Goal: Task Accomplishment & Management: Manage account settings

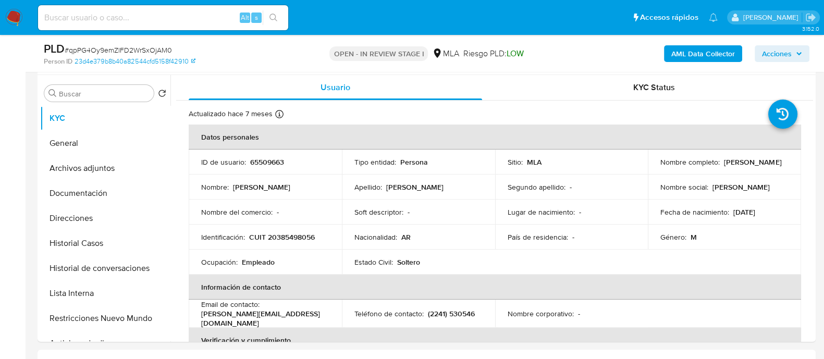
click at [186, 22] on input at bounding box center [163, 18] width 250 height 14
paste input "175893913"
type input "175893913"
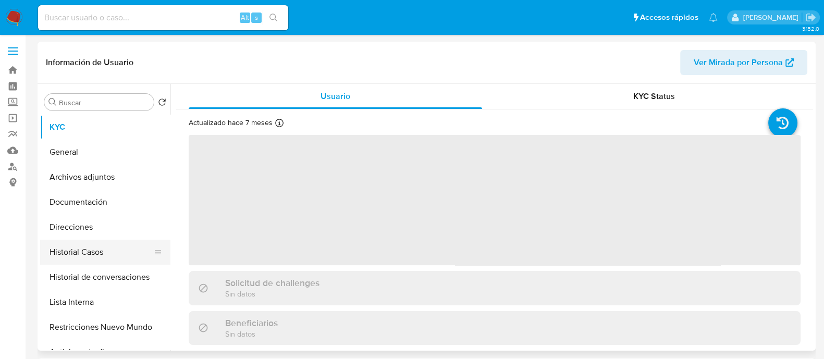
click at [112, 256] on button "Historial Casos" at bounding box center [101, 252] width 122 height 25
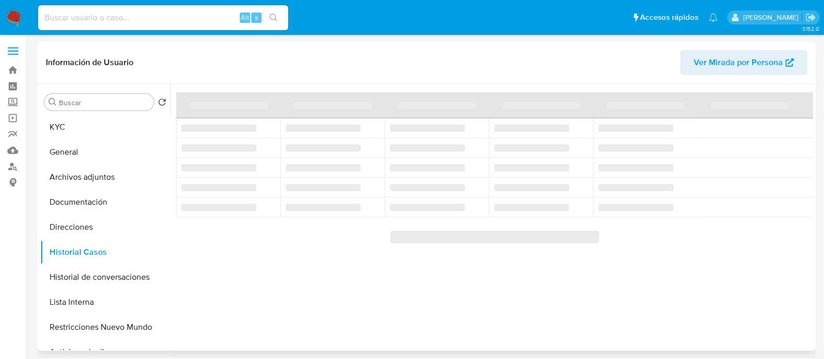
select select "10"
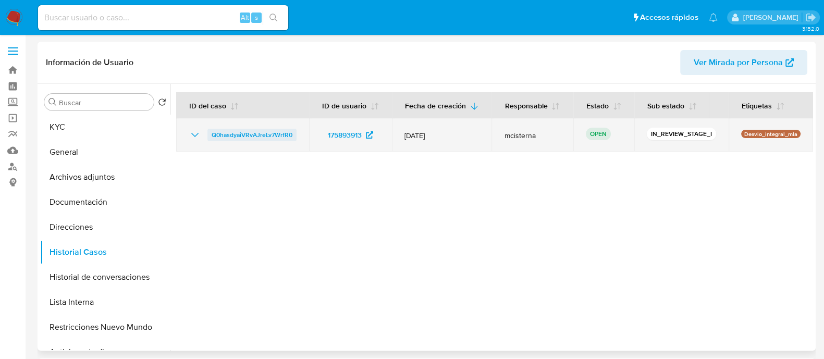
click at [243, 140] on span "Q0hasdyaiVRvAJreLv7WrfR0" at bounding box center [252, 135] width 81 height 13
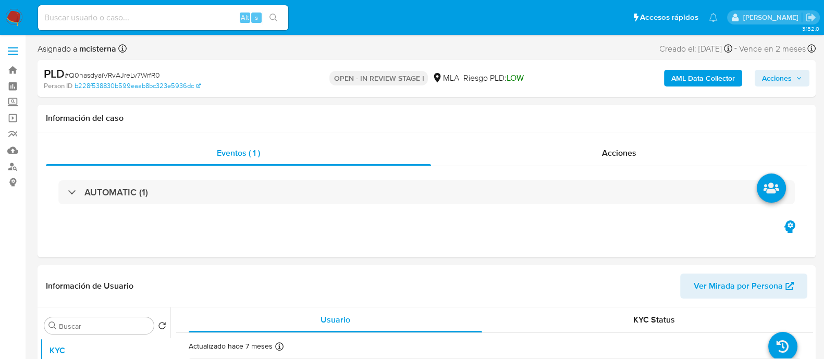
select select "10"
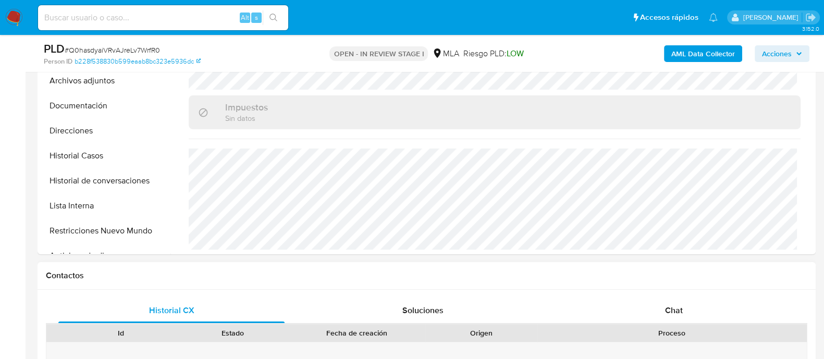
scroll to position [326, 0]
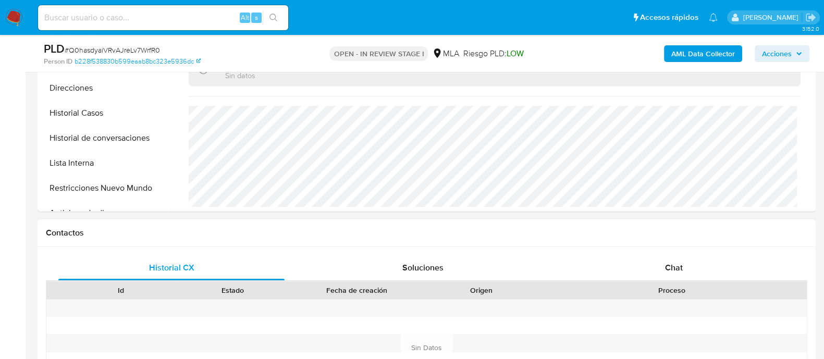
click at [657, 281] on div "Id Estado Fecha de creación Origen Proceso" at bounding box center [426, 290] width 761 height 18
click at [646, 257] on div "Chat" at bounding box center [674, 267] width 226 height 25
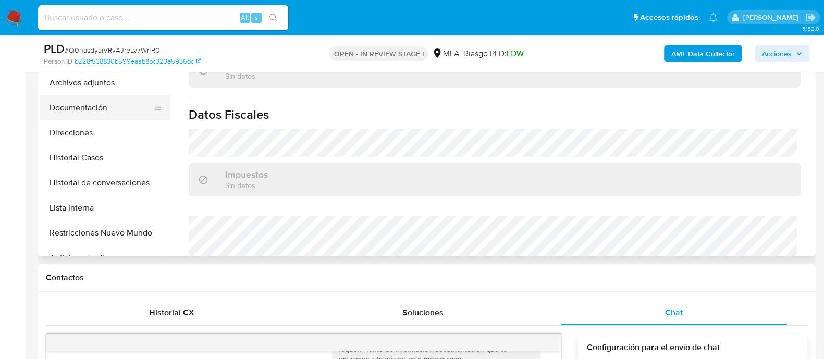
scroll to position [260, 0]
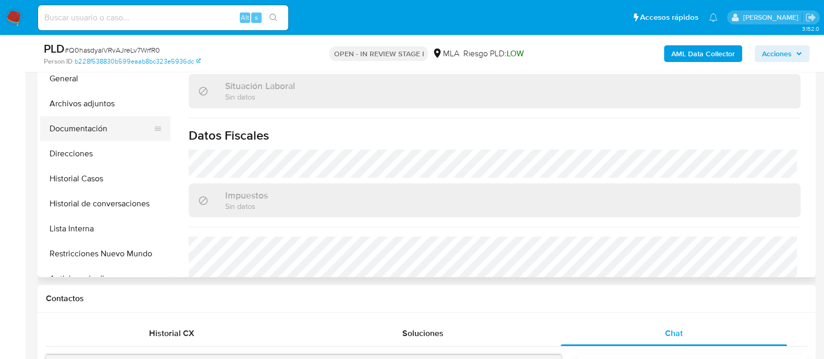
click at [115, 129] on button "Documentación" at bounding box center [101, 128] width 122 height 25
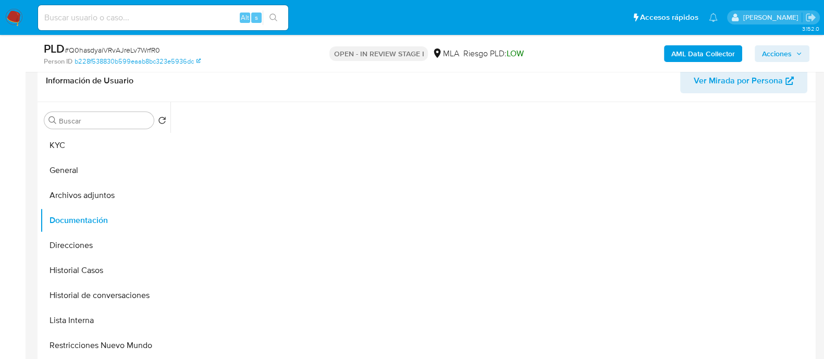
scroll to position [130, 0]
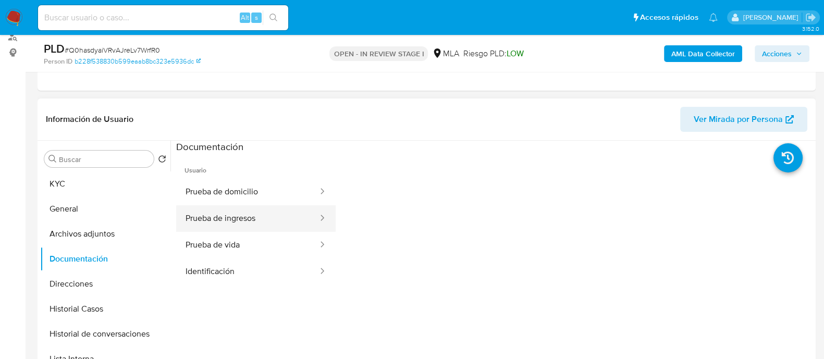
click at [262, 228] on button "Prueba de ingresos" at bounding box center [247, 218] width 143 height 27
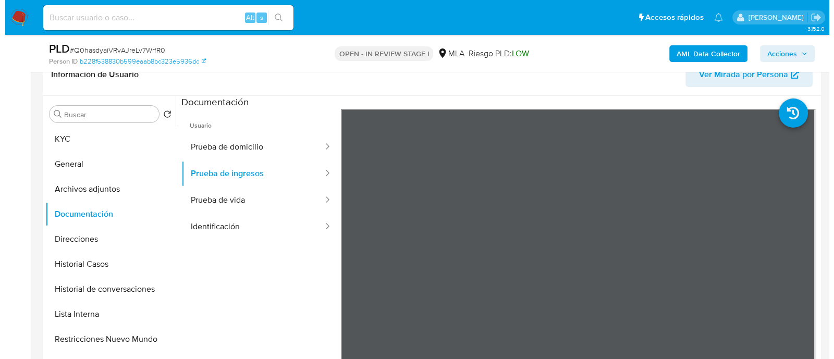
scroll to position [195, 0]
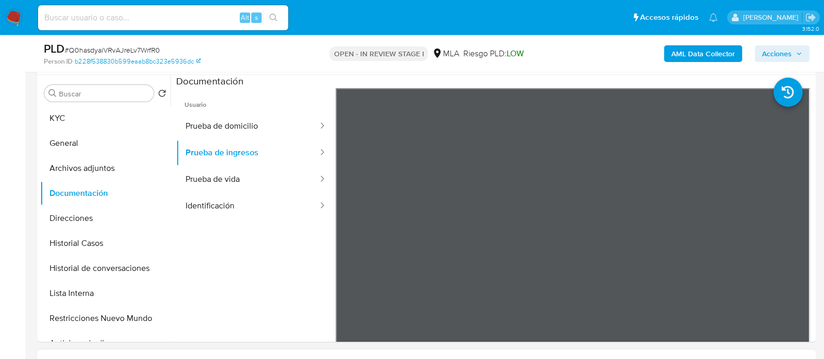
click at [487, 358] on h1 "Contactos" at bounding box center [426, 363] width 761 height 10
click at [65, 104] on div "Buscar Volver al orden por defecto KYC General Archivos adjuntos Documentación …" at bounding box center [105, 209] width 130 height 265
click at [91, 166] on button "Archivos adjuntos" at bounding box center [101, 168] width 122 height 25
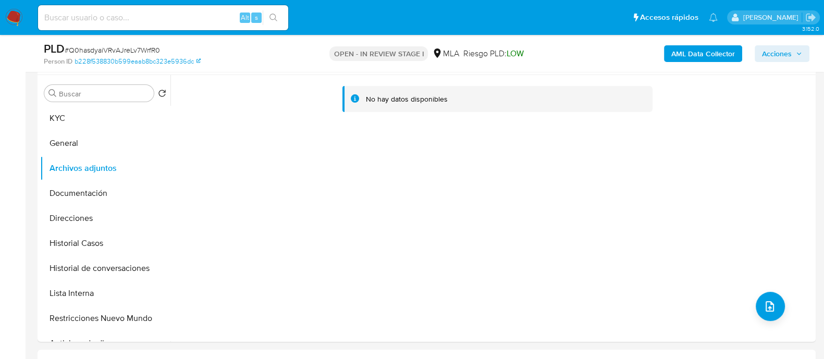
click at [683, 59] on b "AML Data Collector" at bounding box center [703, 53] width 64 height 17
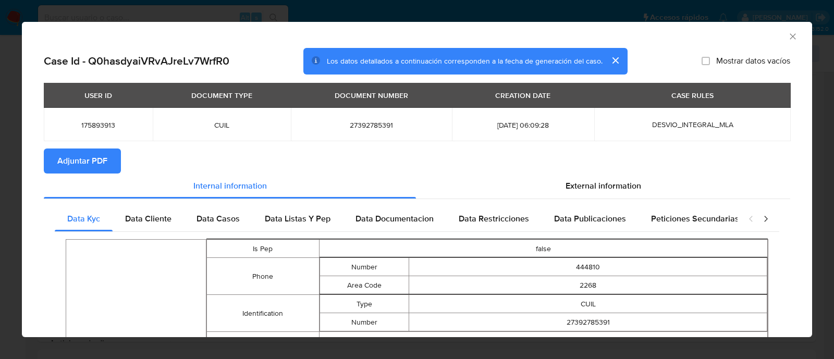
click at [73, 158] on span "Adjuntar PDF" at bounding box center [82, 161] width 50 height 23
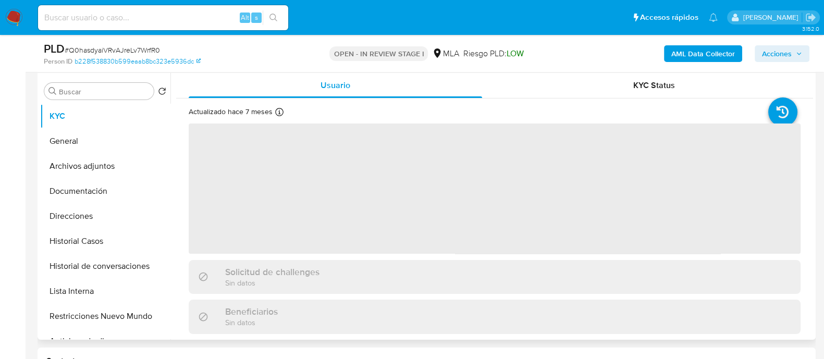
scroll to position [130, 0]
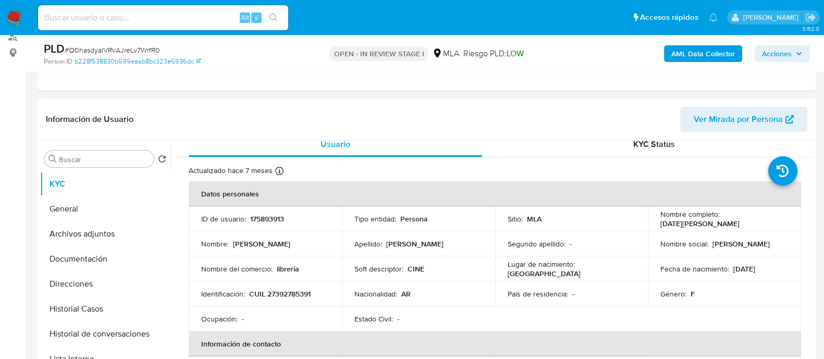
select select "10"
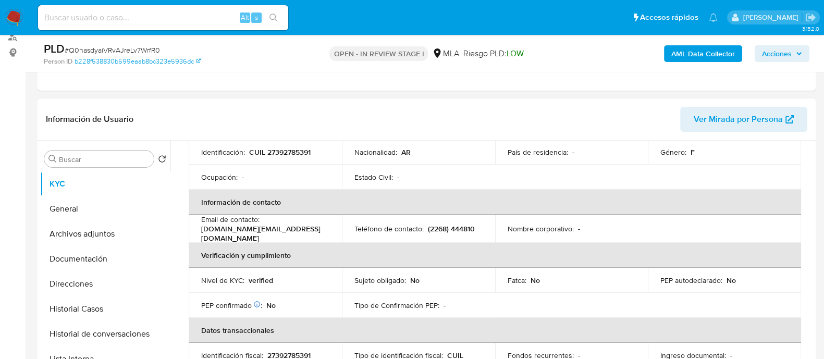
scroll to position [195, 0]
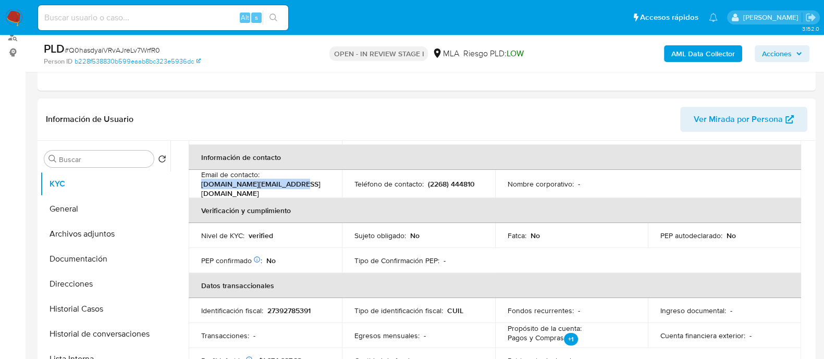
drag, startPoint x: 202, startPoint y: 186, endPoint x: 302, endPoint y: 186, distance: 100.1
click at [302, 186] on td "Email de contacto : luvalenzuela.lv@gmail.com" at bounding box center [265, 184] width 153 height 28
click at [141, 283] on button "Direcciones" at bounding box center [101, 284] width 122 height 25
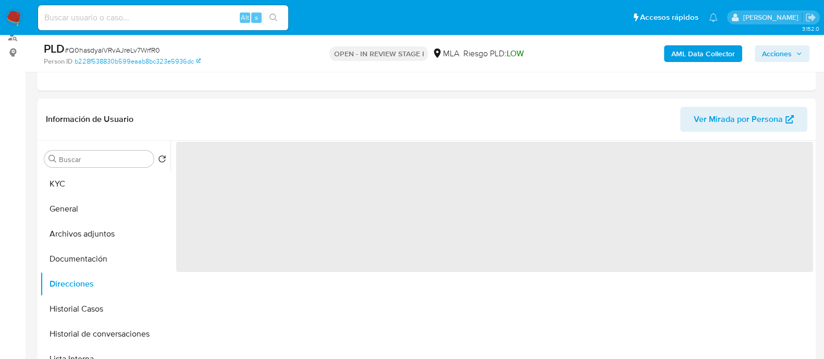
scroll to position [0, 0]
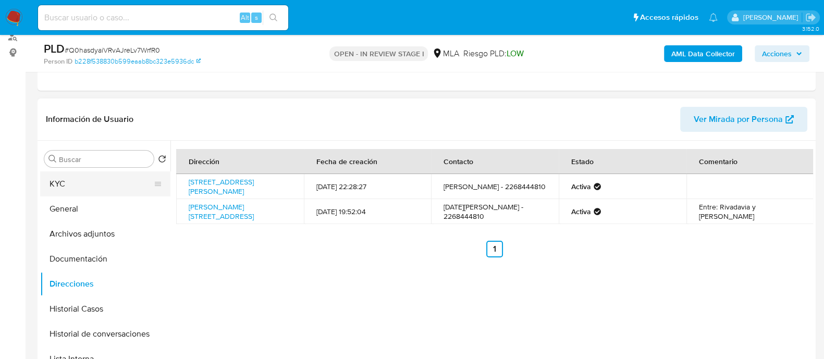
click at [111, 189] on button "KYC" at bounding box center [101, 183] width 122 height 25
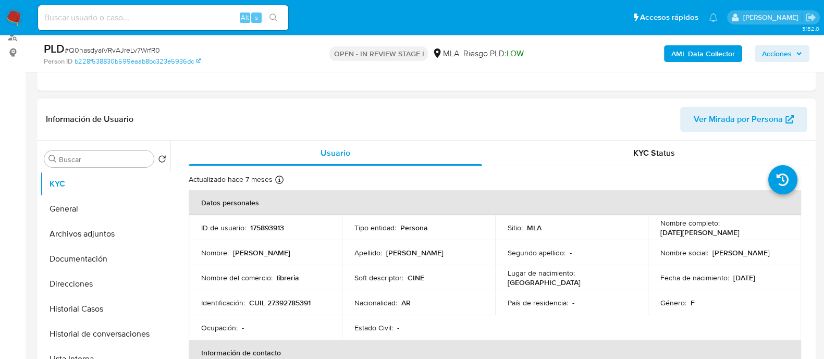
click at [284, 303] on p "CUIL 27392785391" at bounding box center [279, 302] width 61 height 9
copy p "27392785391"
click at [92, 233] on button "Archivos adjuntos" at bounding box center [101, 233] width 122 height 25
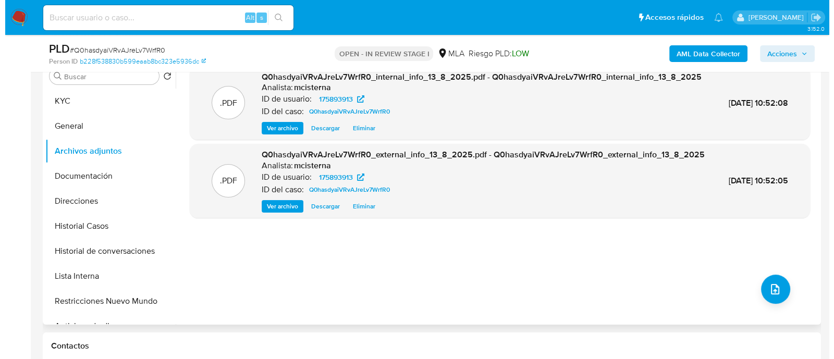
scroll to position [260, 0]
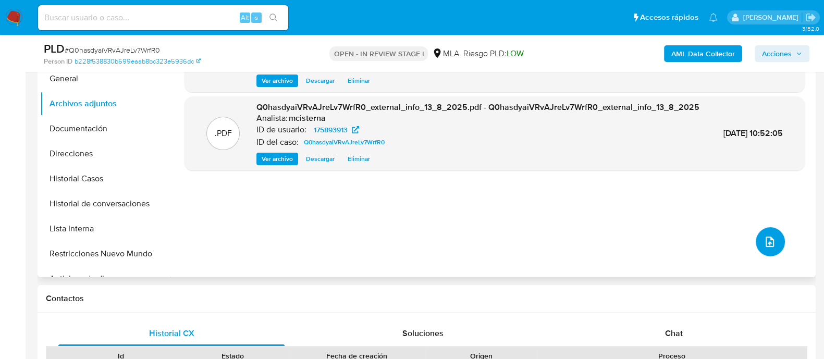
click at [775, 239] on button "upload-file" at bounding box center [770, 241] width 29 height 29
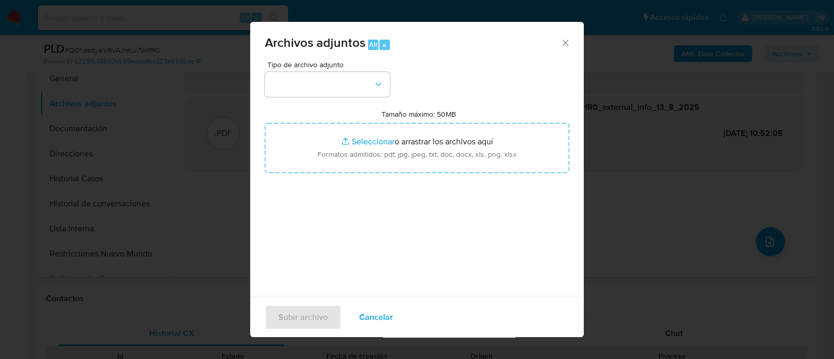
click at [325, 69] on div "Tipo de archivo adjunto" at bounding box center [327, 79] width 125 height 36
click at [324, 87] on button "button" at bounding box center [327, 84] width 125 height 25
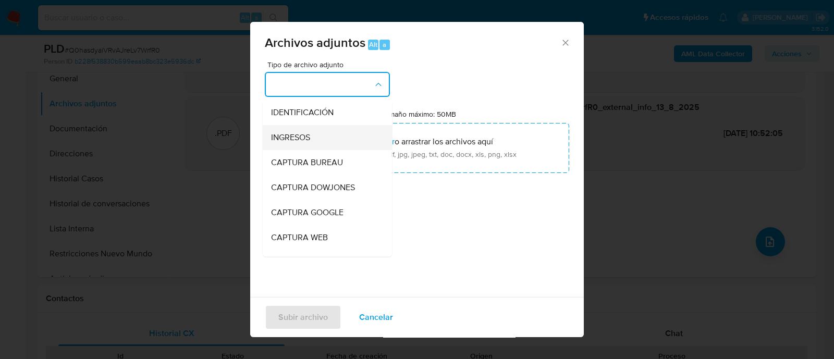
click at [318, 132] on div "INGRESOS" at bounding box center [324, 137] width 106 height 25
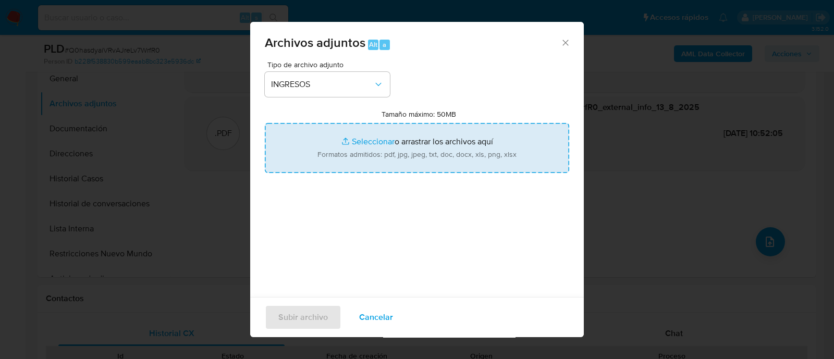
type input "C:\fakepath\Recibo de sueldo 10-2024.pdf"
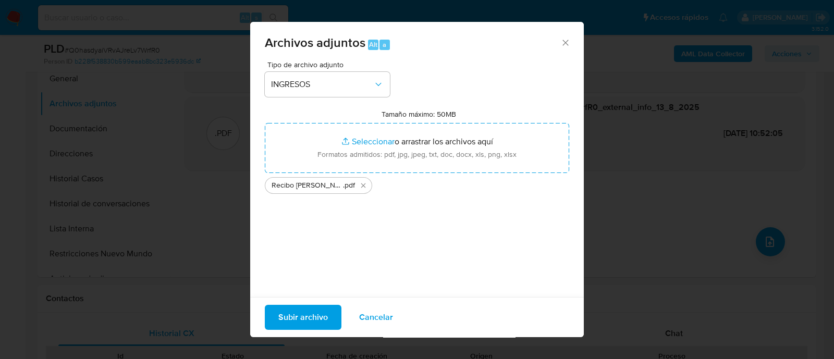
click at [313, 322] on span "Subir archivo" at bounding box center [303, 317] width 50 height 23
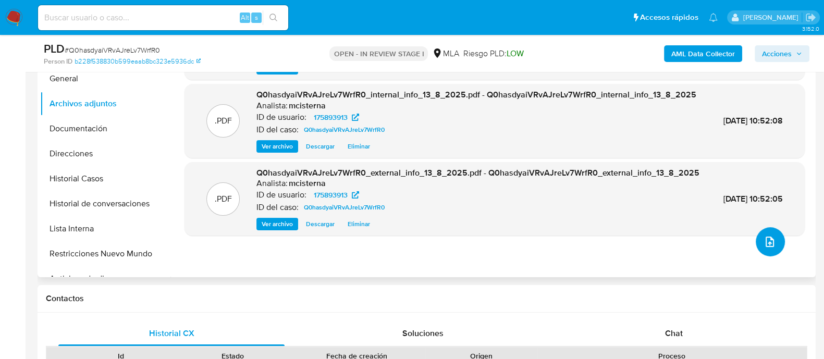
click at [766, 241] on icon "upload-file" at bounding box center [769, 242] width 13 height 13
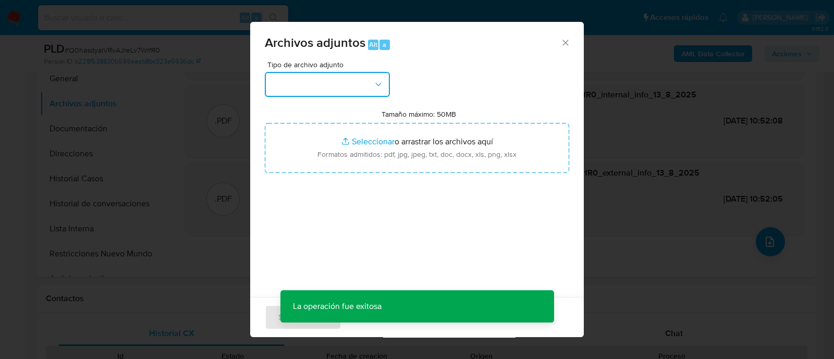
click at [323, 95] on button "button" at bounding box center [327, 84] width 125 height 25
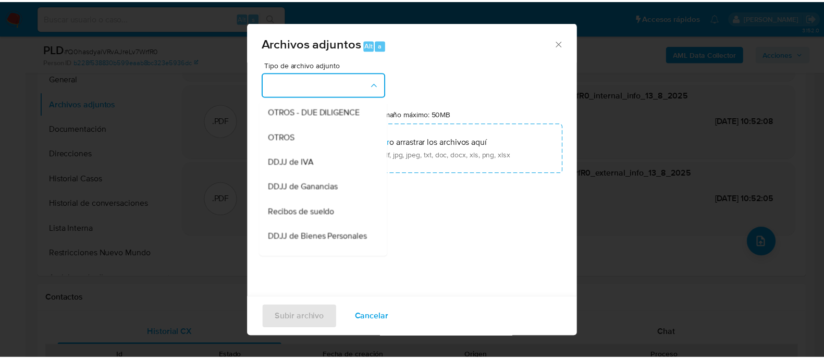
scroll to position [130, 0]
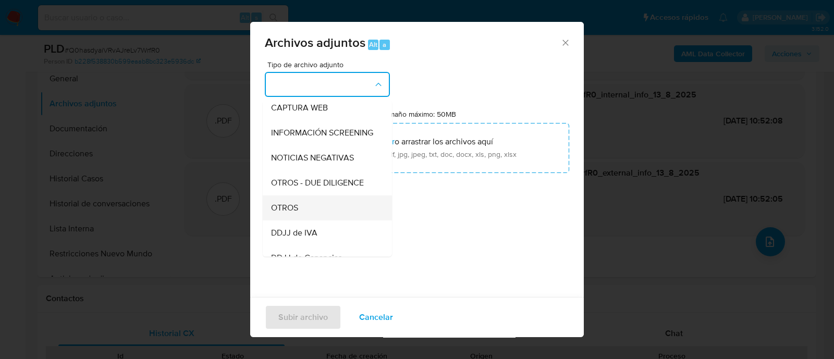
click at [311, 210] on div "OTROS" at bounding box center [324, 207] width 106 height 25
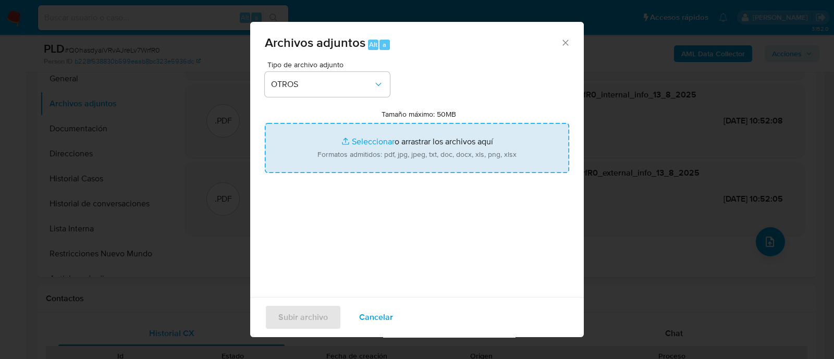
type input "C:\fakepath\Caselog Q0hasdyaiVRvAJreLv7WrfR0_2025_07_17_19_23_29.docx"
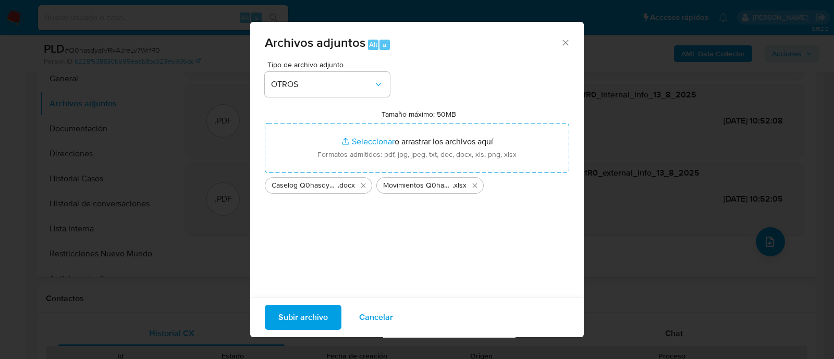
click at [321, 319] on span "Subir archivo" at bounding box center [303, 317] width 50 height 23
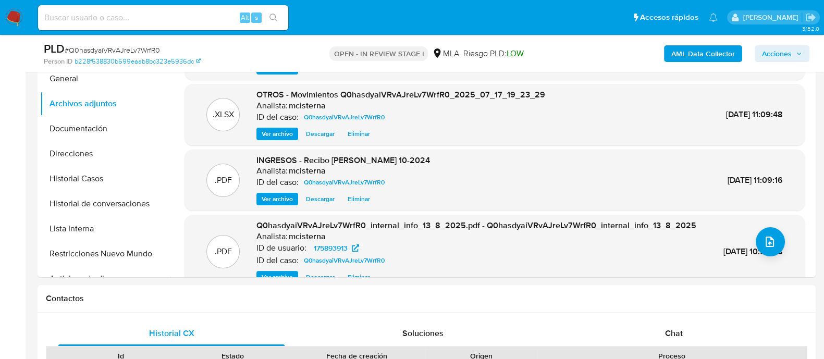
click at [785, 47] on span "Acciones" at bounding box center [777, 53] width 30 height 17
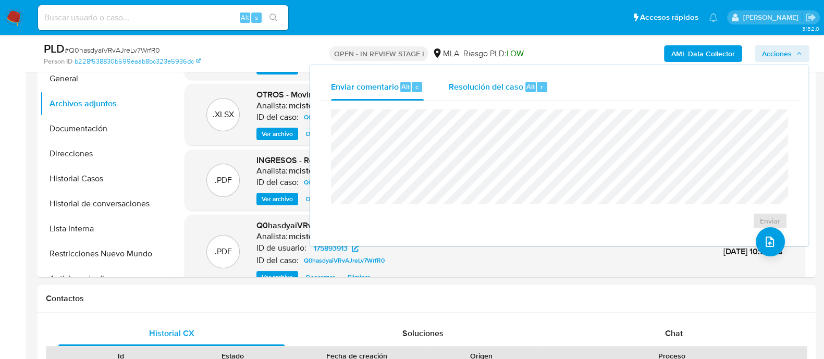
click at [525, 90] on div "Alt" at bounding box center [530, 87] width 10 height 10
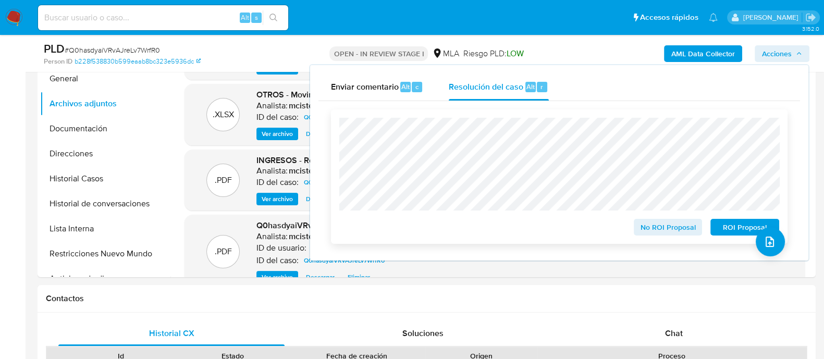
click at [676, 230] on span "No ROI Proposal" at bounding box center [668, 227] width 54 height 15
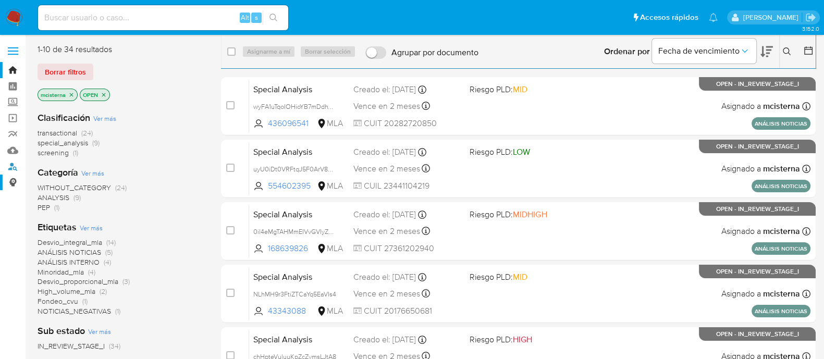
drag, startPoint x: 15, startPoint y: 167, endPoint x: 21, endPoint y: 178, distance: 12.8
click at [15, 167] on link "Buscador de personas" at bounding box center [62, 166] width 124 height 16
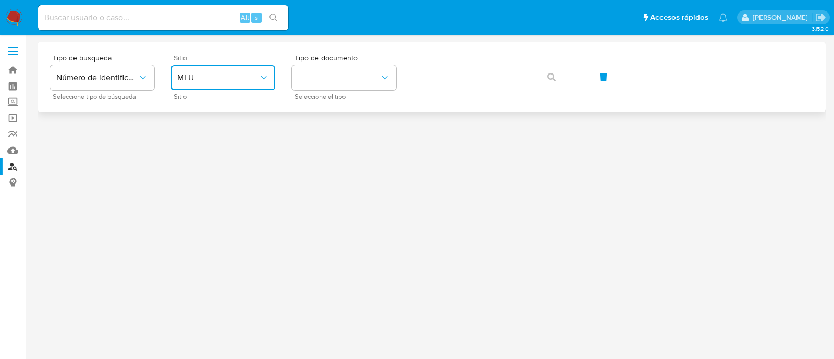
click at [228, 82] on span "MLU" at bounding box center [217, 77] width 81 height 10
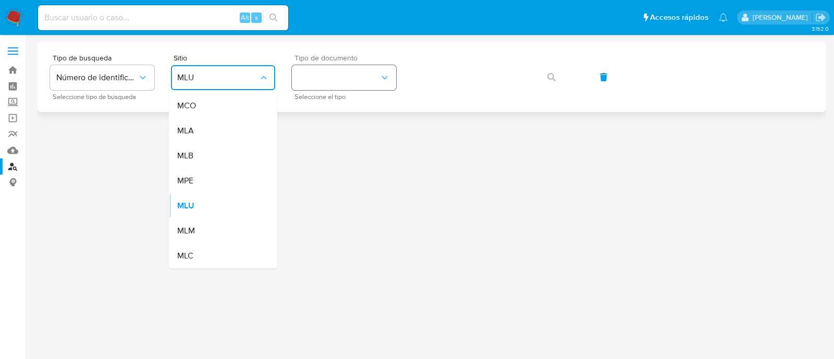
drag, startPoint x: 227, startPoint y: 139, endPoint x: 339, endPoint y: 83, distance: 125.2
click at [226, 139] on div "MLA" at bounding box center [219, 130] width 85 height 25
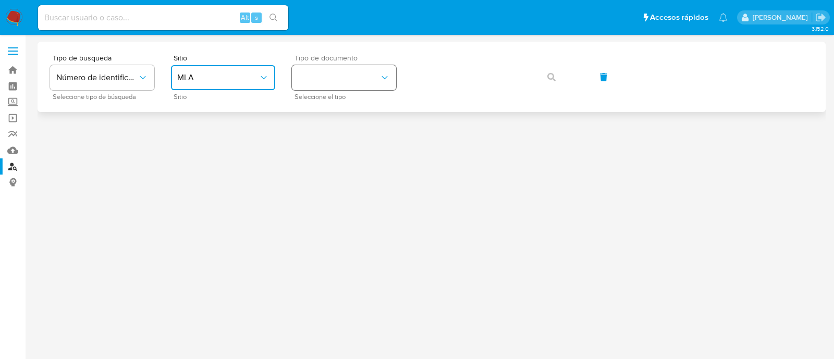
click at [347, 77] on button "identificationType" at bounding box center [344, 77] width 104 height 25
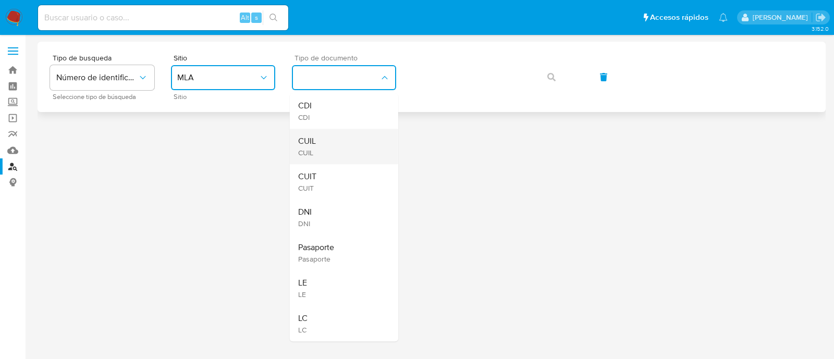
click at [338, 141] on div "CUIL CUIL" at bounding box center [340, 146] width 85 height 35
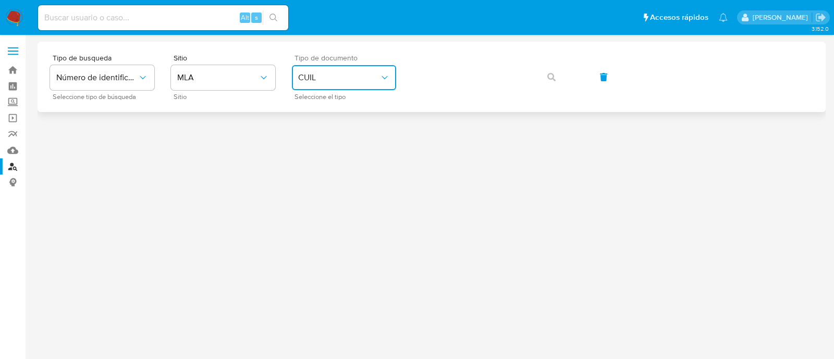
click at [355, 71] on button "CUIL" at bounding box center [344, 77] width 104 height 25
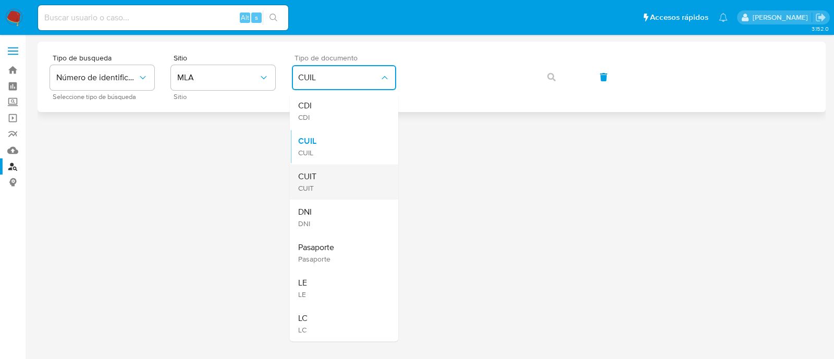
click at [349, 176] on div "CUIT CUIT" at bounding box center [340, 181] width 85 height 35
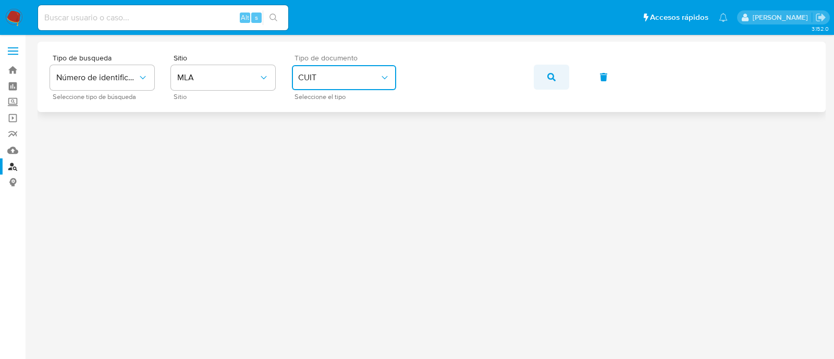
drag, startPoint x: 549, startPoint y: 82, endPoint x: 484, endPoint y: 21, distance: 88.8
click at [549, 82] on span "button" at bounding box center [551, 77] width 8 height 23
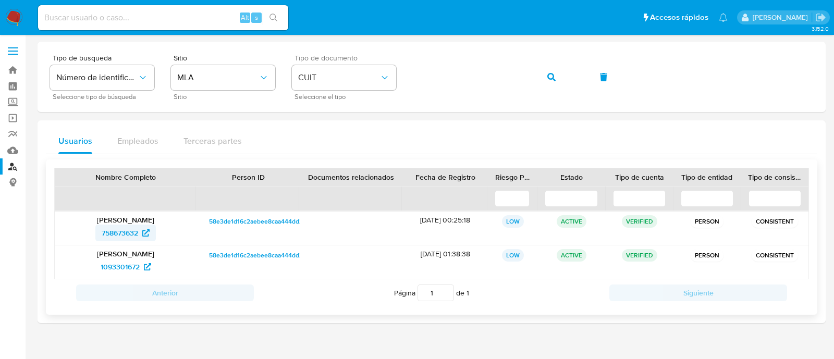
click at [134, 235] on span "758673632" at bounding box center [120, 233] width 36 height 17
click at [126, 272] on span "1093301672" at bounding box center [120, 266] width 39 height 17
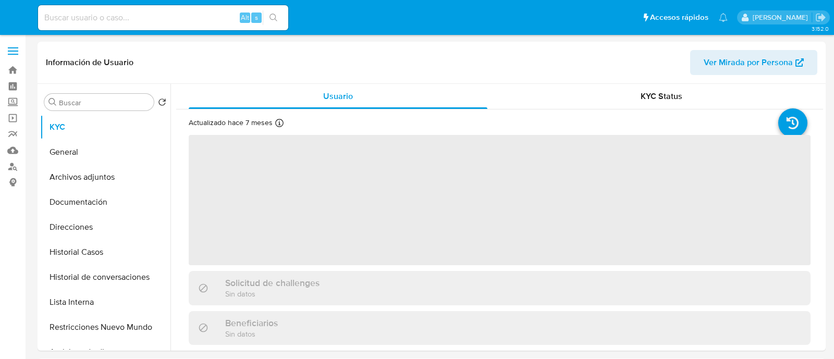
select select "10"
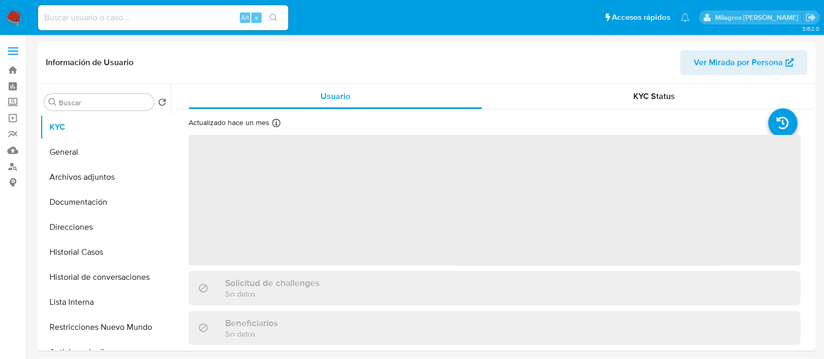
select select "10"
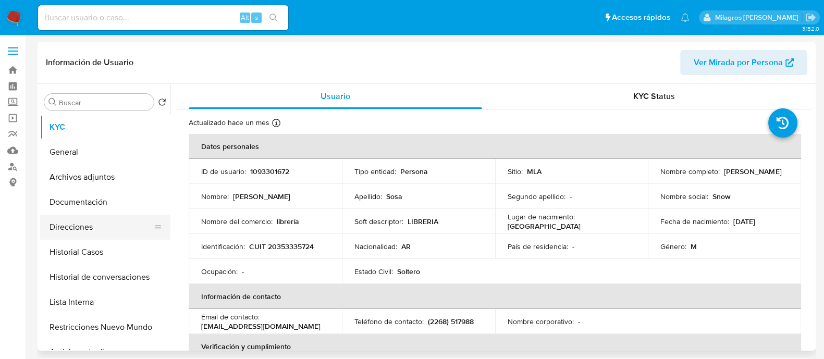
click at [102, 226] on button "Direcciones" at bounding box center [101, 227] width 122 height 25
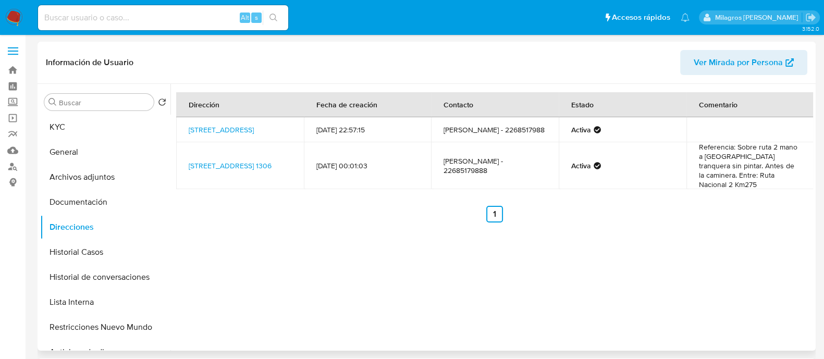
drag, startPoint x: 185, startPoint y: 127, endPoint x: 282, endPoint y: 138, distance: 97.5
click at [282, 138] on td "[STREET_ADDRESS]" at bounding box center [240, 129] width 128 height 25
copy link "[STREET_ADDRESS]"
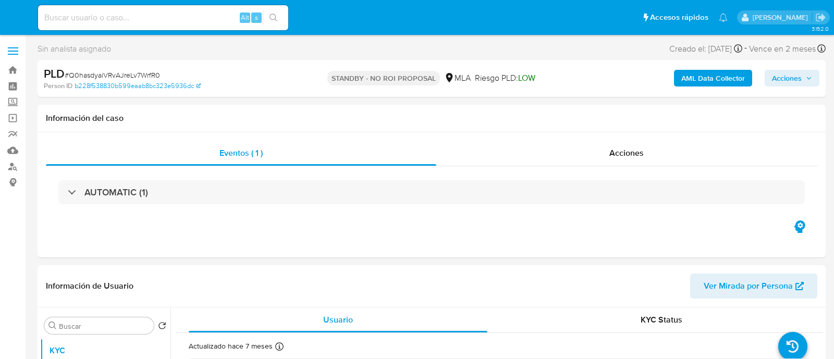
select select "10"
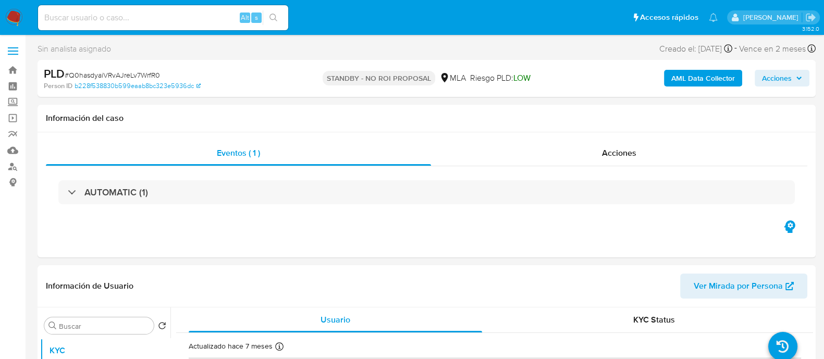
click at [195, 21] on input at bounding box center [163, 18] width 250 height 14
paste input "65509663"
type input "65509663"
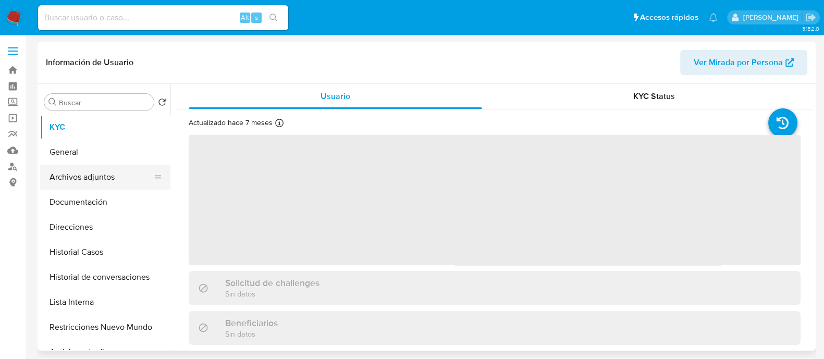
scroll to position [130, 0]
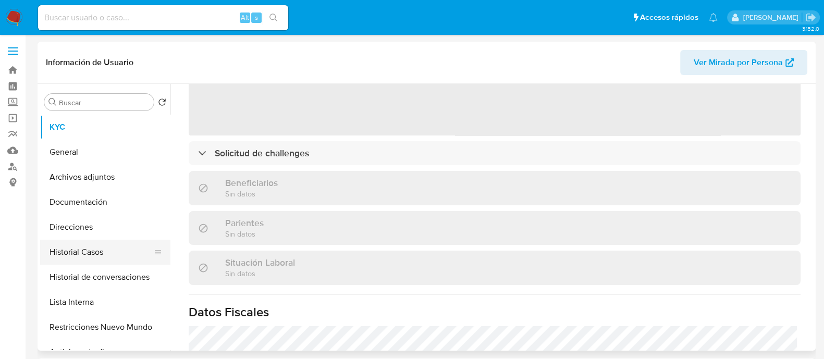
click at [86, 251] on button "Historial Casos" at bounding box center [101, 252] width 122 height 25
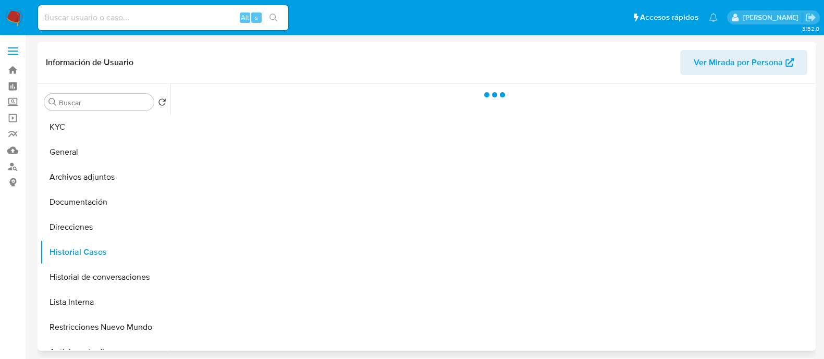
scroll to position [0, 0]
select select "10"
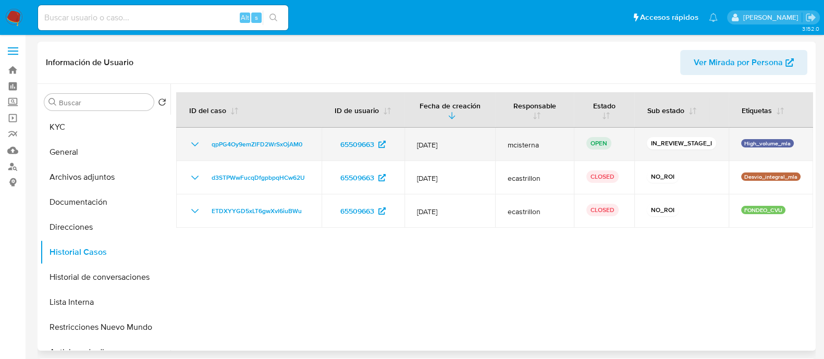
click at [248, 136] on td "qpPG4Oy9emZlFD2WrSxOjAM0" at bounding box center [248, 144] width 145 height 33
click at [300, 142] on span "qpPG4Oy9emZlFD2WrSxOjAM0" at bounding box center [257, 144] width 91 height 13
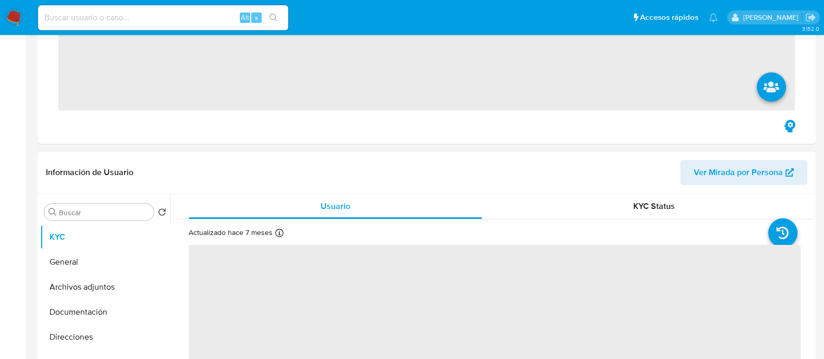
scroll to position [195, 0]
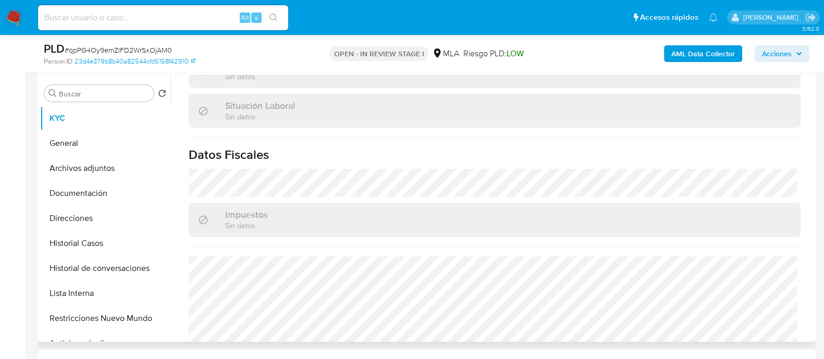
select select "10"
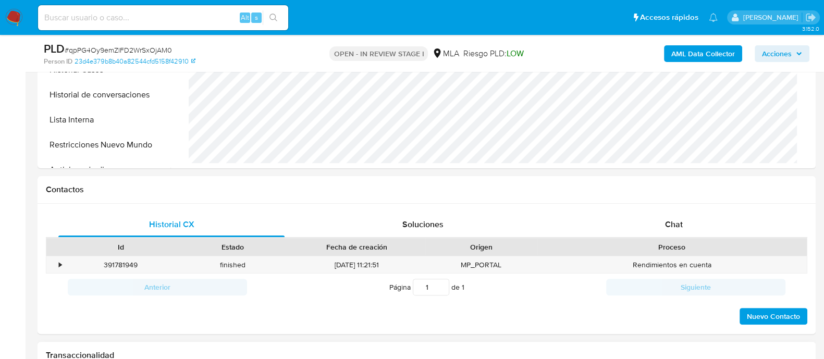
scroll to position [455, 0]
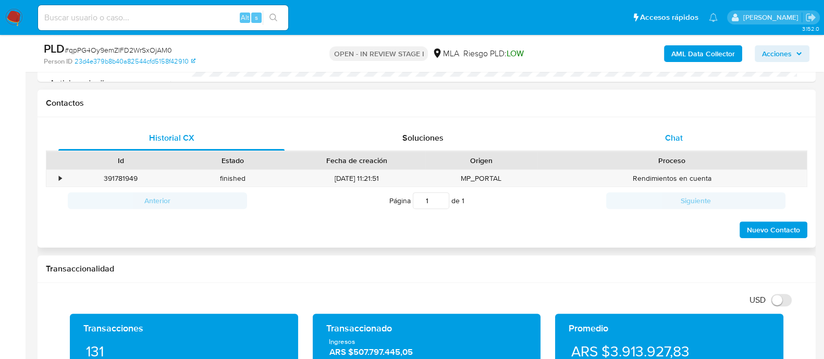
click at [666, 135] on span "Chat" at bounding box center [674, 138] width 18 height 12
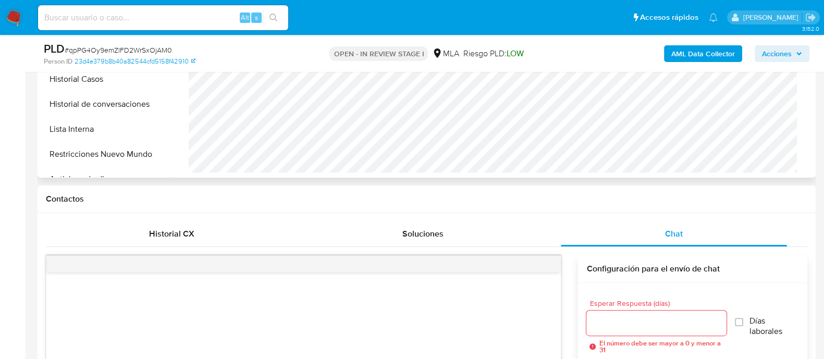
scroll to position [260, 0]
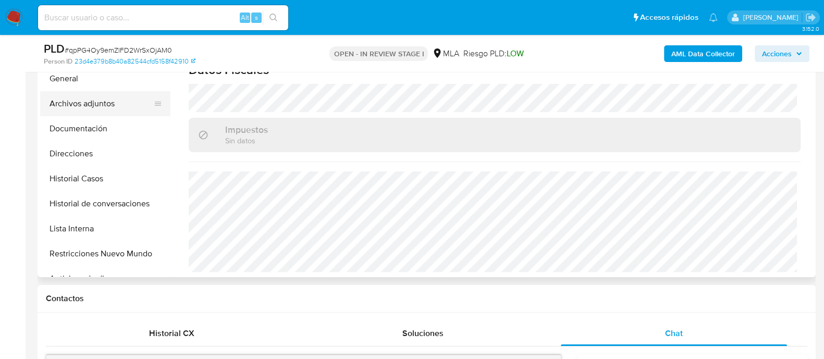
click at [138, 105] on button "Archivos adjuntos" at bounding box center [101, 103] width 122 height 25
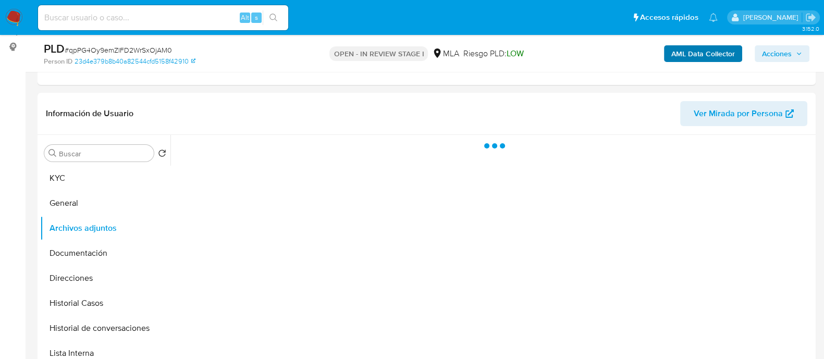
scroll to position [130, 0]
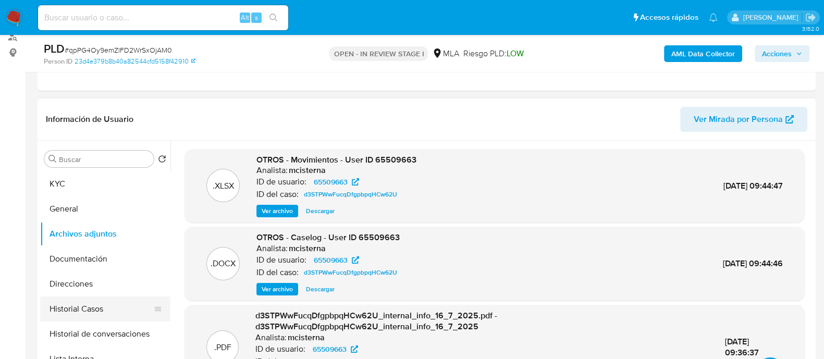
click at [95, 303] on button "Historial Casos" at bounding box center [101, 309] width 122 height 25
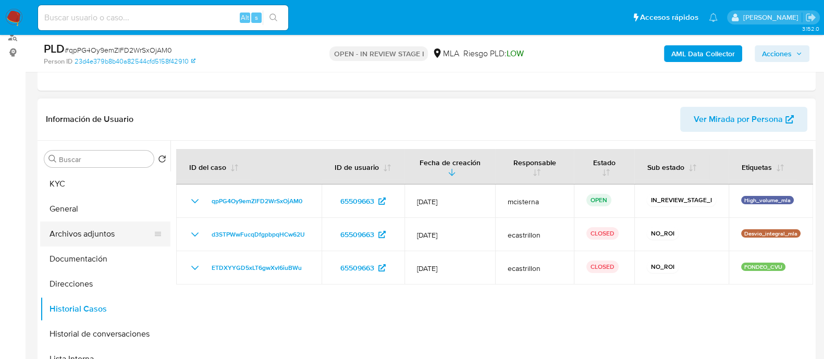
click at [112, 236] on button "Archivos adjuntos" at bounding box center [101, 233] width 122 height 25
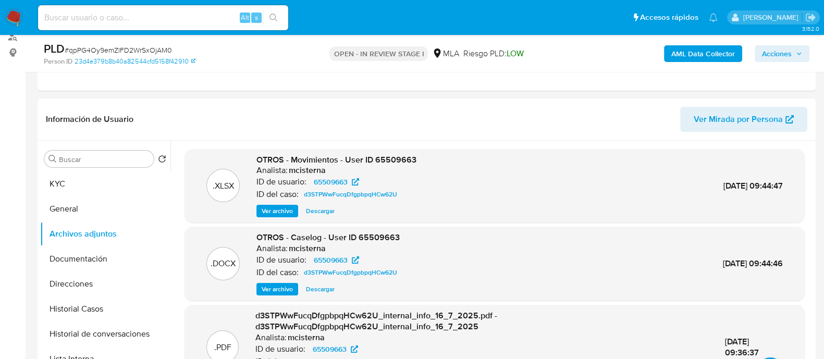
click at [671, 47] on button "AML Data Collector" at bounding box center [703, 53] width 78 height 17
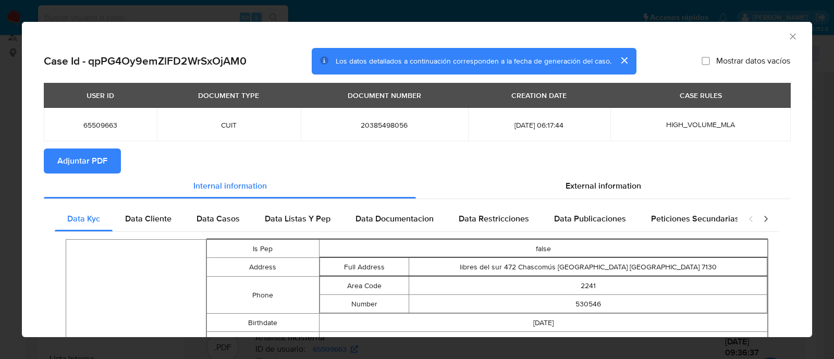
click at [96, 167] on span "Adjuntar PDF" at bounding box center [82, 161] width 50 height 23
click at [787, 36] on icon "Cerrar ventana" at bounding box center [792, 36] width 10 height 10
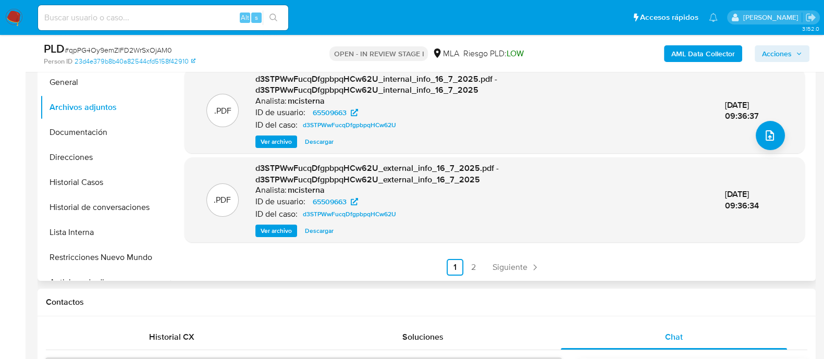
scroll to position [260, 0]
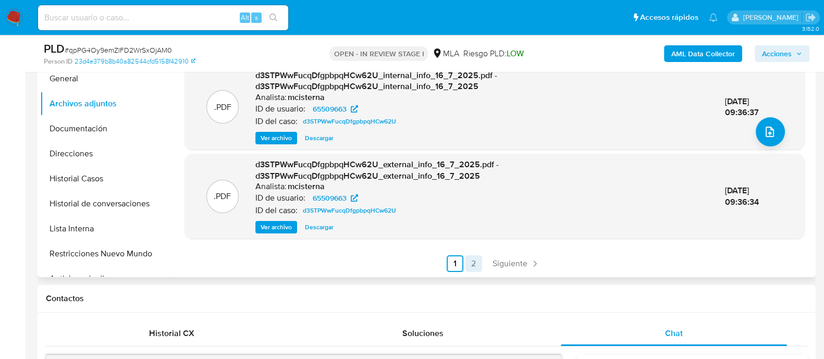
click at [477, 257] on link "2" at bounding box center [473, 263] width 17 height 17
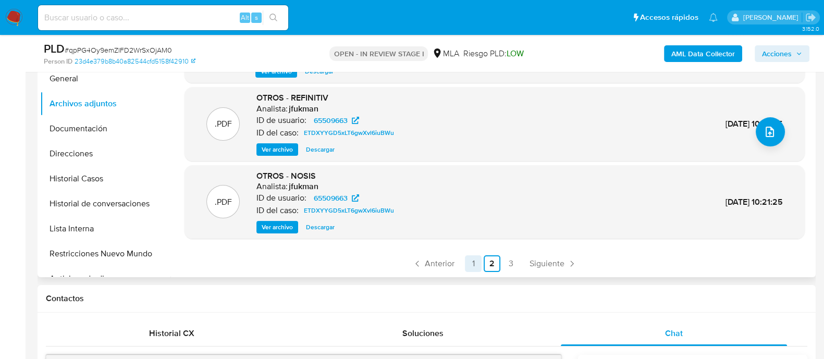
click at [478, 266] on link "1" at bounding box center [473, 263] width 17 height 17
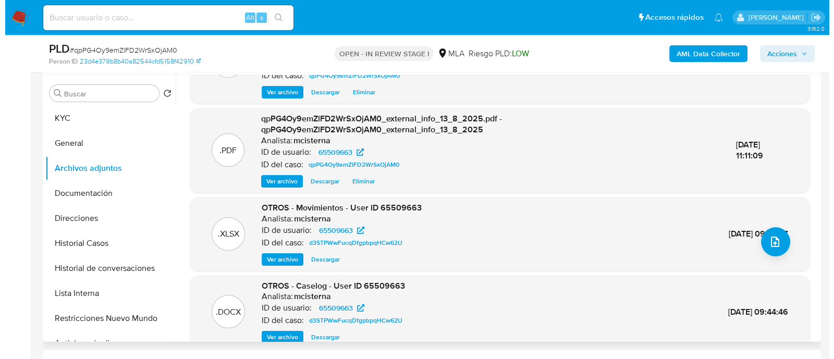
scroll to position [110, 0]
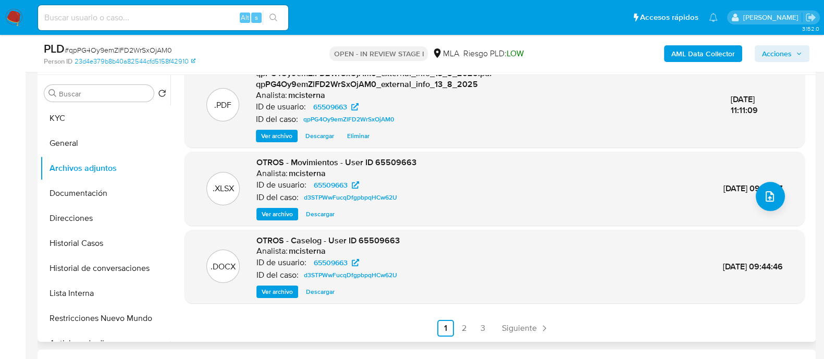
click at [293, 290] on button "Ver archivo" at bounding box center [277, 292] width 42 height 13
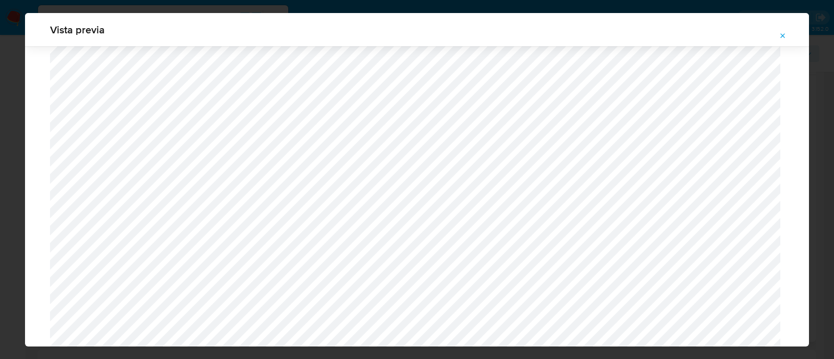
scroll to position [305, 0]
click at [782, 28] on button "Attachment preview" at bounding box center [782, 36] width 23 height 17
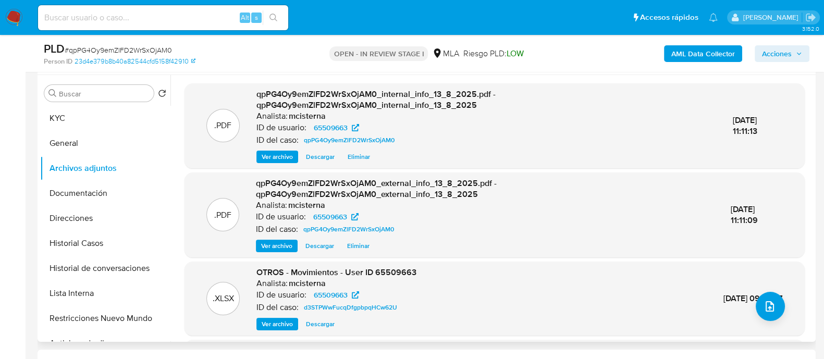
scroll to position [0, 0]
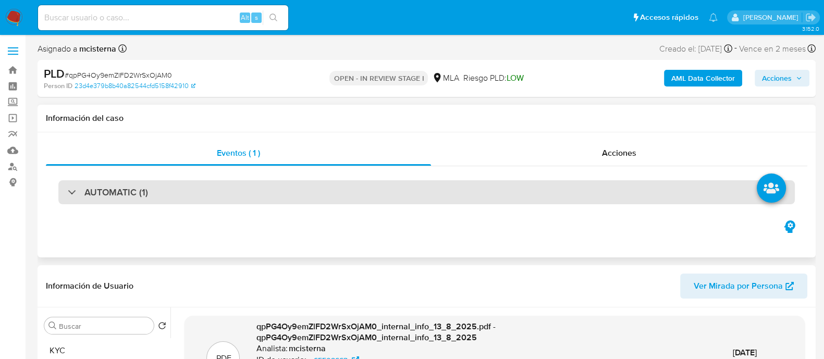
click at [199, 194] on div "AUTOMATIC (1)" at bounding box center [426, 192] width 736 height 24
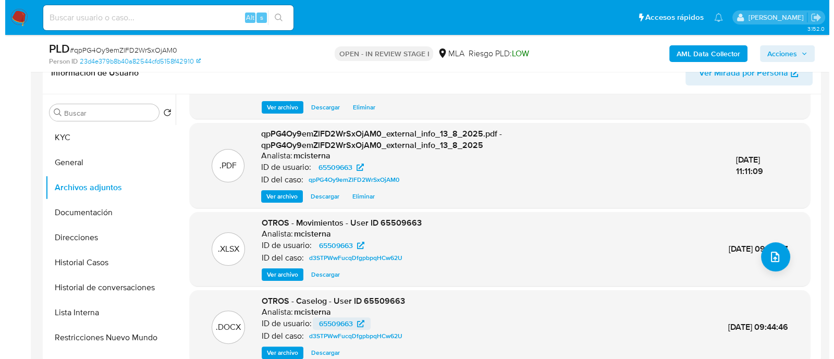
scroll to position [110, 0]
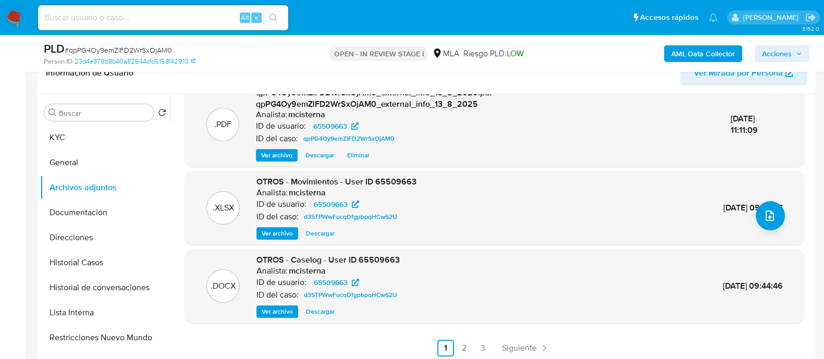
click at [287, 309] on span "Ver archivo" at bounding box center [277, 311] width 31 height 10
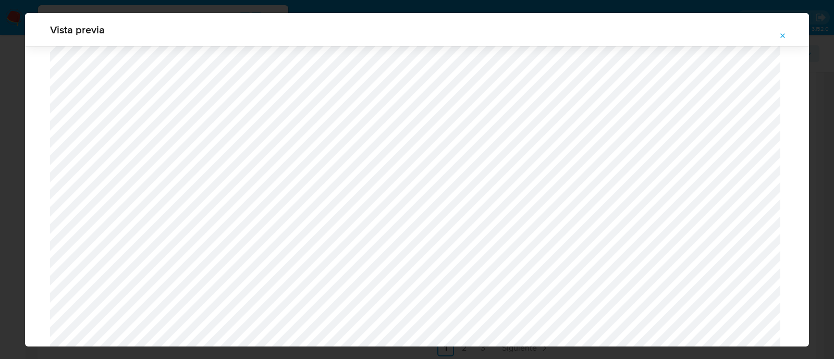
scroll to position [761, 0]
click at [776, 39] on button "Attachment preview" at bounding box center [782, 36] width 23 height 17
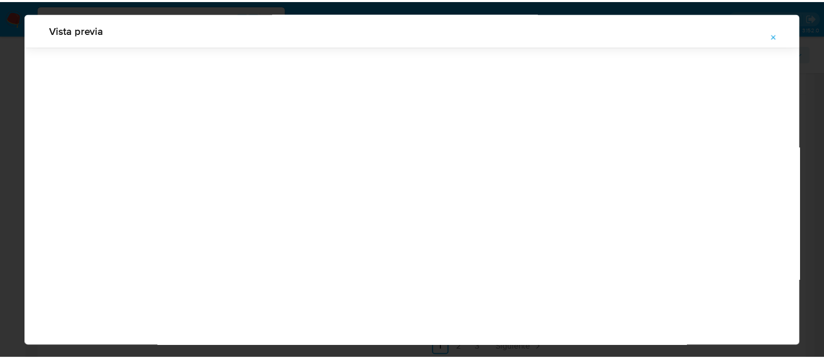
scroll to position [33, 0]
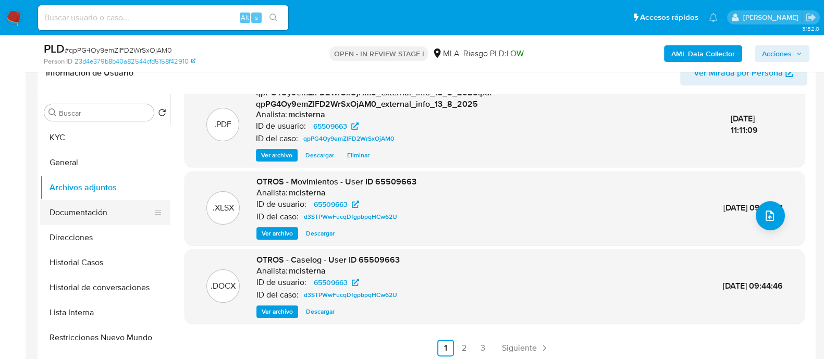
click at [109, 210] on button "Documentación" at bounding box center [101, 212] width 122 height 25
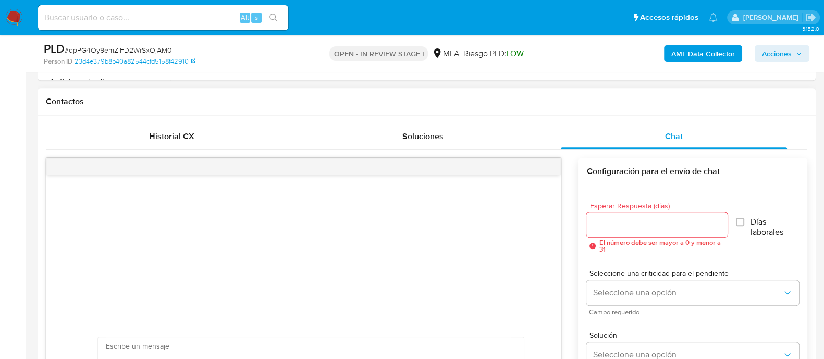
scroll to position [586, 0]
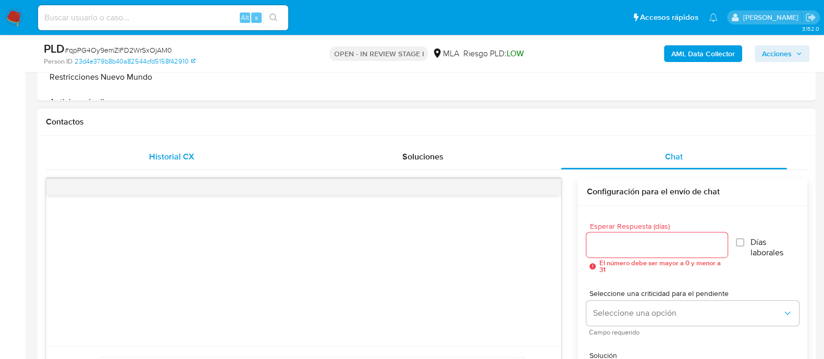
drag, startPoint x: 204, startPoint y: 155, endPoint x: 206, endPoint y: 163, distance: 8.0
click at [204, 155] on div "Historial CX" at bounding box center [171, 156] width 226 height 25
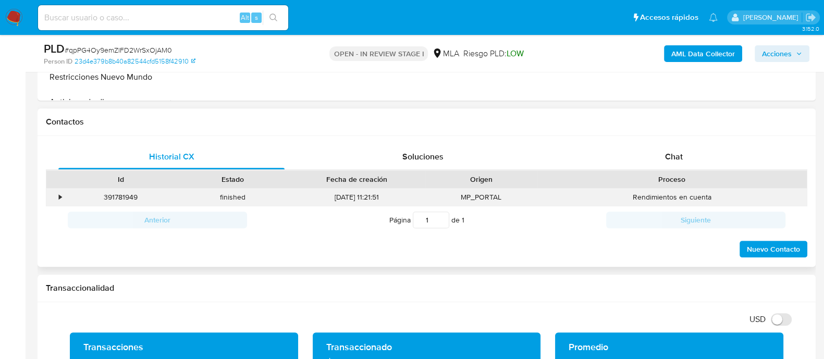
click at [64, 192] on div "•" at bounding box center [55, 197] width 18 height 17
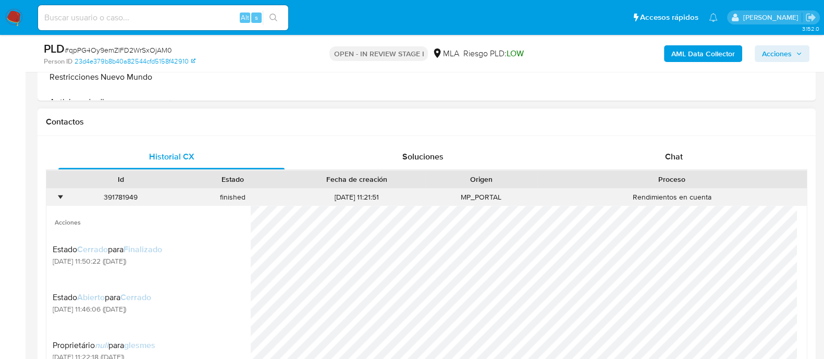
click at [64, 192] on div "•" at bounding box center [55, 197] width 18 height 17
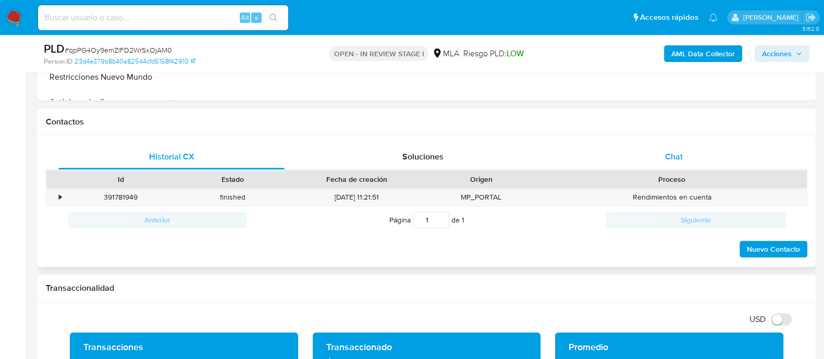
click at [670, 156] on span "Chat" at bounding box center [674, 157] width 18 height 12
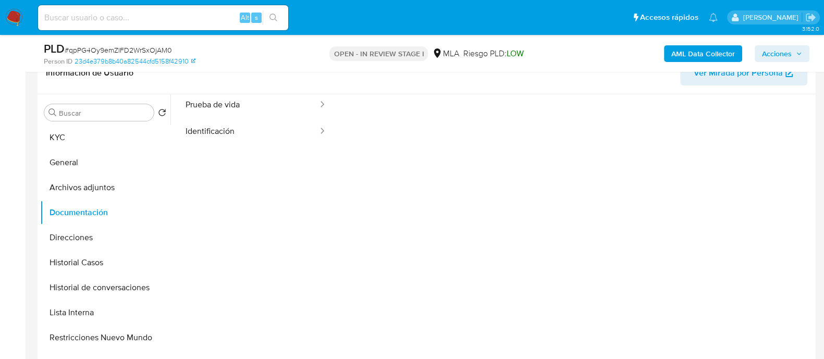
scroll to position [20, 0]
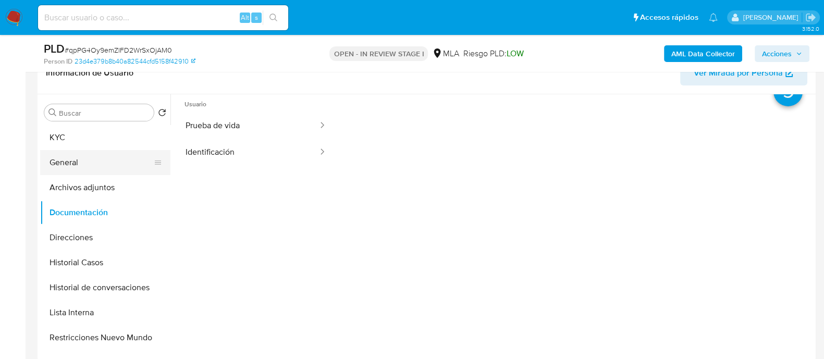
click at [103, 153] on button "General" at bounding box center [101, 162] width 122 height 25
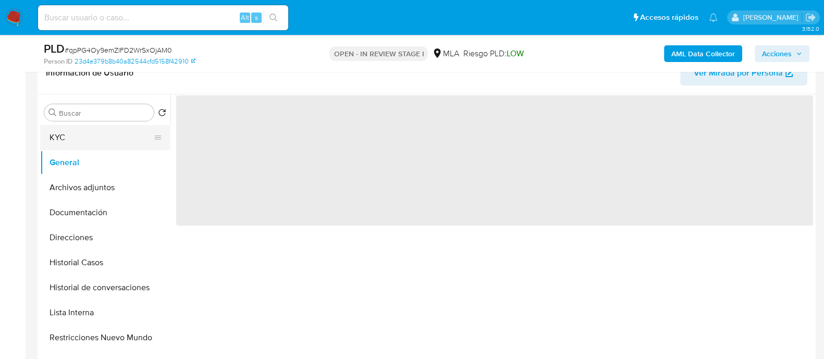
click at [103, 142] on button "KYC" at bounding box center [101, 137] width 122 height 25
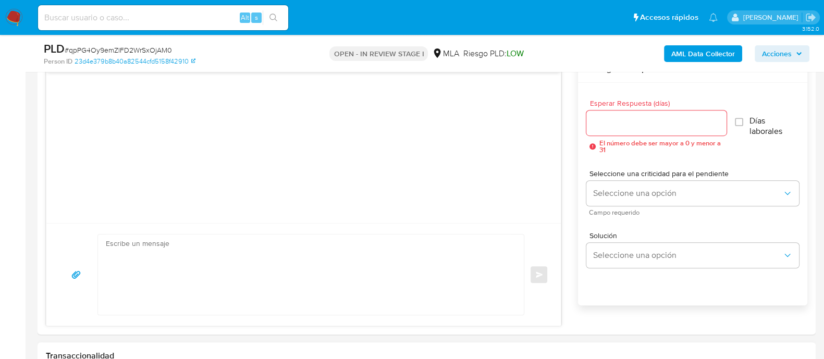
scroll to position [782, 0]
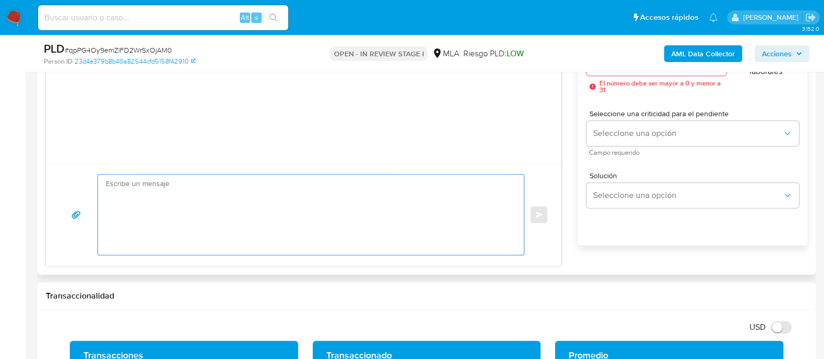
click at [352, 222] on textarea at bounding box center [308, 215] width 405 height 80
paste textarea "Hola Xiomara Salome Vidal Roman En función de las operaciones realizadas en tu …"
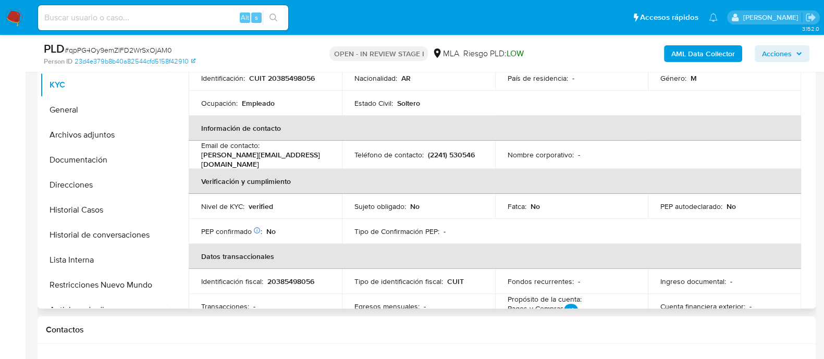
scroll to position [0, 0]
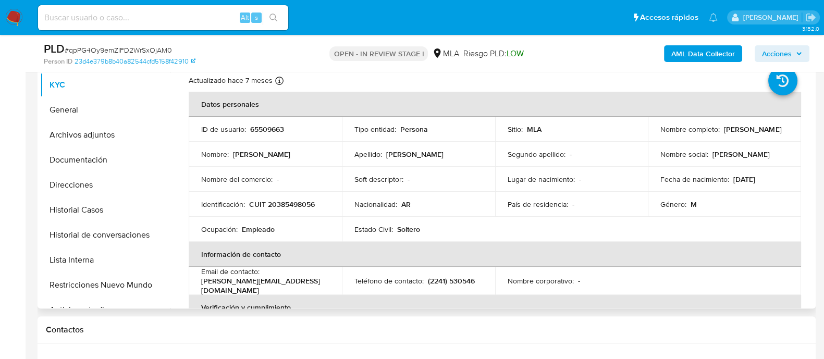
drag, startPoint x: 723, startPoint y: 131, endPoint x: 766, endPoint y: 131, distance: 43.3
click at [766, 131] on p "Juan Ignacio Iriart" at bounding box center [752, 129] width 57 height 9
click at [719, 130] on div "Nombre completo : Juan Ignacio Iriart" at bounding box center [724, 129] width 128 height 9
drag, startPoint x: 719, startPoint y: 130, endPoint x: 787, endPoint y: 130, distance: 67.7
click at [787, 130] on td "Nombre completo : Juan Ignacio Iriart" at bounding box center [724, 129] width 153 height 25
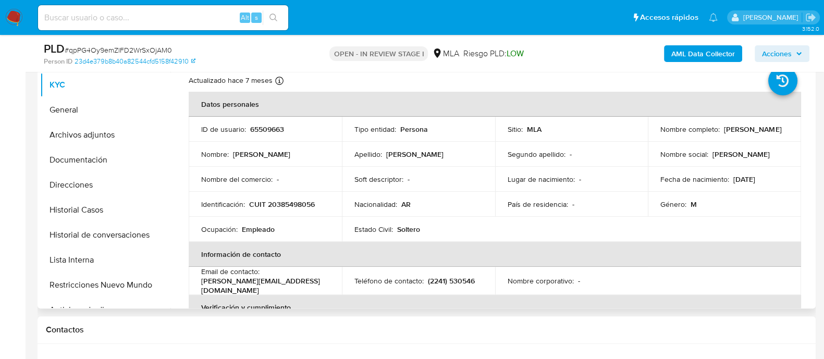
copy div "Juan Ignacio Iriart"
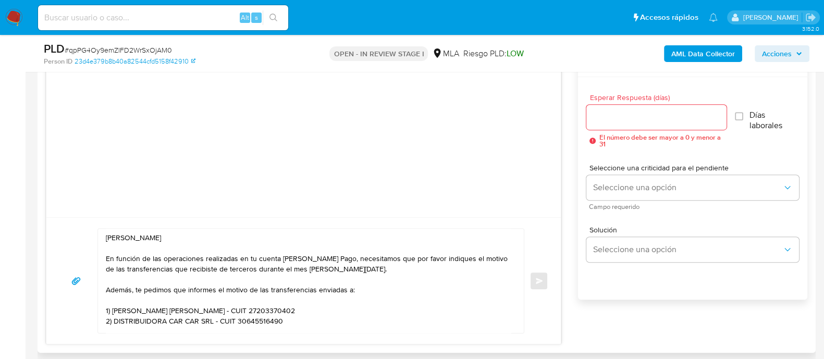
scroll to position [782, 0]
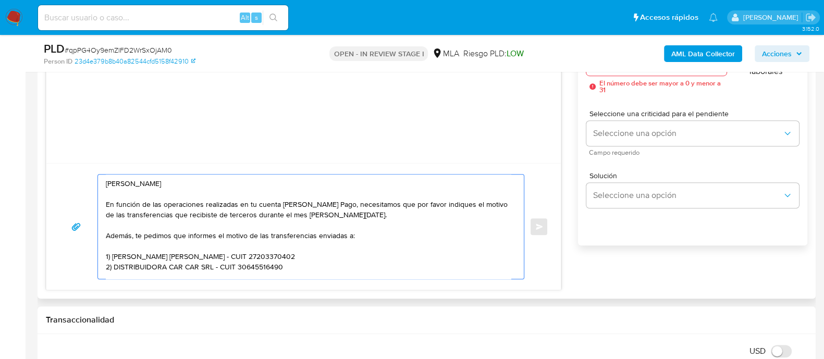
drag, startPoint x: 122, startPoint y: 182, endPoint x: 229, endPoint y: 182, distance: 106.8
click at [229, 182] on textarea "Hola Xiomara Salome Vidal Roman En función de las operaciones realizadas en tu …" at bounding box center [308, 227] width 405 height 104
paste textarea "Juan Ignacio Iriart"
click at [125, 179] on textarea "Hola Juan Ignacio Iriart En función de las operaciones realizadas en tu cuenta …" at bounding box center [308, 227] width 405 height 104
drag, startPoint x: 106, startPoint y: 202, endPoint x: 368, endPoint y: 218, distance: 262.6
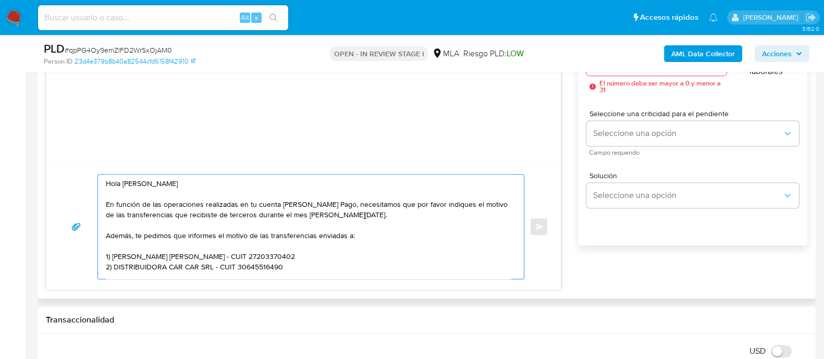
click at [368, 218] on textarea "Hola Juan Ignacio Iriart En función de las operaciones realizadas en tu cuenta …" at bounding box center [308, 227] width 405 height 104
paste textarea "Por disposición de la Resolución 200/2024 de la Unidad de Información Financier…"
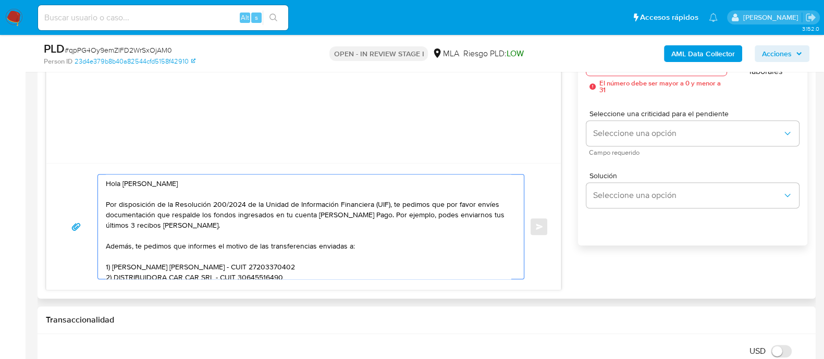
click at [103, 248] on div "Hola Juan Ignacio Iriart Por disposición de la Resolución 200/2024 de la Unidad…" at bounding box center [308, 227] width 421 height 104
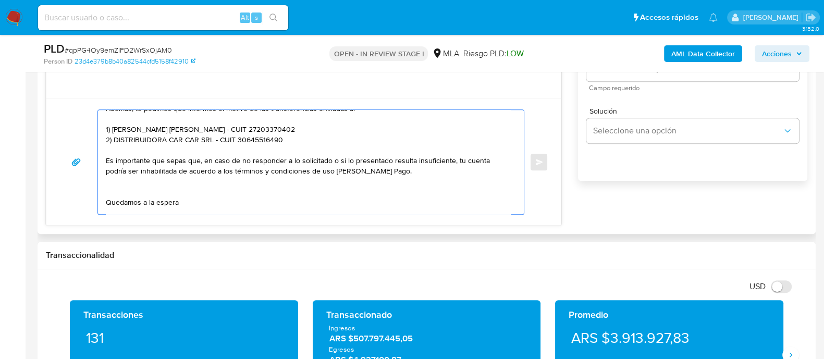
scroll to position [79, 0]
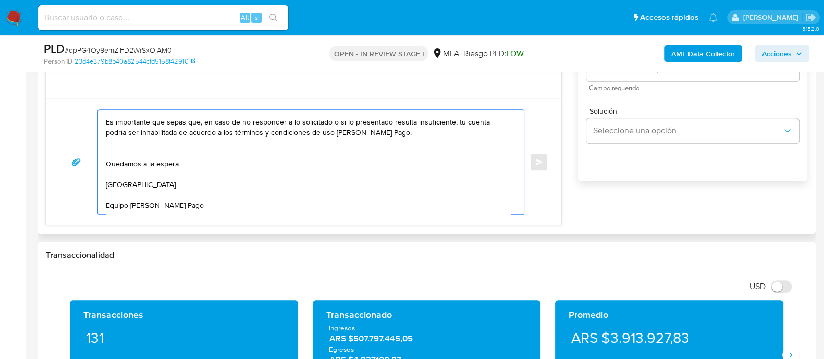
drag, startPoint x: 105, startPoint y: 245, endPoint x: 369, endPoint y: 142, distance: 283.2
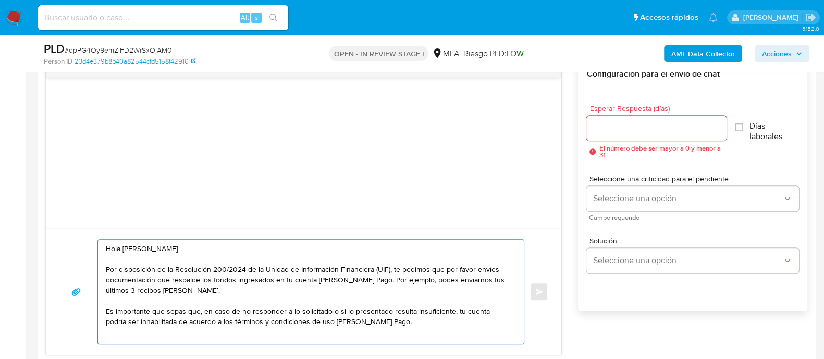
scroll to position [651, 0]
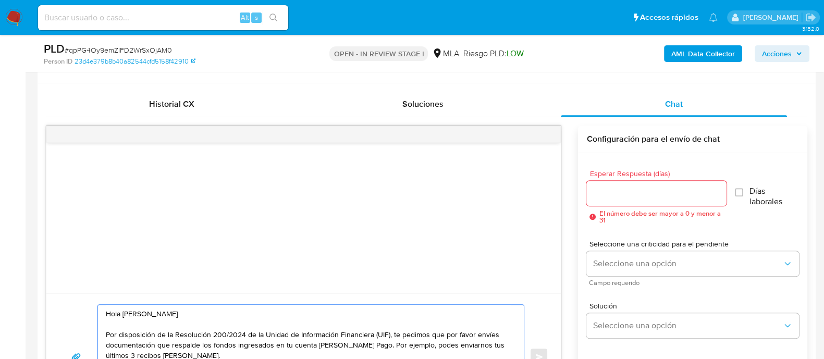
type textarea "Hola Juan Ignacio Iriart Por disposición de la Resolución 200/2024 de la Unidad…"
click at [622, 188] on input "Esperar Respuesta (días)" at bounding box center [656, 194] width 140 height 14
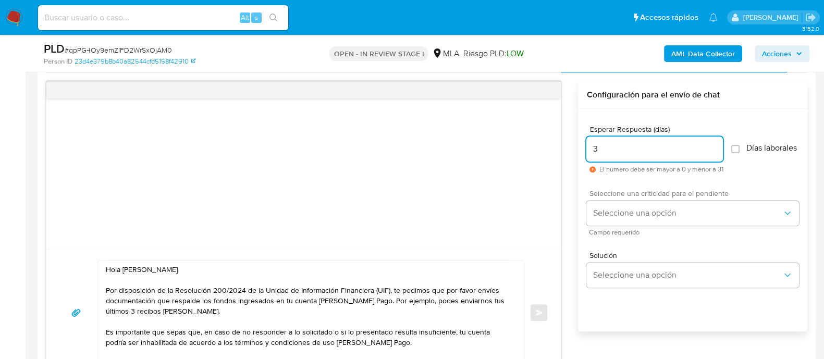
scroll to position [717, 0]
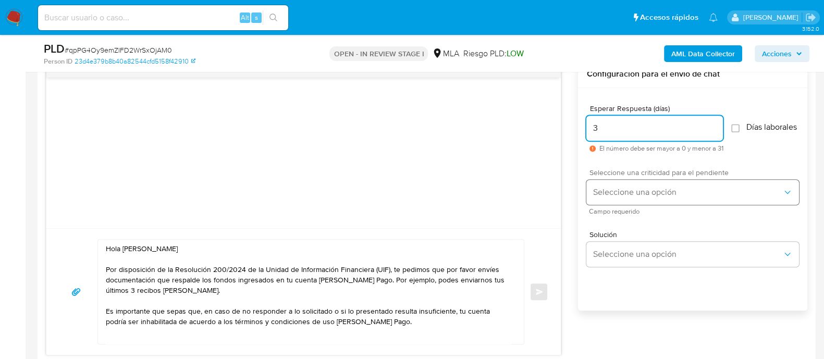
type input "3"
click at [613, 205] on button "Seleccione una opción" at bounding box center [692, 192] width 213 height 25
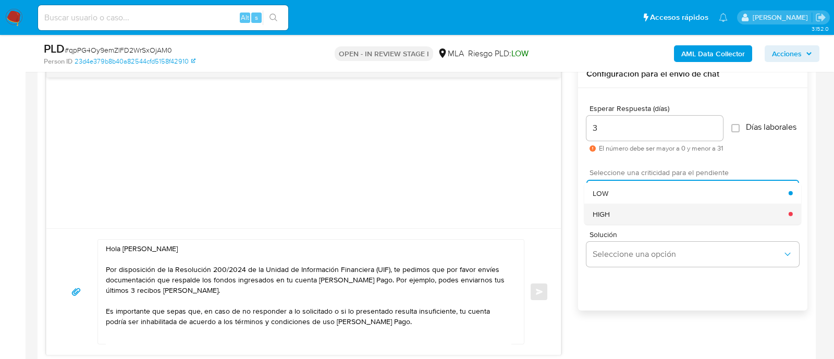
click at [612, 225] on div "HIGH" at bounding box center [691, 214] width 196 height 21
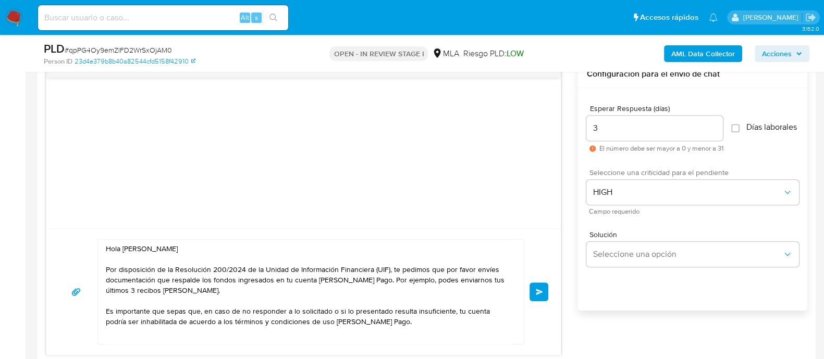
click at [542, 289] on span "Enviar" at bounding box center [539, 292] width 7 height 6
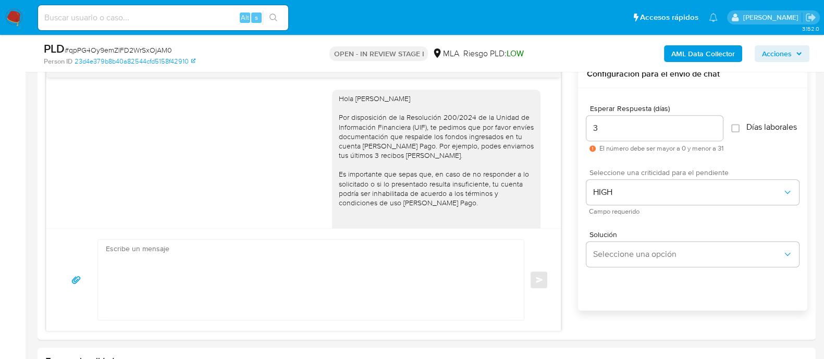
scroll to position [0, 0]
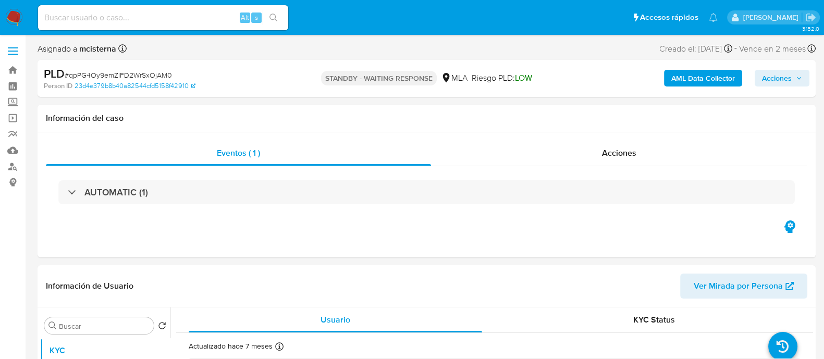
select select "10"
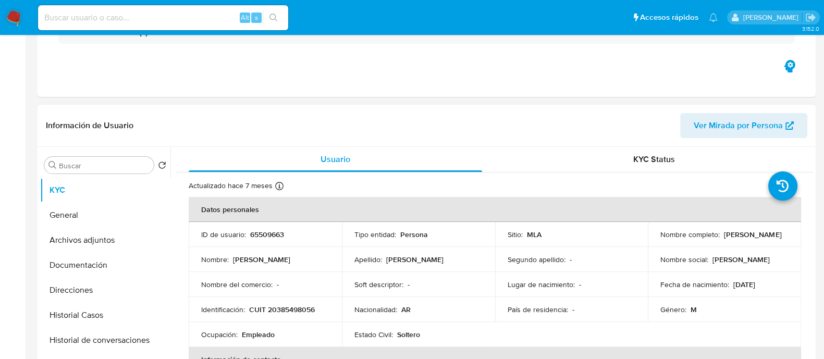
scroll to position [260, 0]
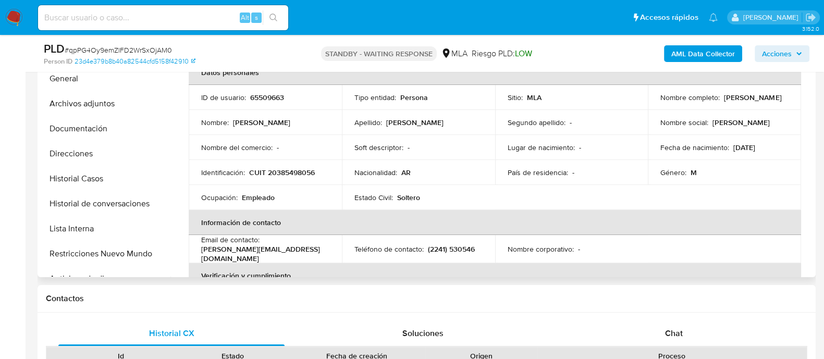
drag, startPoint x: 722, startPoint y: 95, endPoint x: 782, endPoint y: 99, distance: 60.0
click at [782, 99] on div "Nombre completo : [PERSON_NAME]" at bounding box center [724, 97] width 128 height 9
copy p "[PERSON_NAME]"
click at [260, 96] on p "65509663" at bounding box center [267, 97] width 34 height 9
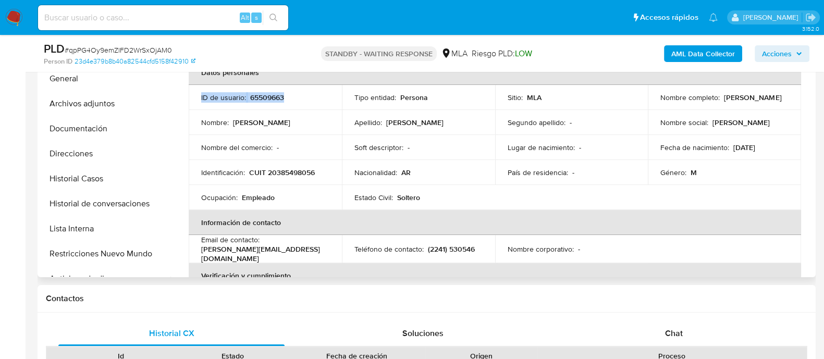
click at [260, 96] on p "65509663" at bounding box center [267, 97] width 34 height 9
copy div "ID de usuario : 65509663"
click at [260, 95] on p "65509663" at bounding box center [267, 97] width 34 height 9
click at [219, 19] on input at bounding box center [163, 18] width 250 height 14
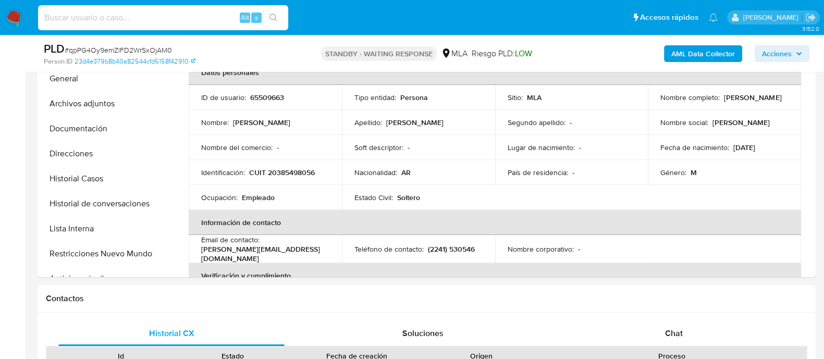
paste input "iqUDbGEiWStW2mokBY1fuwQW"
type input "iqUDbGEiWStW2mokBY1fuwQW"
click at [277, 14] on button "search-icon" at bounding box center [273, 17] width 21 height 15
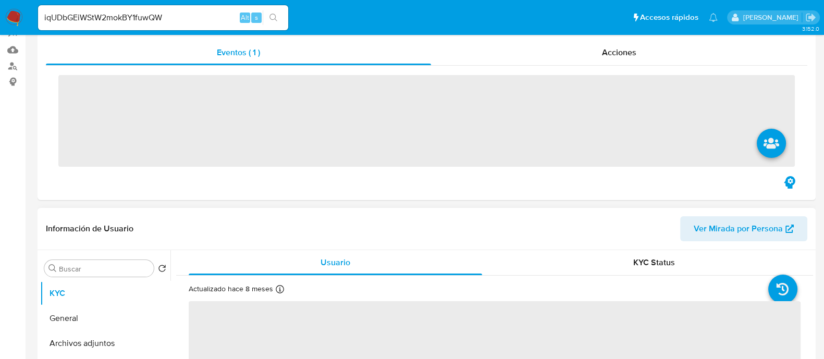
scroll to position [195, 0]
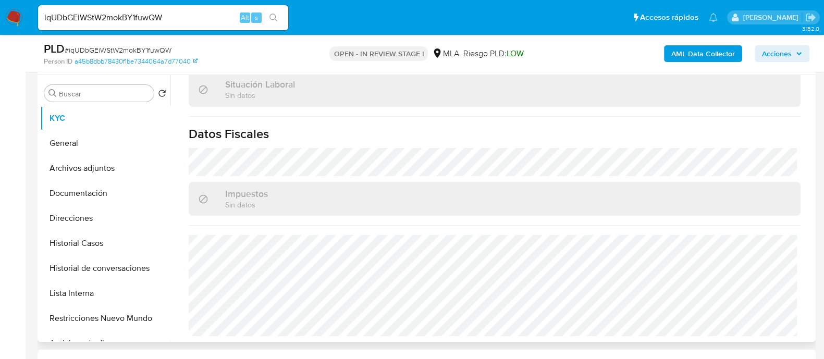
select select "10"
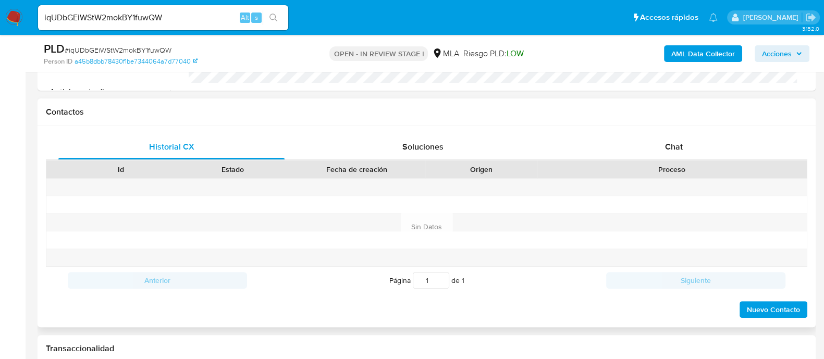
scroll to position [455, 0]
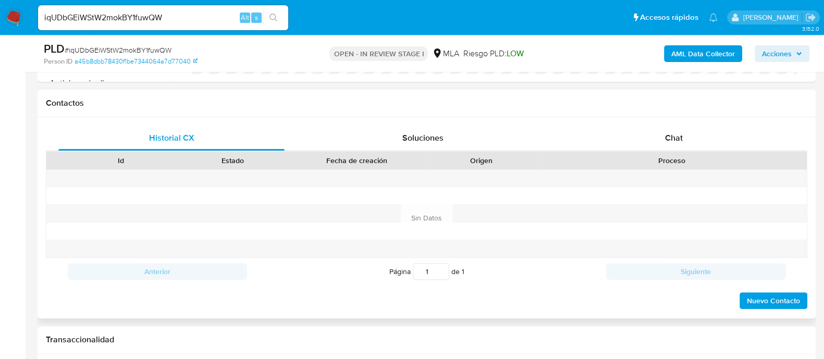
click at [667, 156] on div "Proceso" at bounding box center [672, 160] width 255 height 10
click at [667, 145] on div "Chat" at bounding box center [674, 138] width 226 height 25
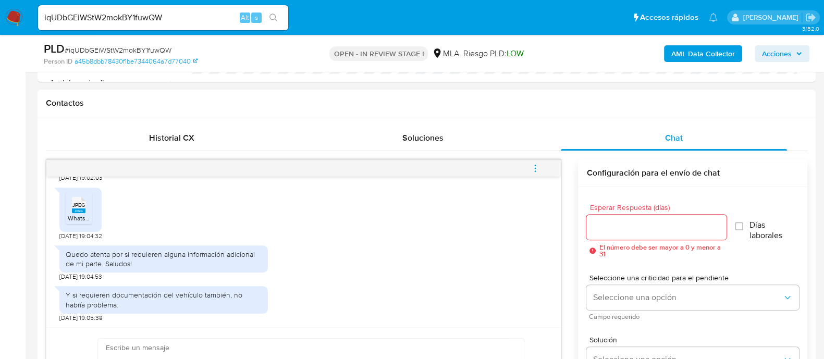
scroll to position [1731, 0]
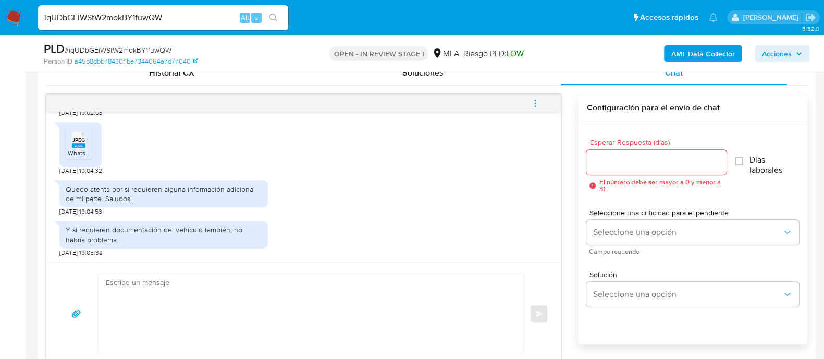
click at [291, 306] on textarea at bounding box center [308, 314] width 405 height 80
paste textarea "Hola Muchas gracias por tu respuesta. Confirmamos recepción de la documentación…"
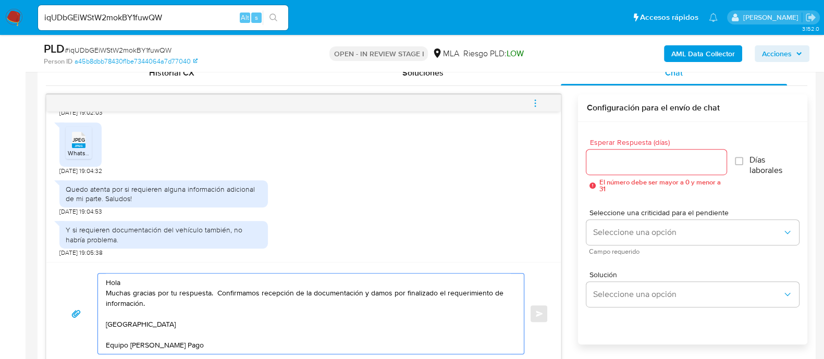
scroll to position [521, 0]
click at [281, 278] on textarea "Hola Muchas gracias por tu respuesta. Confirmamos recepción de la documentación…" at bounding box center [308, 318] width 405 height 91
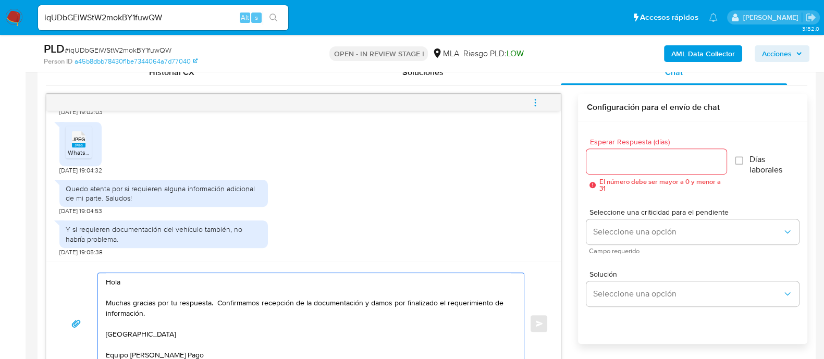
type textarea "Hola Muchas gracias por tu respuesta. Confirmamos recepción de la documentación…"
click at [634, 161] on input "Esperar Respuesta (días)" at bounding box center [656, 162] width 140 height 14
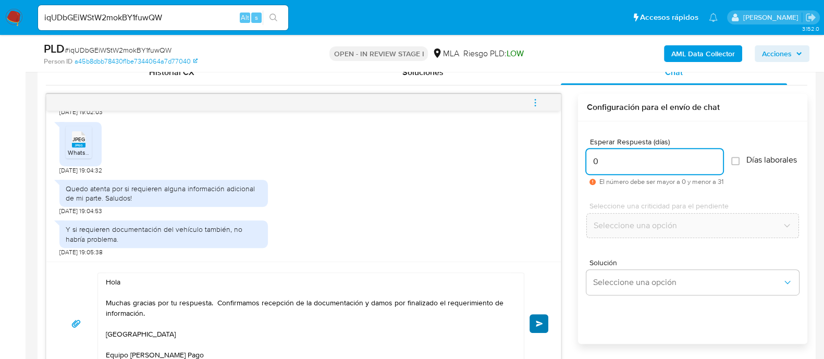
type input "0"
click at [537, 321] on span "Enviar" at bounding box center [539, 324] width 7 height 6
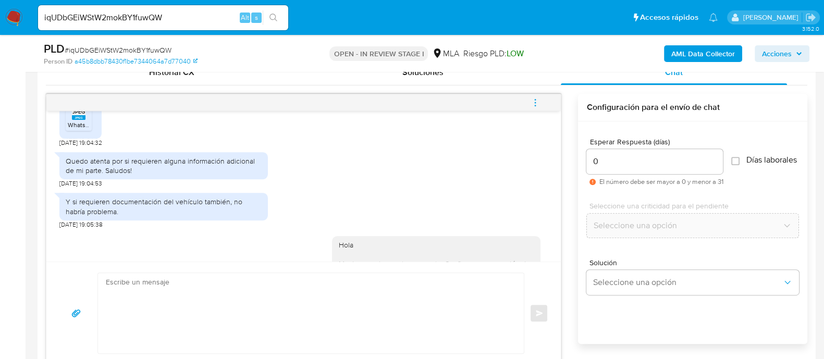
scroll to position [1846, 0]
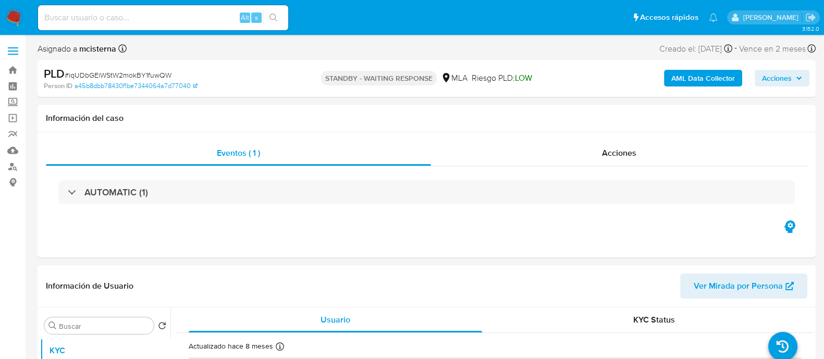
select select "10"
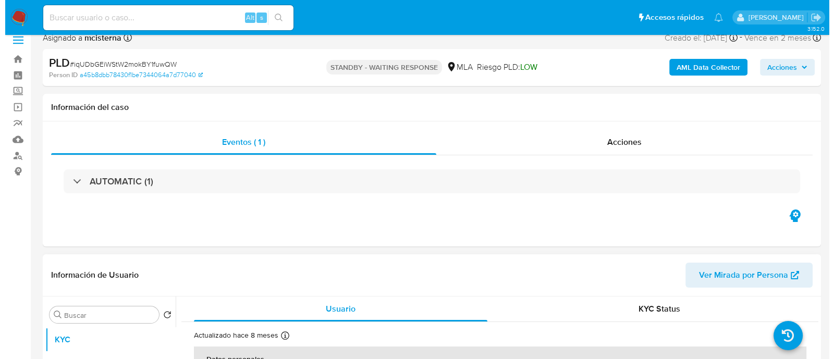
scroll to position [195, 0]
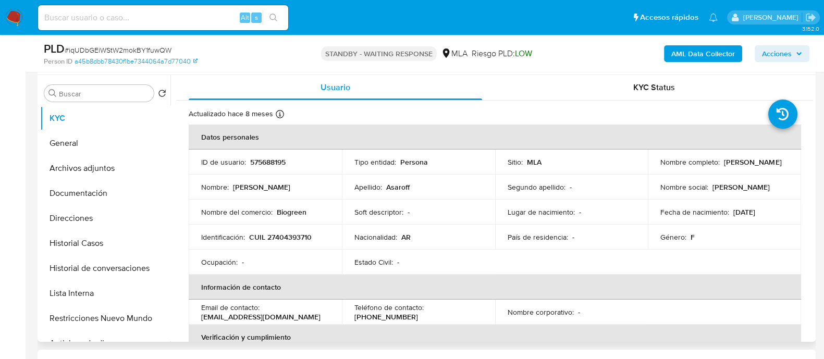
click at [276, 166] on p "575688195" at bounding box center [267, 161] width 35 height 9
copy p "575688195"
click at [146, 264] on button "Historial de conversaciones" at bounding box center [101, 268] width 122 height 25
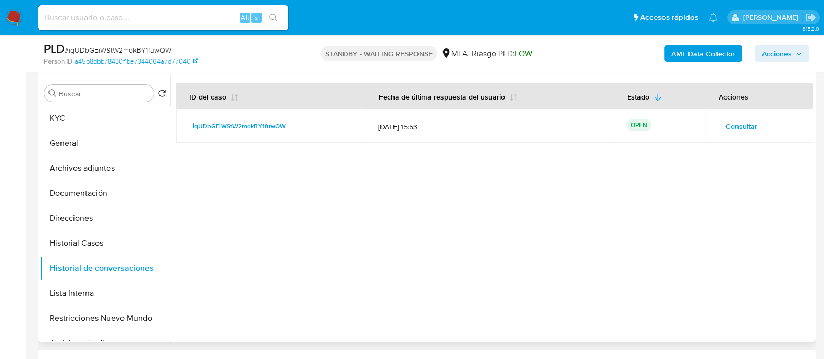
click at [734, 127] on span "Consultar" at bounding box center [741, 126] width 32 height 15
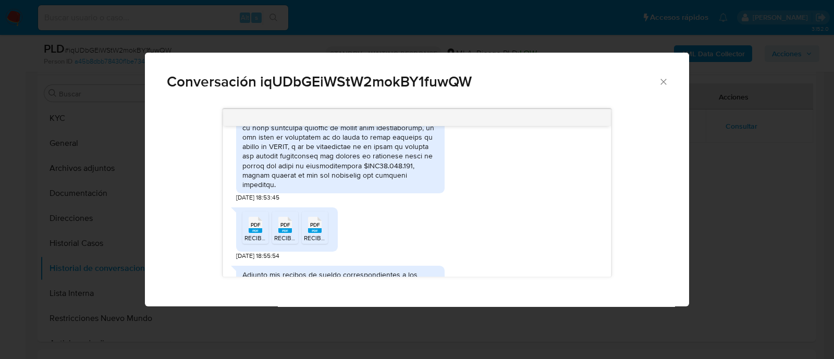
scroll to position [1433, 0]
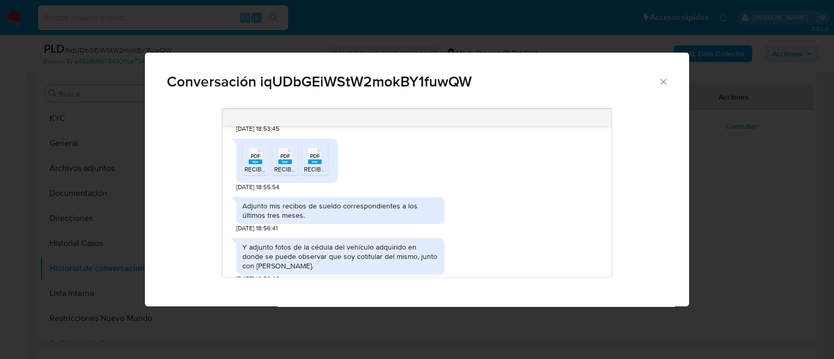
click at [248, 174] on span "RECIBO_00232070202505292025052920230918NORM (2).PDF" at bounding box center [334, 169] width 180 height 9
click at [279, 174] on span "RECIBO_00232070202504292025042920230918NORM (2).PDF" at bounding box center [364, 169] width 180 height 9
drag, startPoint x: 309, startPoint y: 184, endPoint x: 352, endPoint y: 184, distance: 43.3
click at [309, 174] on span "RECIBO_00232070202506272025062720230918NORM (1).PDF" at bounding box center [392, 169] width 177 height 9
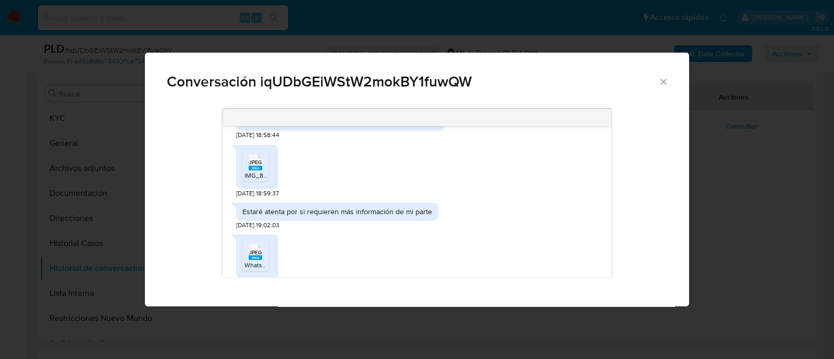
click at [255, 180] on span "IMG_8177.jpeg" at bounding box center [264, 175] width 41 height 9
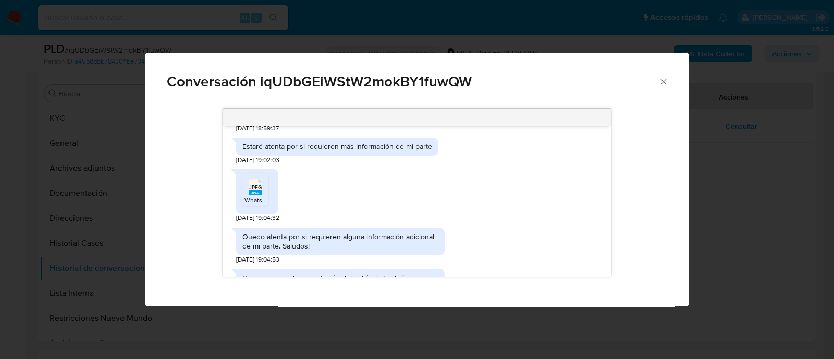
click at [259, 191] on span "JPEG" at bounding box center [255, 187] width 13 height 7
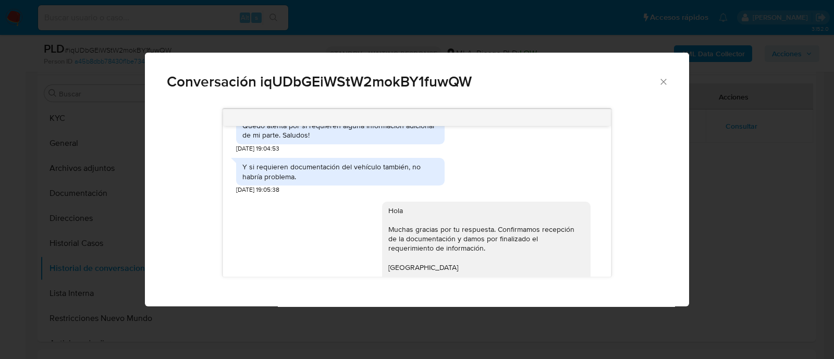
scroll to position [1824, 0]
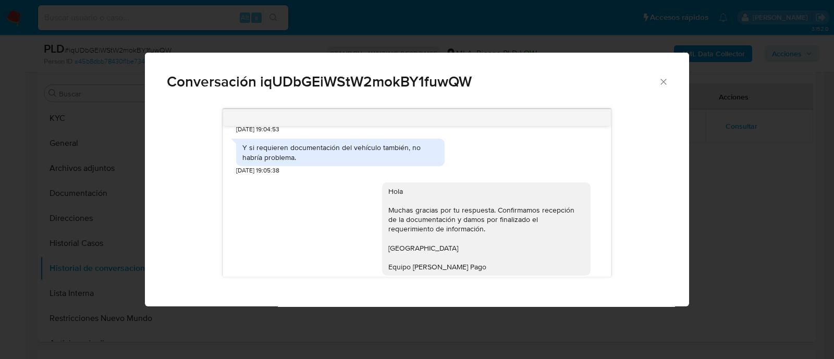
click at [240, 40] on div "Conversación iqUDbGEiWStW2mokBY1fuwQW [DATE] 19:48:34 Hola, Esperamos que te en…" at bounding box center [417, 179] width 834 height 359
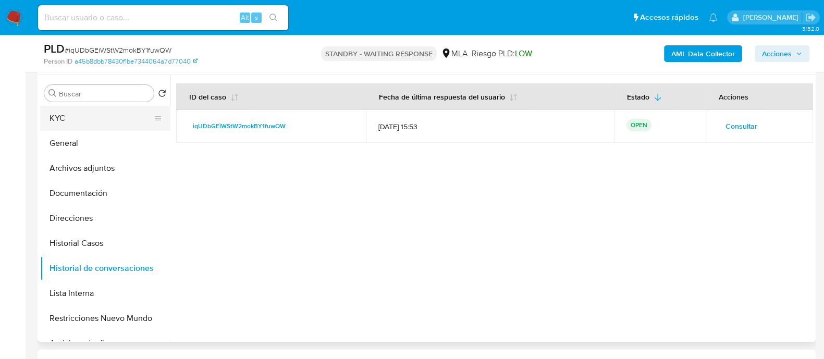
click at [129, 125] on button "KYC" at bounding box center [101, 118] width 122 height 25
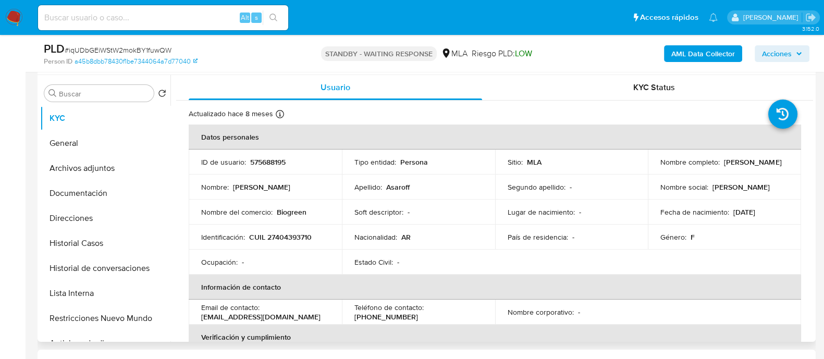
click at [256, 312] on p "[EMAIL_ADDRESS][DOMAIN_NAME]" at bounding box center [260, 316] width 119 height 9
click at [211, 314] on p "[EMAIL_ADDRESS][DOMAIN_NAME]" at bounding box center [260, 316] width 119 height 9
drag, startPoint x: 201, startPoint y: 316, endPoint x: 313, endPoint y: 316, distance: 111.5
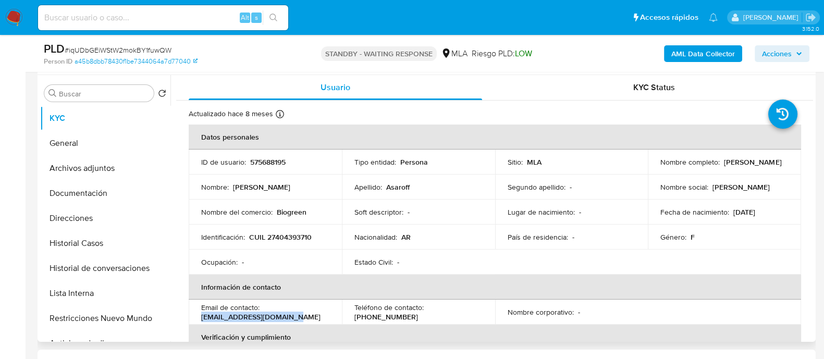
click at [313, 316] on div "Email de contacto : [EMAIL_ADDRESS][DOMAIN_NAME]" at bounding box center [265, 312] width 128 height 19
copy p "[EMAIL_ADDRESS][DOMAIN_NAME]"
click at [285, 241] on p "CUIL 27404393710" at bounding box center [280, 236] width 63 height 9
copy p "27404393710"
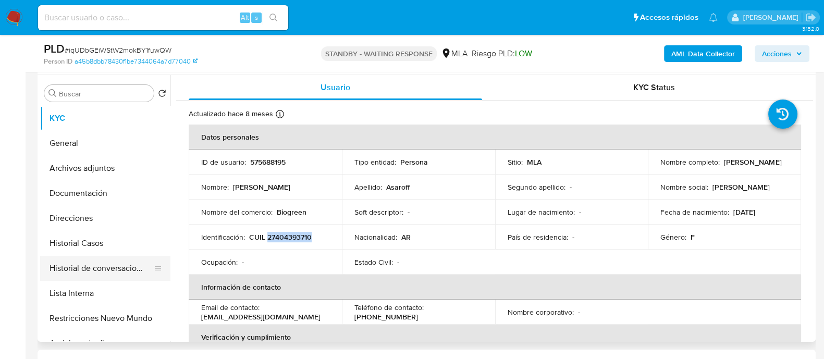
click at [134, 261] on button "Historial de conversaciones" at bounding box center [101, 268] width 122 height 25
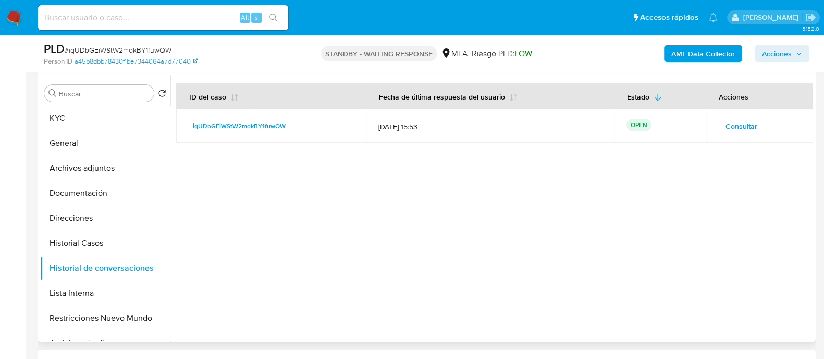
click at [734, 122] on span "Consultar" at bounding box center [741, 126] width 32 height 15
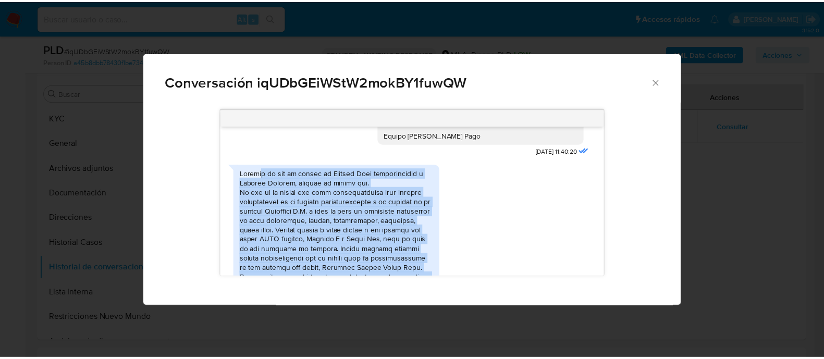
scroll to position [977, 0]
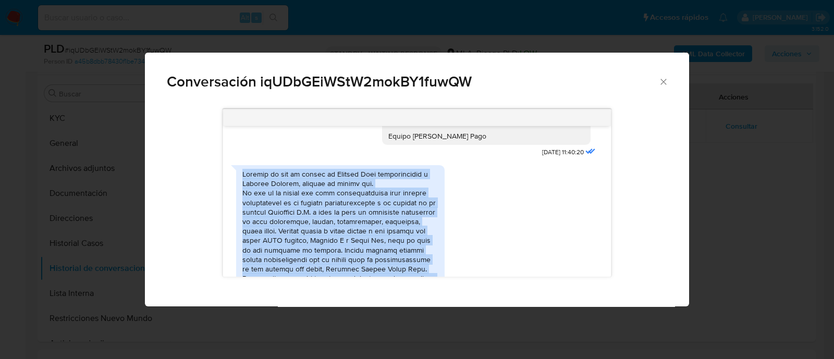
drag, startPoint x: 314, startPoint y: 196, endPoint x: 240, endPoint y: 194, distance: 73.5
copy div "Loremip do sit am consec ad Elitsed Doei temporincidid u Laboree Dolorem, aliqu…"
click at [114, 187] on div "Conversación iqUDbGEiWStW2mokBY1fuwQW [DATE] 19:48:34 Hola, Esperamos que te en…" at bounding box center [417, 179] width 834 height 359
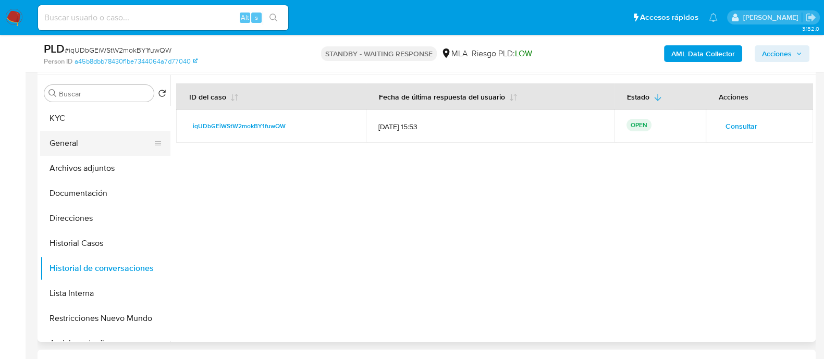
click at [141, 147] on button "General" at bounding box center [101, 143] width 122 height 25
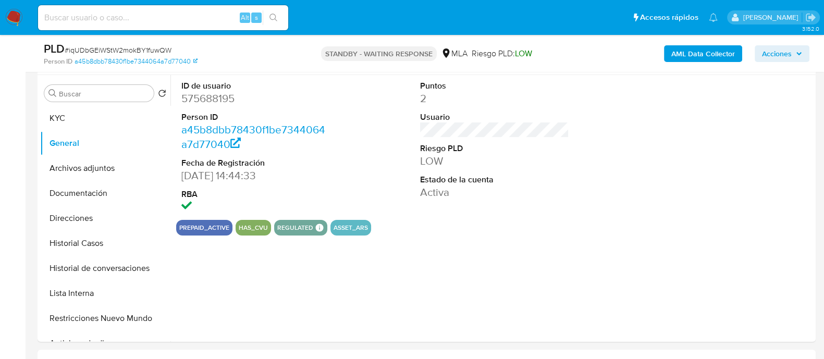
click at [213, 105] on dd "575688195" at bounding box center [255, 98] width 149 height 15
copy dd "575688195"
click at [18, 17] on img at bounding box center [14, 18] width 18 height 18
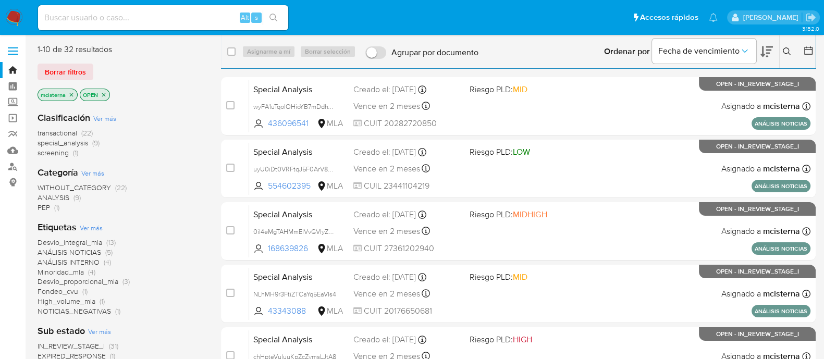
click at [781, 53] on button at bounding box center [788, 51] width 17 height 13
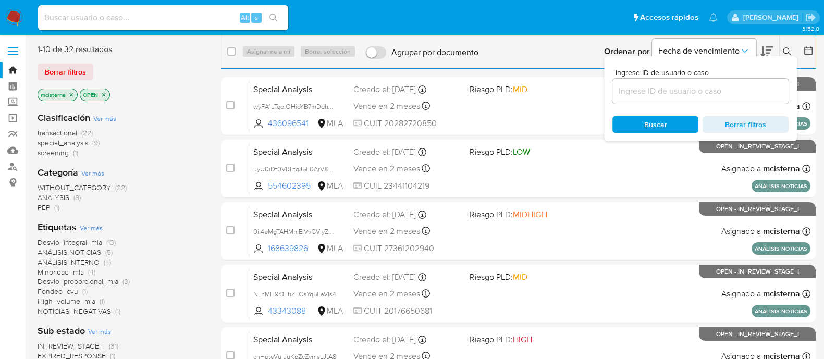
click at [746, 91] on input at bounding box center [700, 91] width 176 height 14
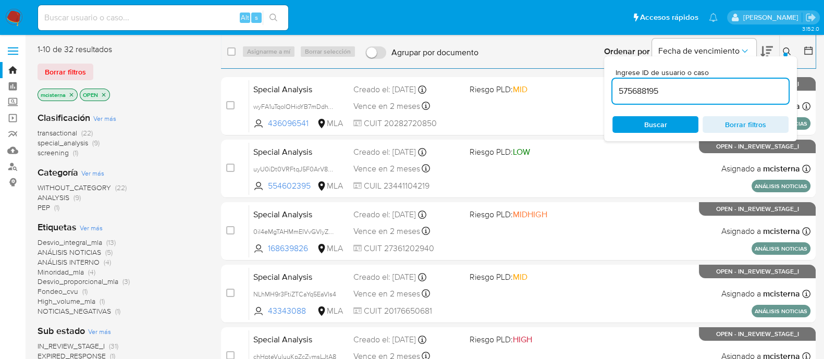
type input "575688195"
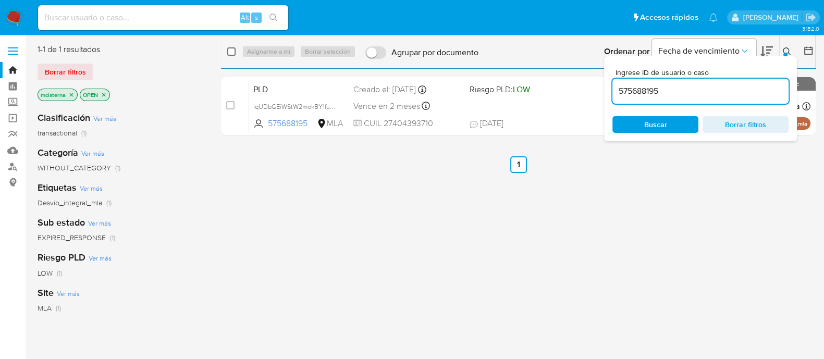
click at [233, 51] on input "checkbox" at bounding box center [231, 51] width 8 height 8
checkbox input "true"
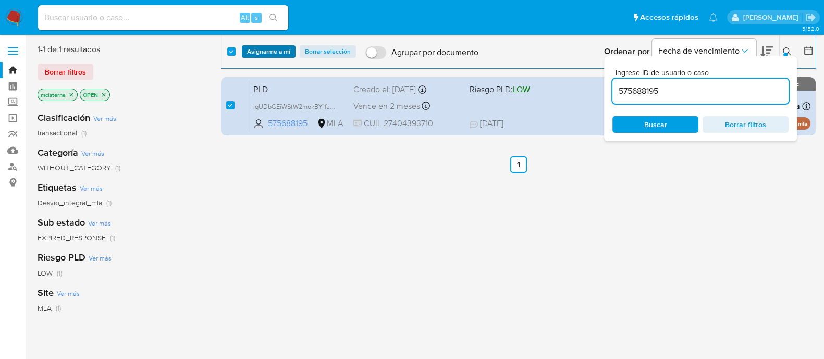
click at [269, 51] on span "Asignarme a mí" at bounding box center [268, 51] width 43 height 10
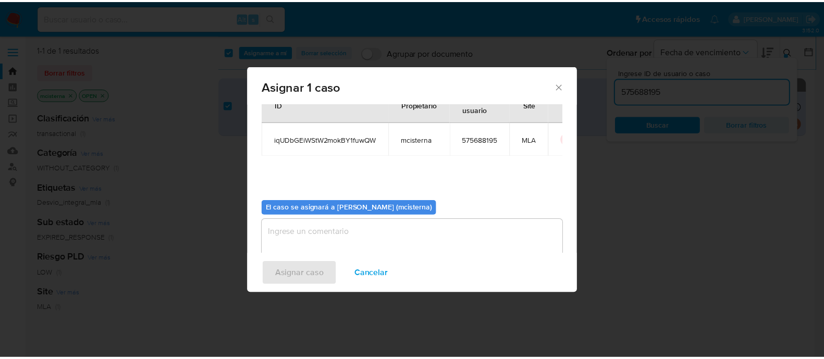
scroll to position [54, 0]
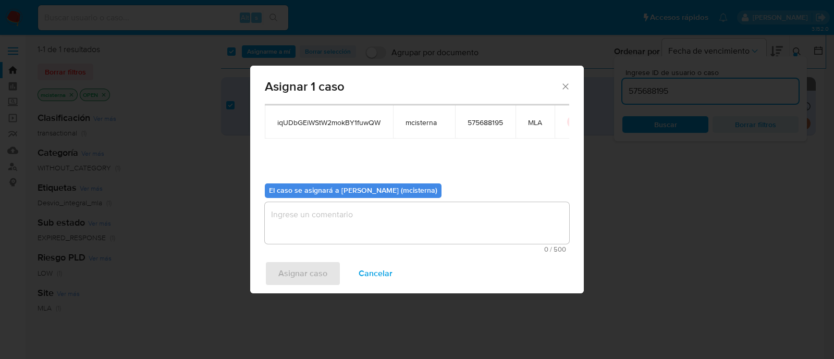
click at [345, 213] on textarea "assign-modal" at bounding box center [417, 223] width 304 height 42
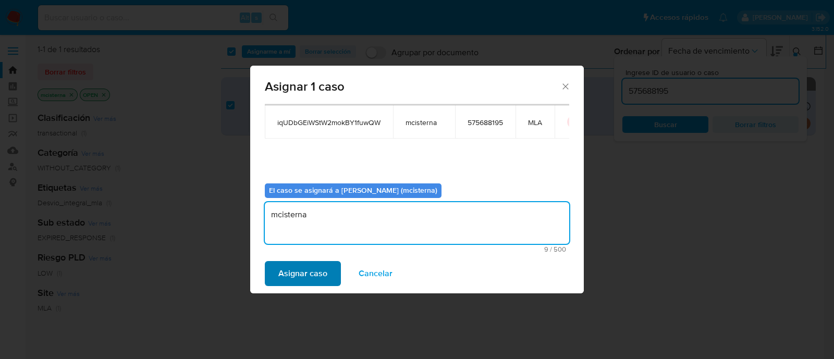
type textarea "mcisterna"
click at [295, 277] on span "Asignar caso" at bounding box center [302, 273] width 49 height 23
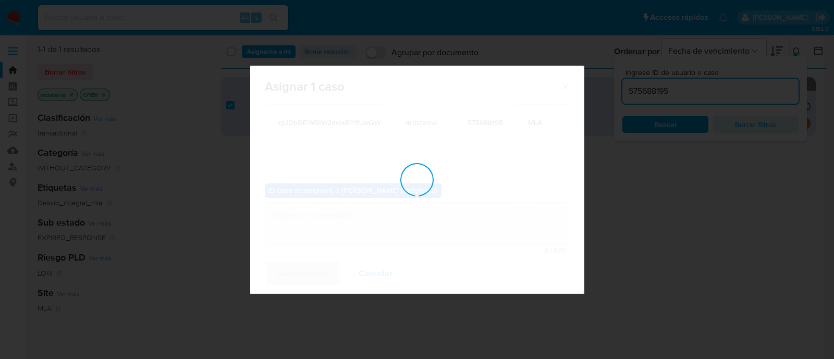
checkbox input "false"
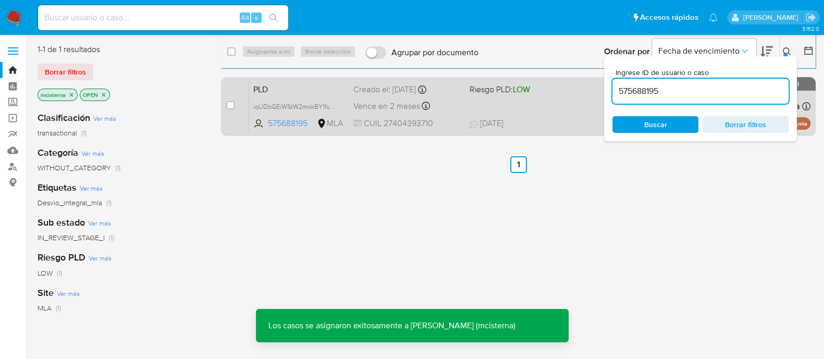
click at [452, 106] on div "Vence en 2 meses Vence el 10/10/2025 03:27:59" at bounding box center [407, 106] width 108 height 14
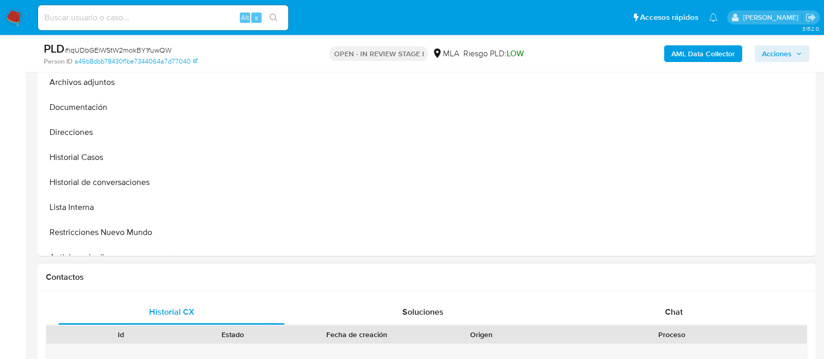
scroll to position [326, 0]
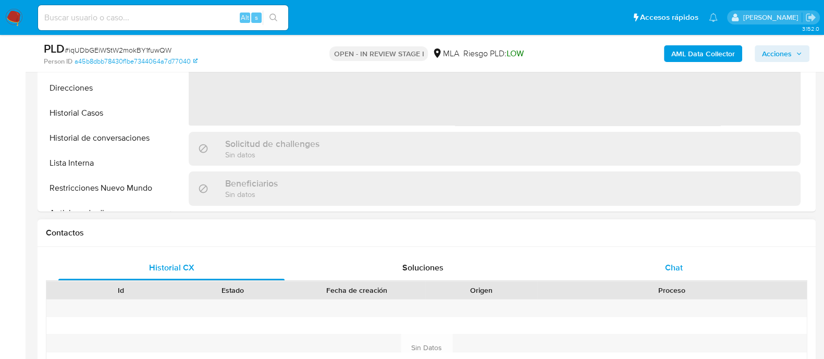
click at [670, 269] on span "Chat" at bounding box center [674, 268] width 18 height 12
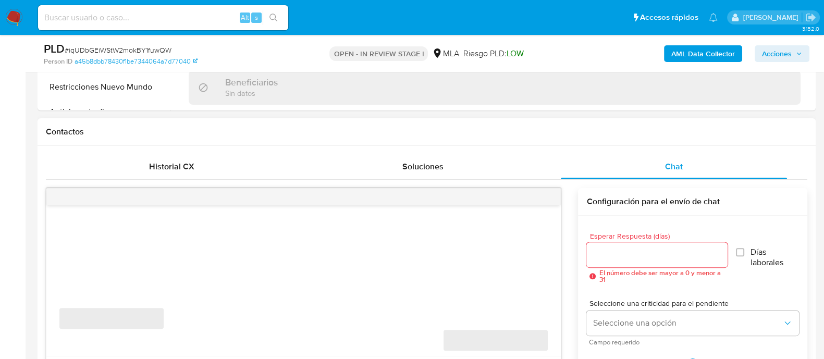
scroll to position [455, 0]
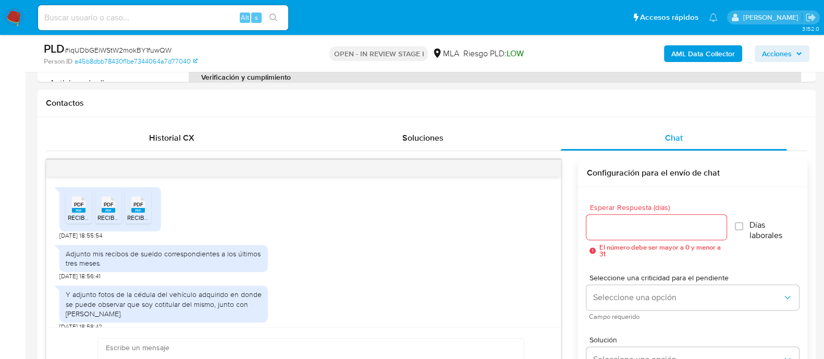
select select "10"
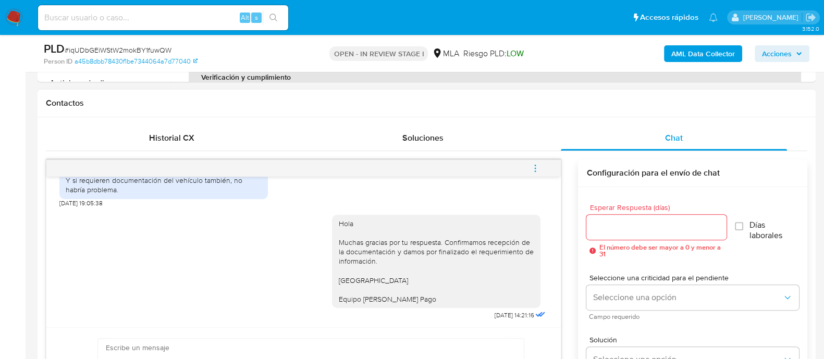
click at [533, 169] on icon "menu-action" at bounding box center [535, 168] width 9 height 9
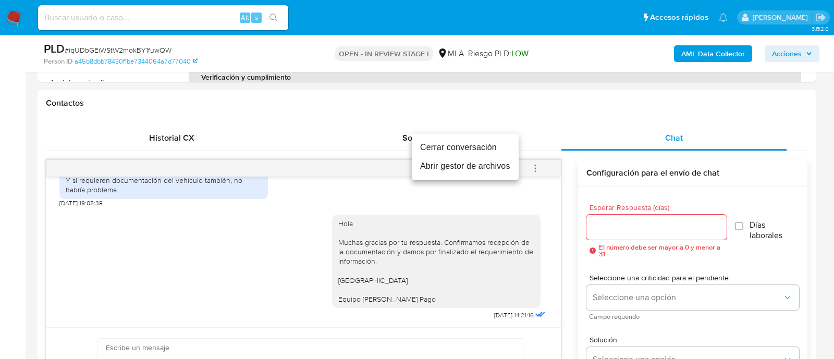
click at [470, 146] on li "Cerrar conversación" at bounding box center [465, 147] width 107 height 19
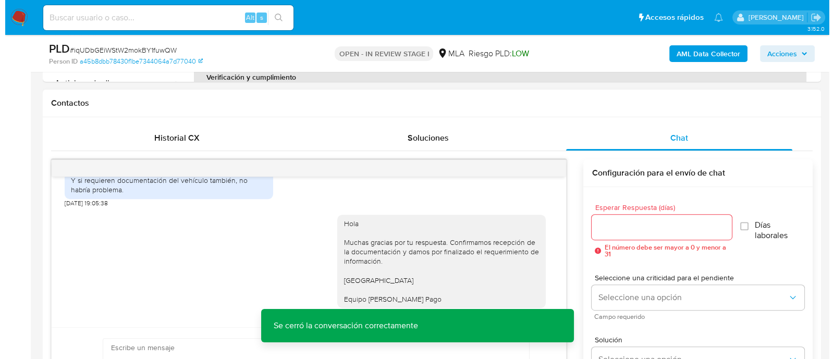
scroll to position [195, 0]
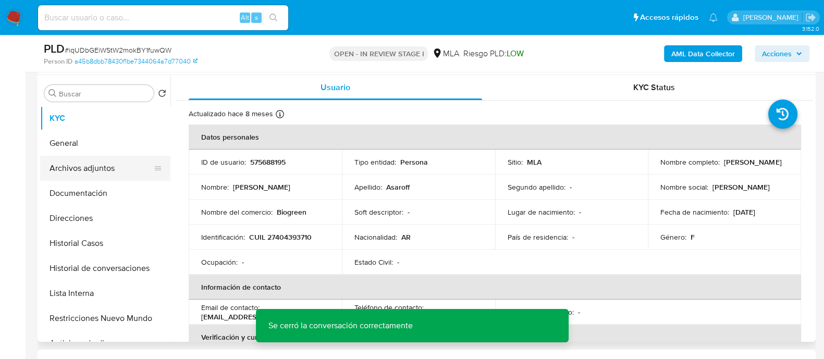
click at [120, 160] on button "Archivos adjuntos" at bounding box center [101, 168] width 122 height 25
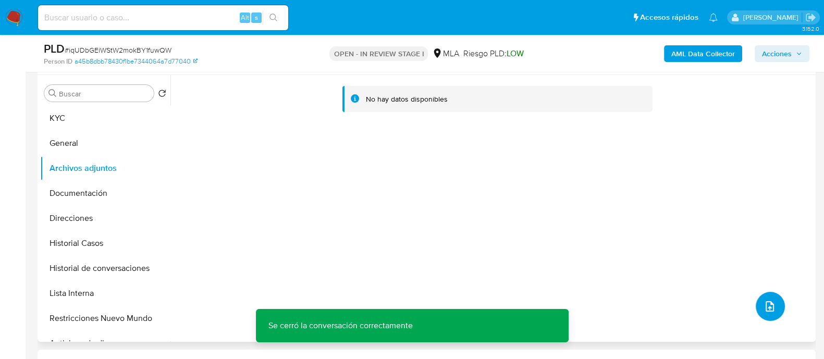
click at [770, 300] on span "upload-file" at bounding box center [769, 306] width 13 height 13
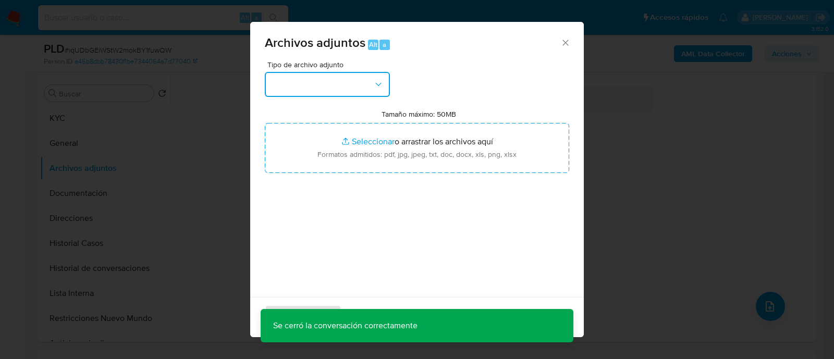
click at [358, 90] on button "button" at bounding box center [327, 84] width 125 height 25
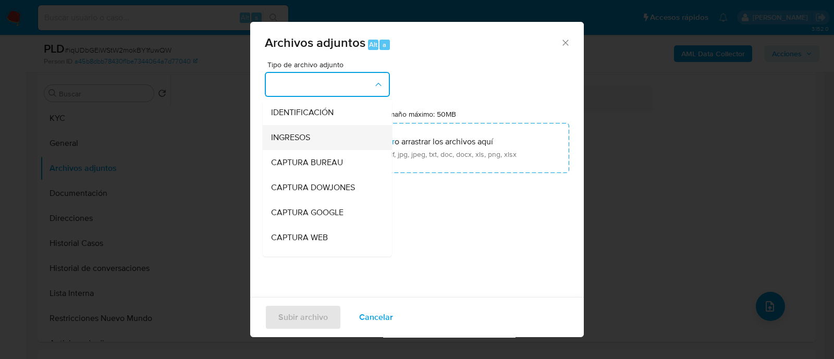
click at [328, 136] on div "INGRESOS" at bounding box center [324, 137] width 106 height 25
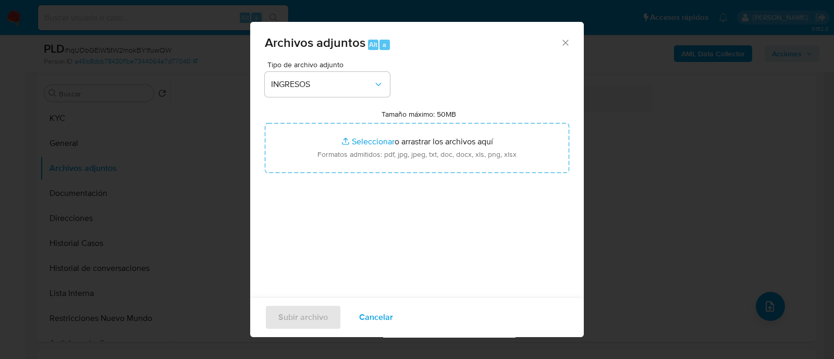
click at [373, 322] on span "Cancelar" at bounding box center [376, 317] width 34 height 23
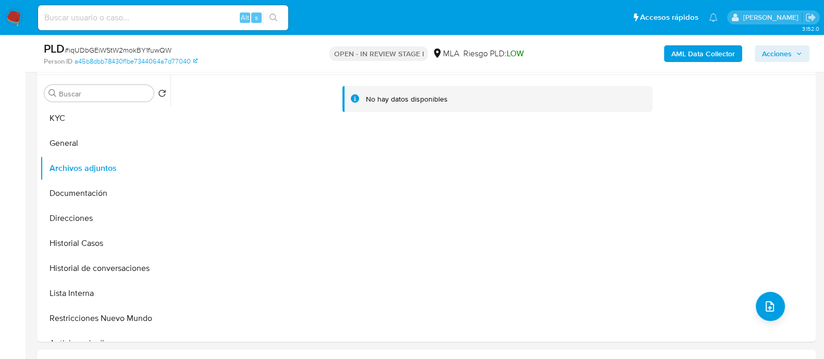
click at [702, 53] on b "AML Data Collector" at bounding box center [703, 53] width 64 height 17
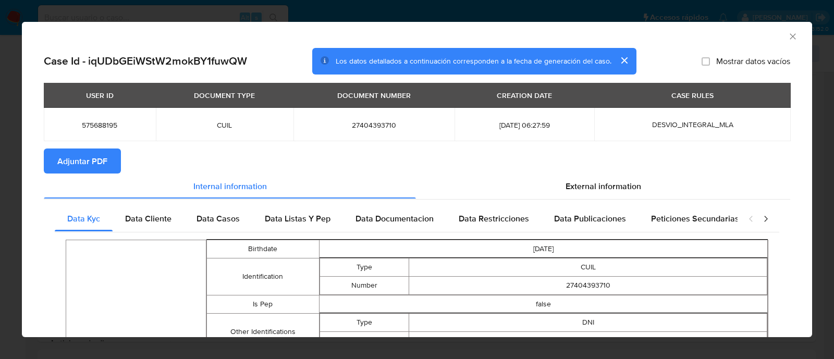
click at [95, 163] on span "Adjuntar PDF" at bounding box center [82, 161] width 50 height 23
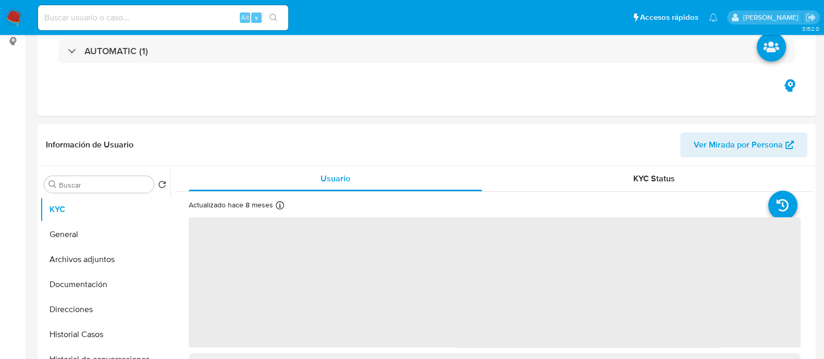
scroll to position [260, 0]
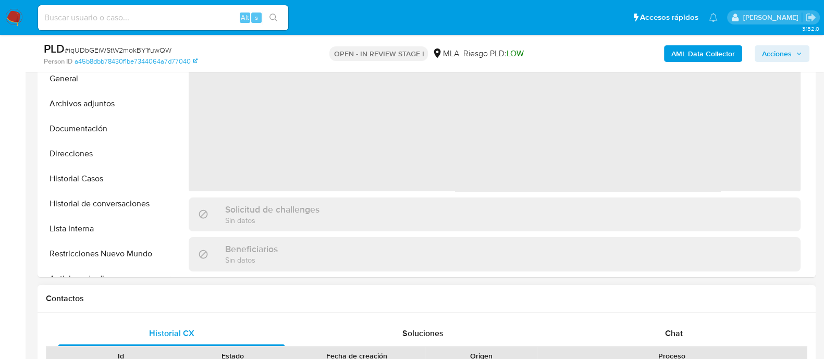
click at [639, 326] on div "Chat" at bounding box center [674, 333] width 226 height 25
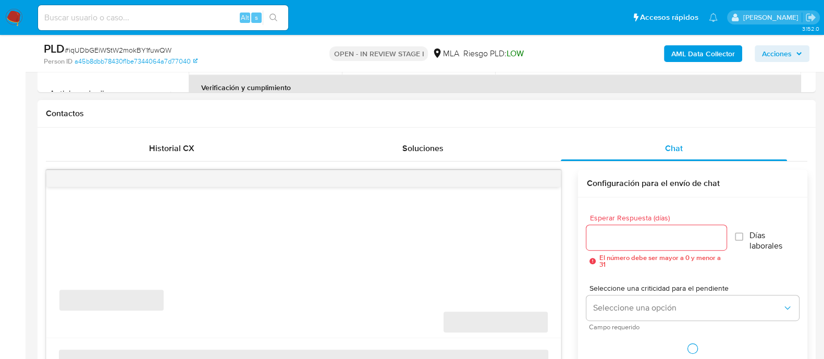
scroll to position [521, 0]
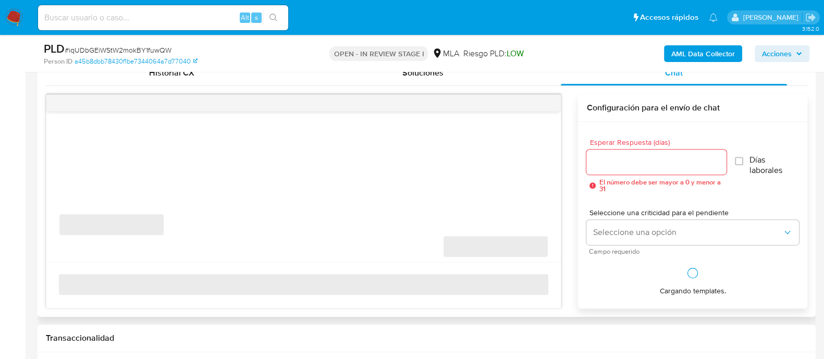
select select "10"
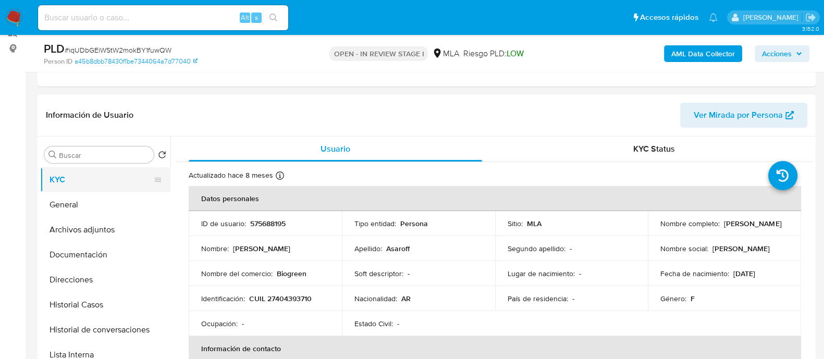
scroll to position [130, 0]
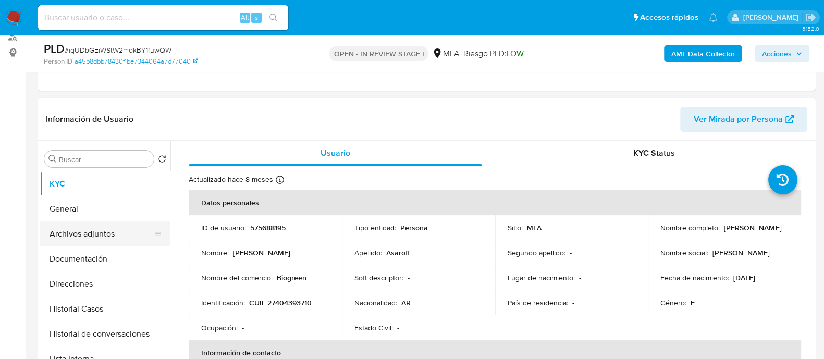
click at [119, 224] on button "Archivos adjuntos" at bounding box center [101, 233] width 122 height 25
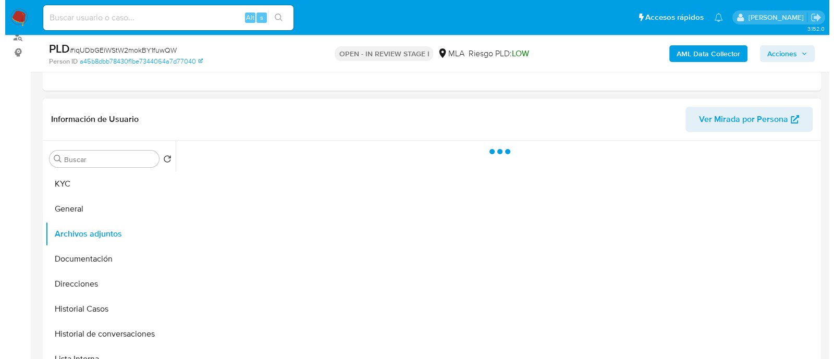
scroll to position [195, 0]
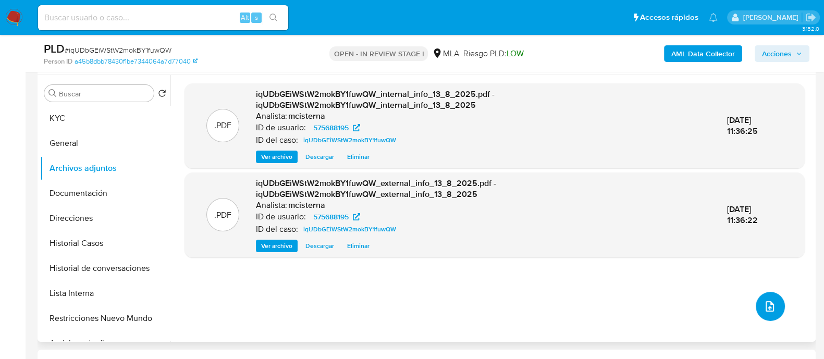
click at [763, 305] on icon "upload-file" at bounding box center [769, 306] width 13 height 13
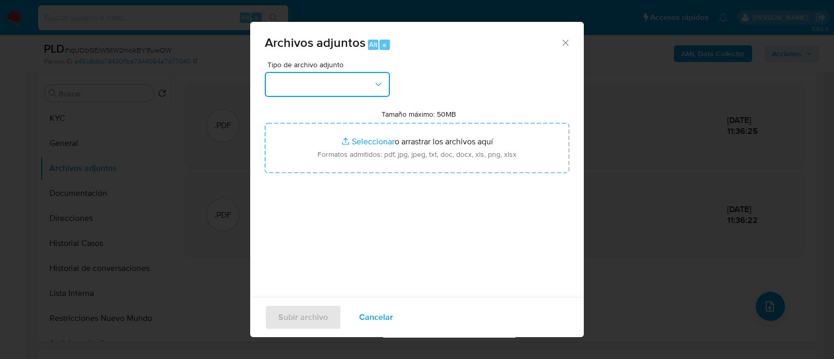
click at [292, 88] on button "button" at bounding box center [327, 84] width 125 height 25
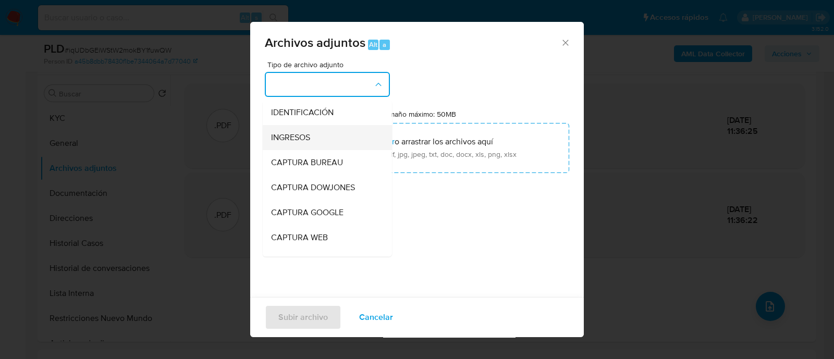
click at [343, 139] on div "INGRESOS" at bounding box center [324, 137] width 106 height 25
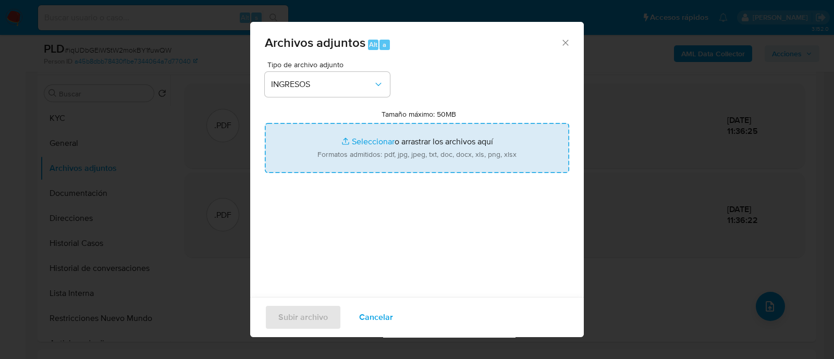
type input "C:\fakepath\Recibo de sueldo 04-2025.pdf"
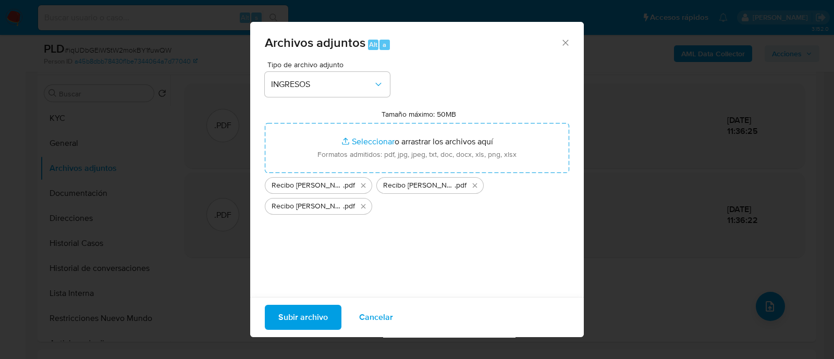
drag, startPoint x: 524, startPoint y: 161, endPoint x: 323, endPoint y: 315, distance: 253.6
click at [323, 315] on span "Subir archivo" at bounding box center [303, 317] width 50 height 23
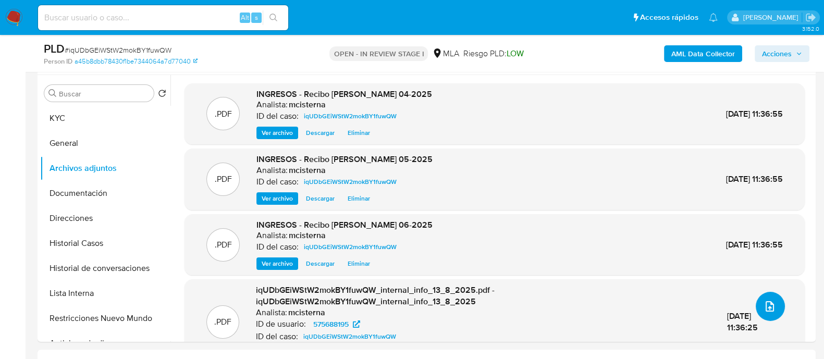
click at [771, 307] on icon "upload-file" at bounding box center [769, 306] width 13 height 13
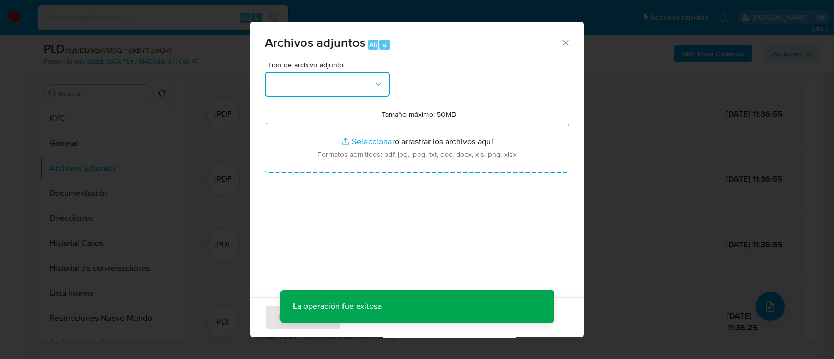
click at [290, 94] on button "button" at bounding box center [327, 84] width 125 height 25
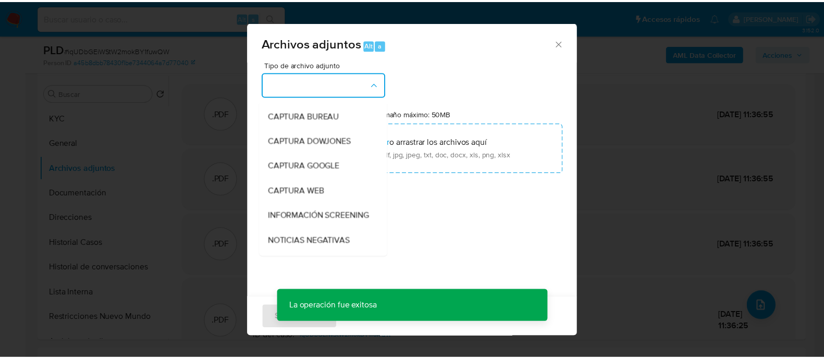
scroll to position [130, 0]
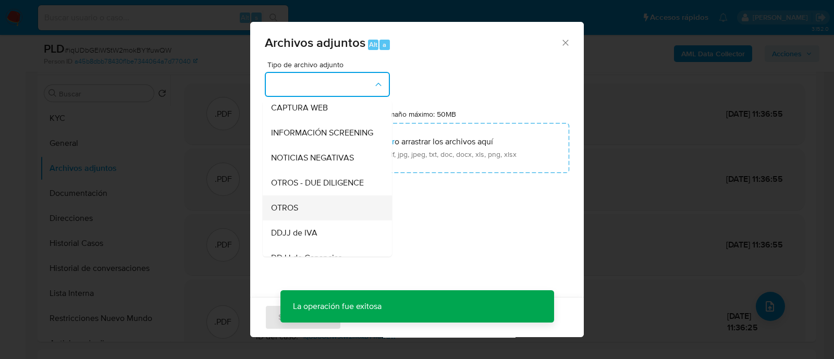
click at [323, 220] on div "OTROS" at bounding box center [324, 207] width 106 height 25
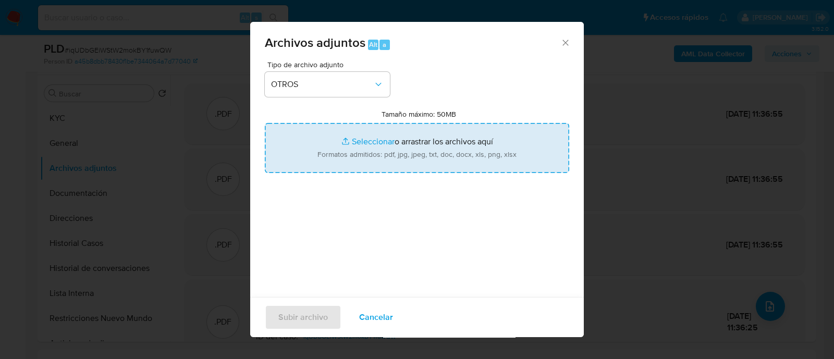
type input "C:\fakepath\Movimientos iqUDbGEiWStW2mokBY1fuwQW_2025_07_17_19_34_18.xlsx"
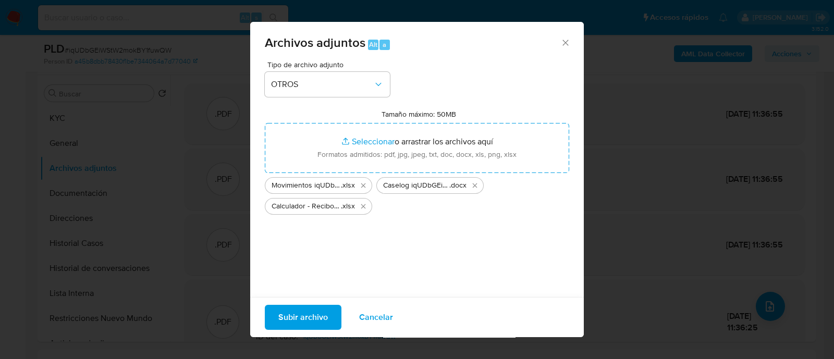
click at [294, 327] on span "Subir archivo" at bounding box center [303, 317] width 50 height 23
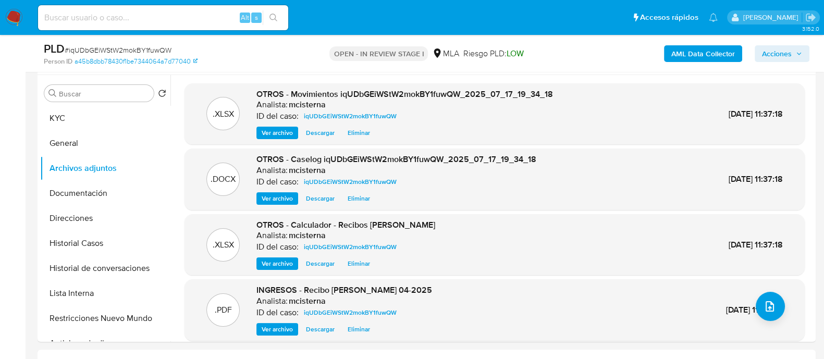
drag, startPoint x: 789, startPoint y: 61, endPoint x: 782, endPoint y: 60, distance: 7.3
click at [789, 60] on span "Acciones" at bounding box center [777, 53] width 30 height 17
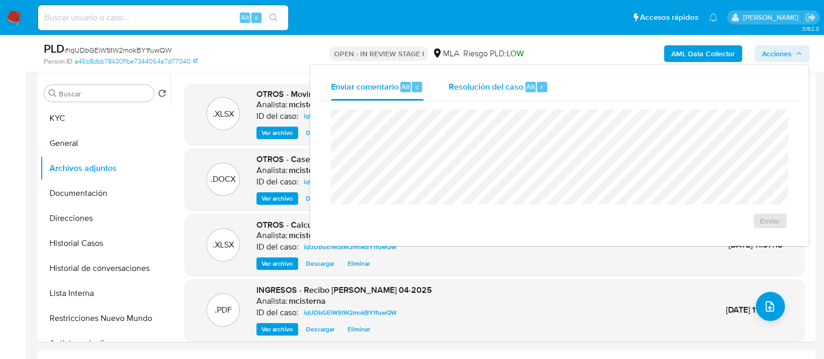
click at [500, 83] on span "Resolución del caso" at bounding box center [486, 86] width 75 height 12
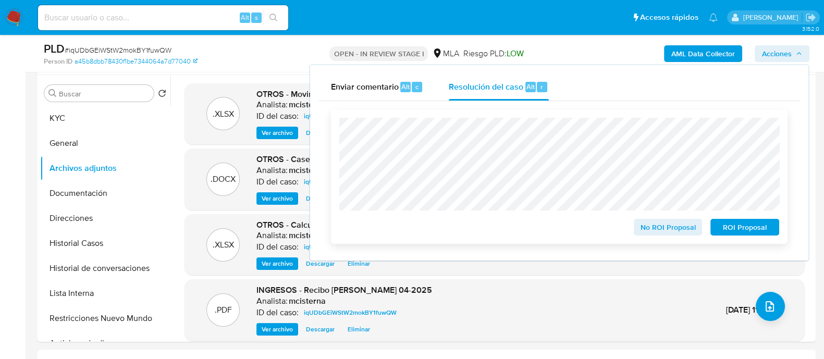
click at [641, 221] on span "No ROI Proposal" at bounding box center [668, 227] width 54 height 15
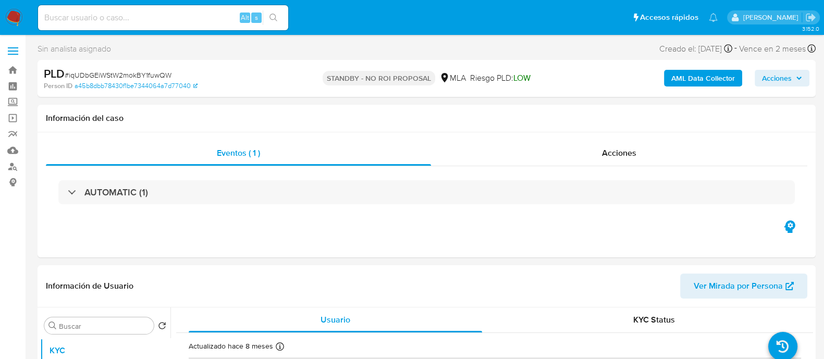
select select "10"
click at [205, 21] on input at bounding box center [163, 18] width 250 height 14
paste input "H6aZ5BQrEaIoZsML6MgwQlCv"
type input "H6aZ5BQrEaIoZsML6MgwQlCv"
click at [276, 19] on icon "search-icon" at bounding box center [273, 18] width 8 height 8
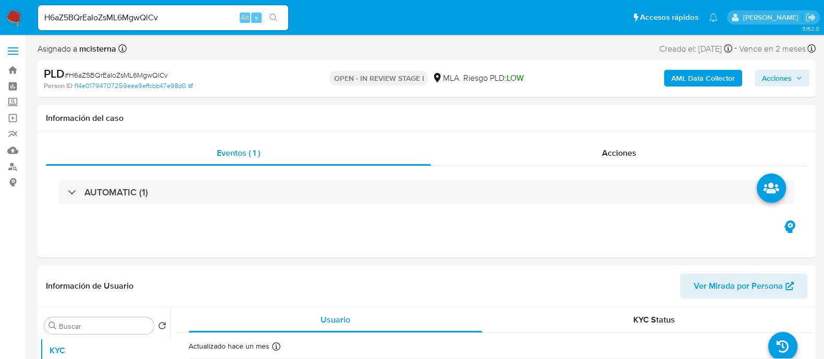
select select "10"
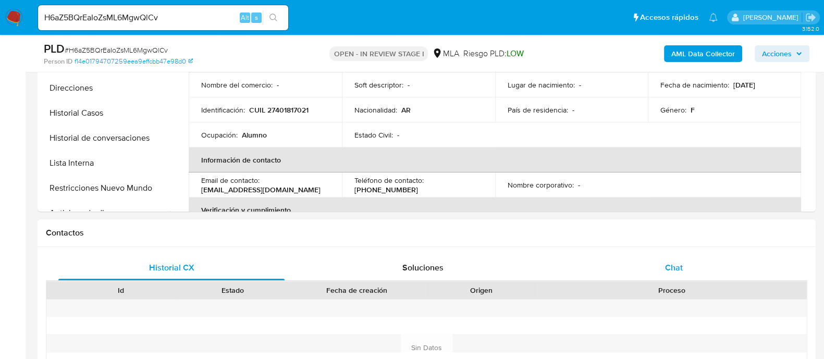
click at [656, 267] on div "Chat" at bounding box center [674, 267] width 226 height 25
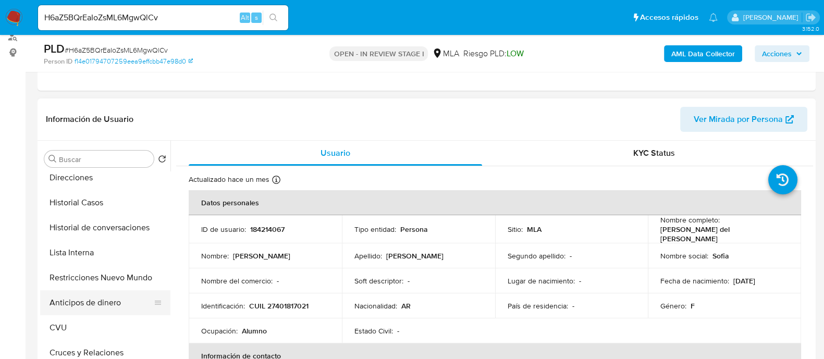
scroll to position [130, 0]
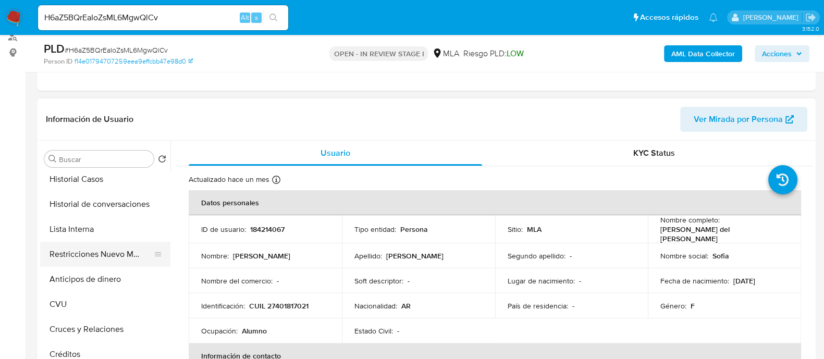
click at [130, 256] on button "Restricciones Nuevo Mundo" at bounding box center [101, 254] width 122 height 25
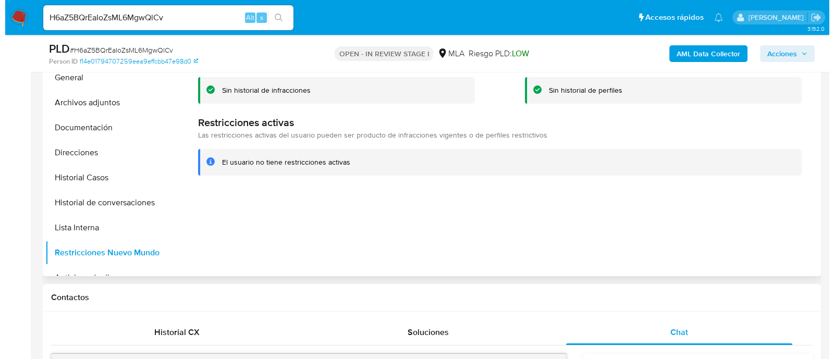
scroll to position [260, 0]
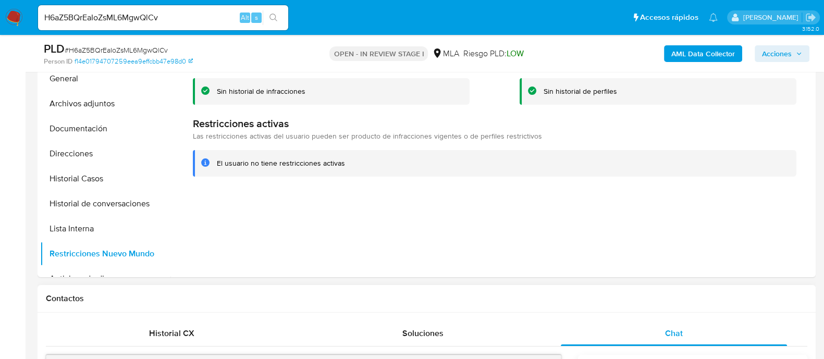
click at [714, 56] on b "AML Data Collector" at bounding box center [703, 53] width 64 height 17
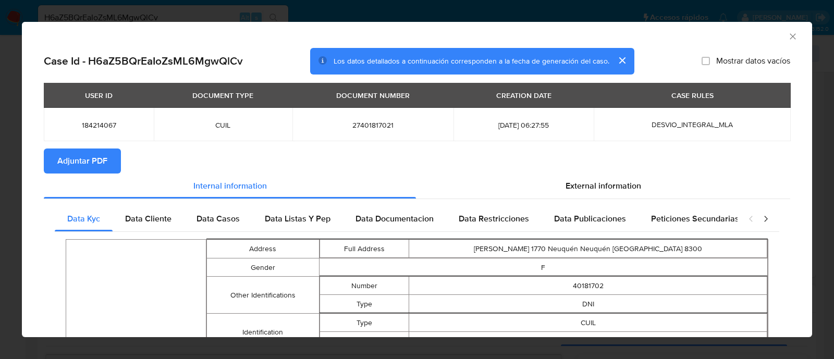
click at [103, 160] on span "Adjuntar PDF" at bounding box center [82, 161] width 50 height 23
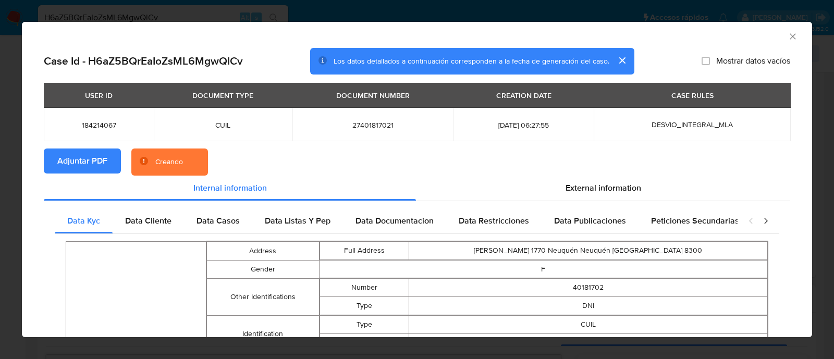
click at [105, 126] on span "184214067" at bounding box center [98, 124] width 85 height 9
copy span "184214067"
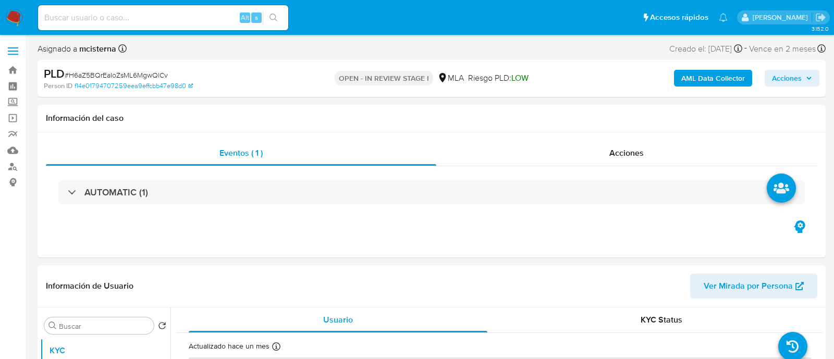
select select "10"
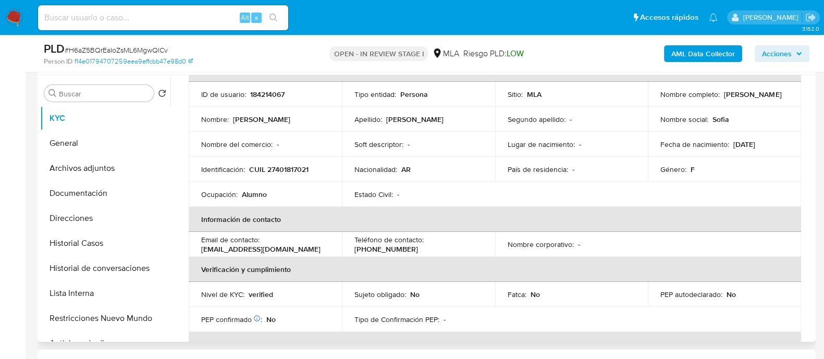
scroll to position [130, 0]
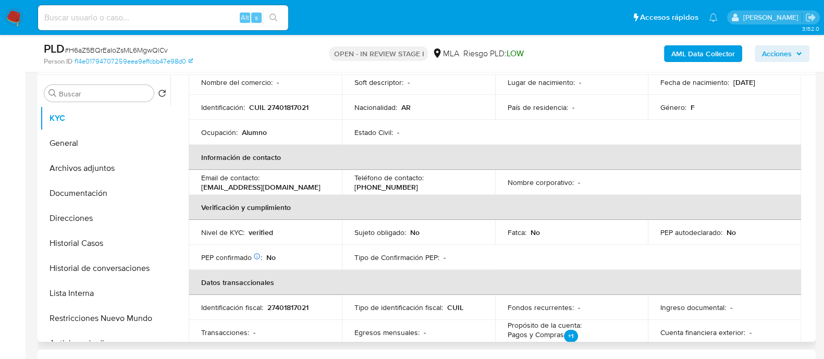
click at [267, 195] on td "Email de contacto : [EMAIL_ADDRESS][DOMAIN_NAME]" at bounding box center [265, 182] width 153 height 25
click at [267, 192] on p "[EMAIL_ADDRESS][DOMAIN_NAME]" at bounding box center [260, 186] width 119 height 9
drag, startPoint x: 253, startPoint y: 192, endPoint x: 227, endPoint y: 192, distance: 26.6
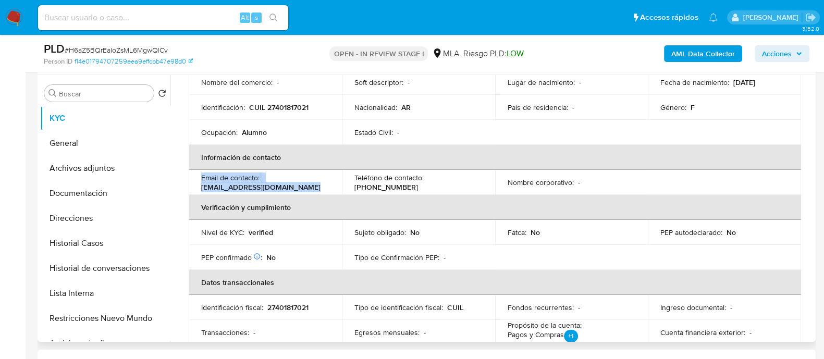
click at [253, 192] on p "[EMAIL_ADDRESS][DOMAIN_NAME]" at bounding box center [260, 186] width 119 height 9
click at [209, 192] on p "[EMAIL_ADDRESS][DOMAIN_NAME]" at bounding box center [260, 186] width 119 height 9
drag, startPoint x: 200, startPoint y: 190, endPoint x: 307, endPoint y: 190, distance: 106.8
click at [307, 190] on td "Email de contacto : [EMAIL_ADDRESS][DOMAIN_NAME]" at bounding box center [265, 182] width 153 height 25
copy p "[EMAIL_ADDRESS][DOMAIN_NAME]"
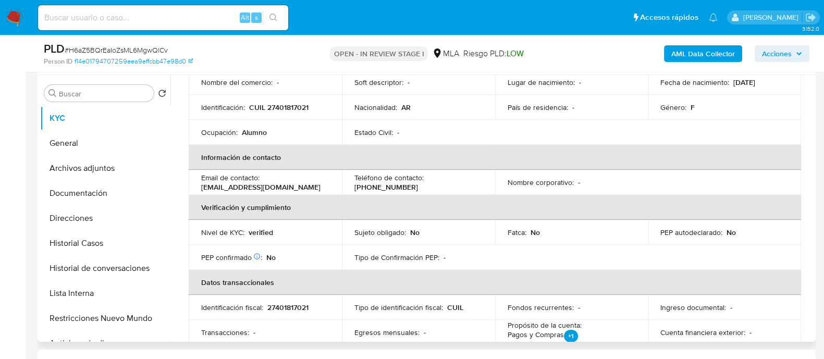
click at [288, 112] on p "CUIL 27401817021" at bounding box center [278, 107] width 59 height 9
copy p "27401817021"
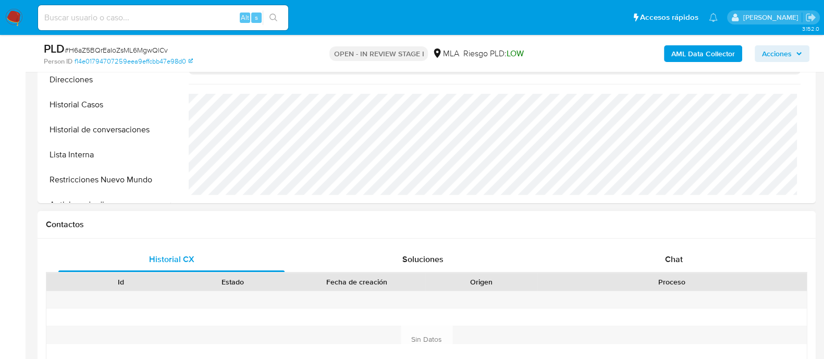
scroll to position [65, 0]
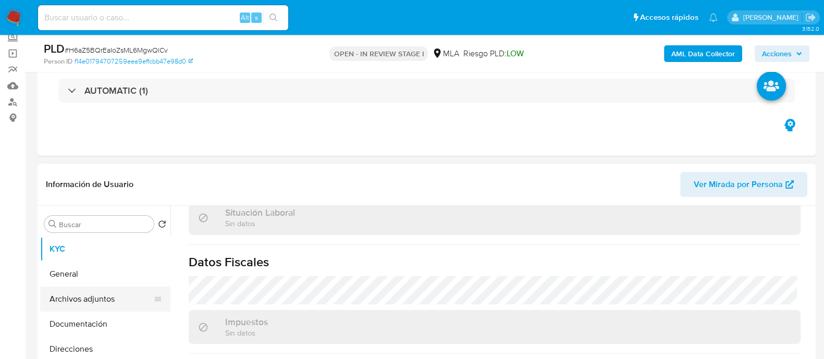
click at [130, 293] on button "Archivos adjuntos" at bounding box center [101, 299] width 122 height 25
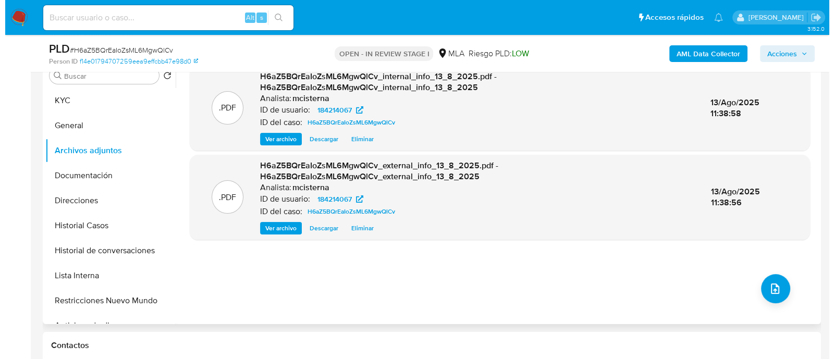
scroll to position [260, 0]
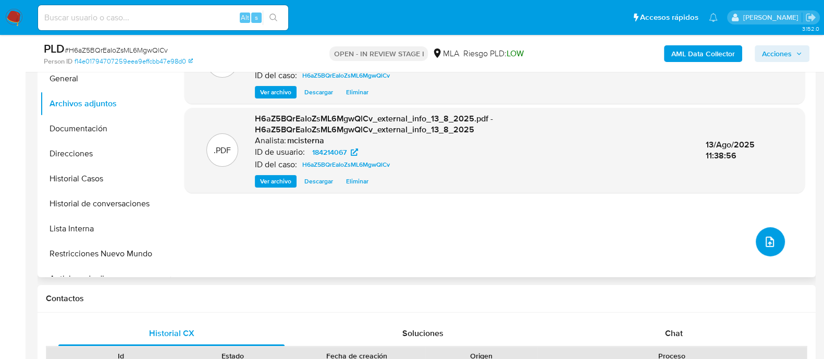
click at [756, 237] on button "upload-file" at bounding box center [770, 241] width 29 height 29
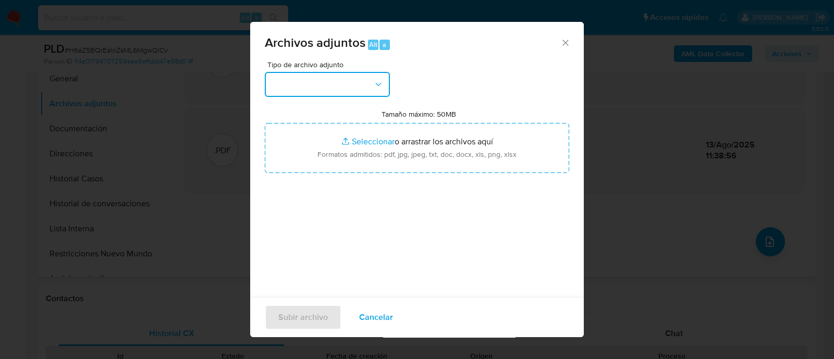
click at [385, 88] on button "button" at bounding box center [327, 84] width 125 height 25
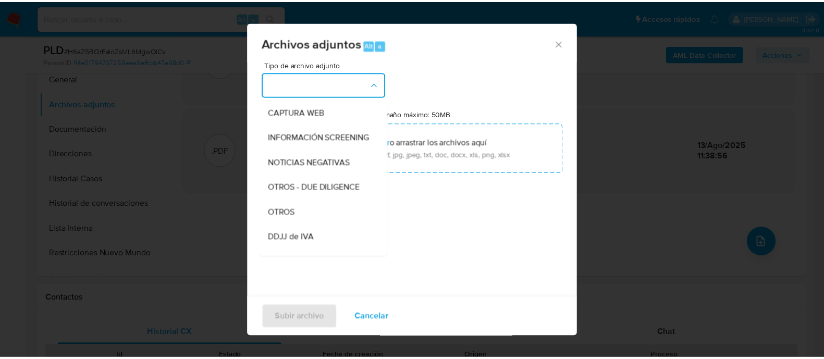
scroll to position [130, 0]
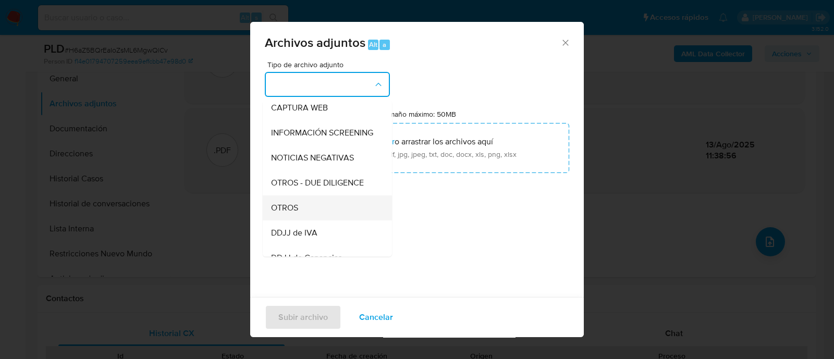
click at [311, 217] on div "OTROS" at bounding box center [324, 207] width 106 height 25
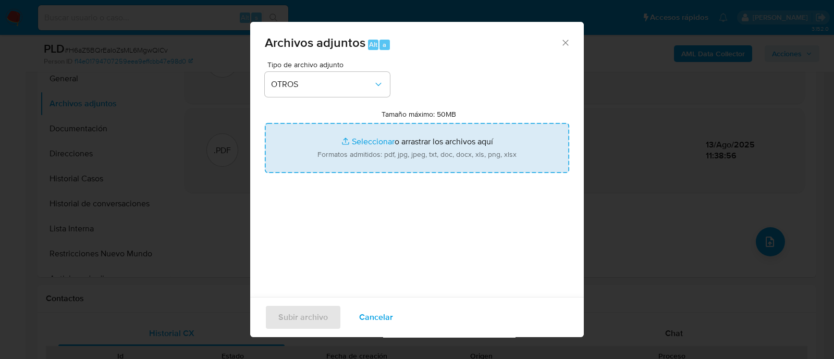
type input "C:\fakepath\Caselog H6aZ5BQrEaIoZsML6MgwQlCv_2025_07_17_19_08_37.docx"
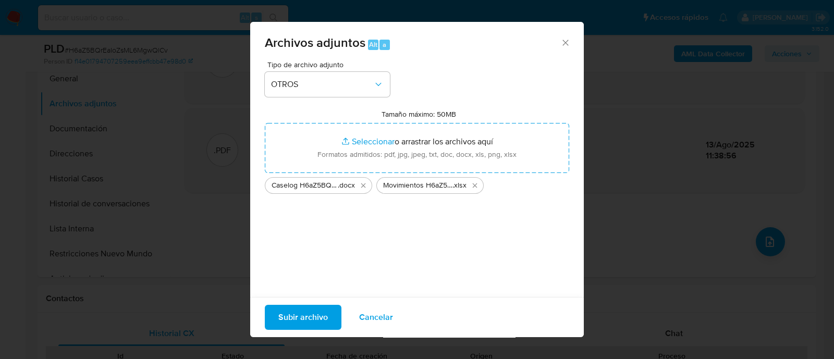
click at [299, 325] on span "Subir archivo" at bounding box center [303, 317] width 50 height 23
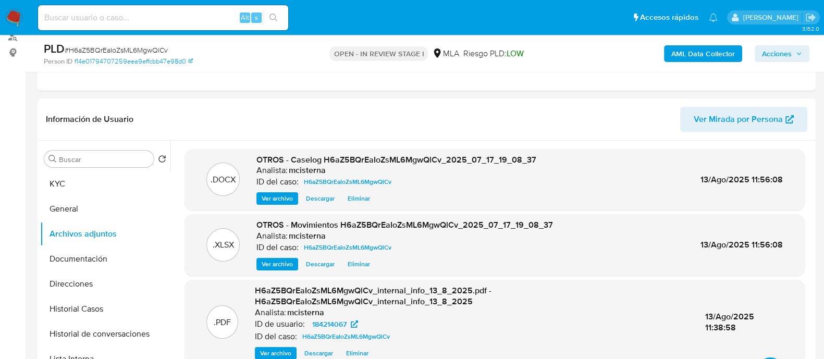
click at [782, 57] on span "Acciones" at bounding box center [777, 53] width 30 height 17
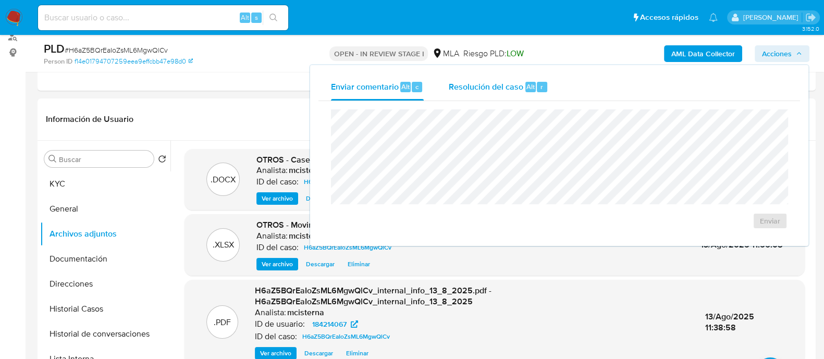
click at [522, 87] on div "Resolución del caso Alt r" at bounding box center [499, 86] width 100 height 27
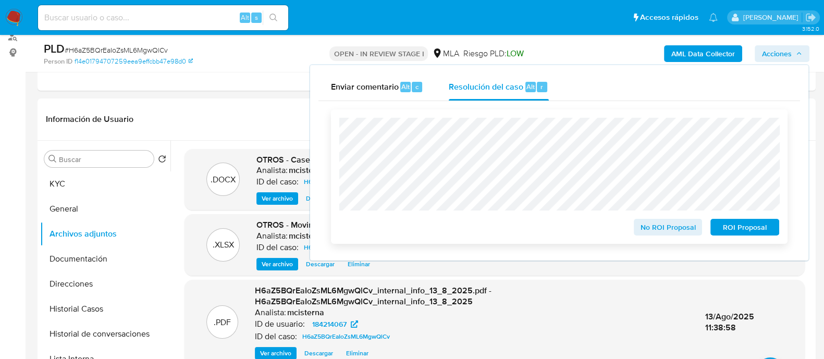
click at [659, 221] on span "No ROI Proposal" at bounding box center [668, 227] width 54 height 15
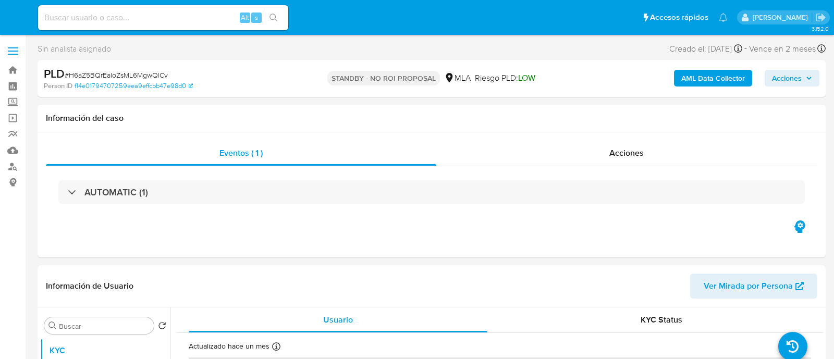
select select "10"
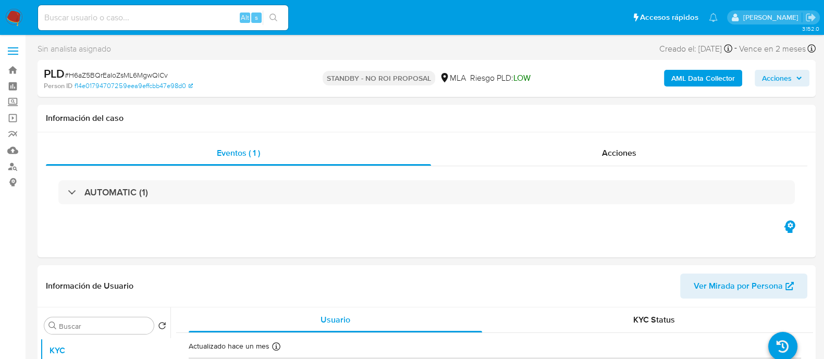
click at [211, 25] on div "Alt s" at bounding box center [163, 17] width 250 height 25
click at [214, 14] on input at bounding box center [163, 18] width 250 height 14
paste input "w7w6DXx0ZUNKRdcPVJ4kGc2A"
type input "w7w6DXx0ZUNKRdcPVJ4kGc2A"
click at [283, 19] on button "search-icon" at bounding box center [273, 17] width 21 height 15
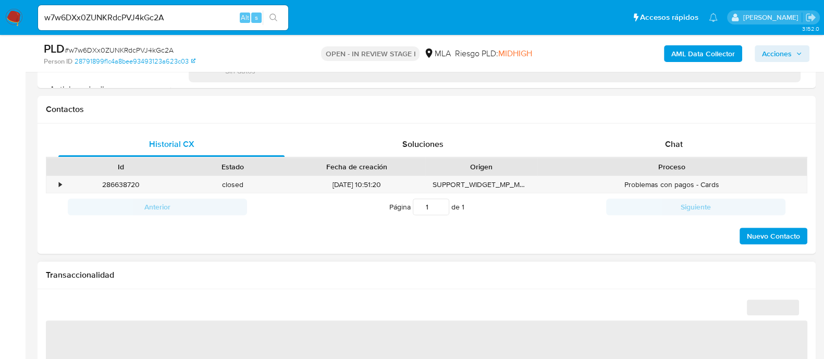
scroll to position [455, 0]
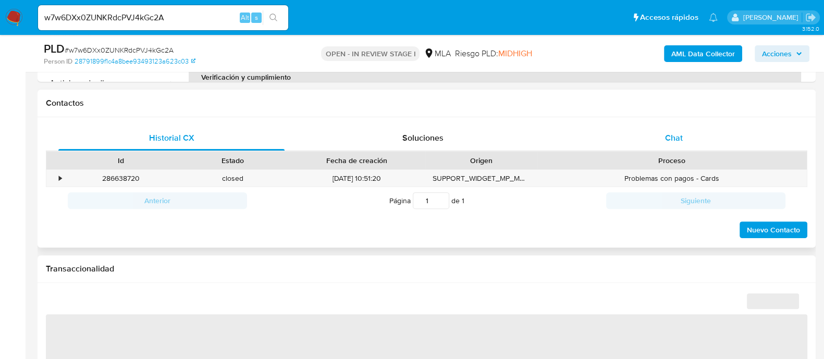
select select "10"
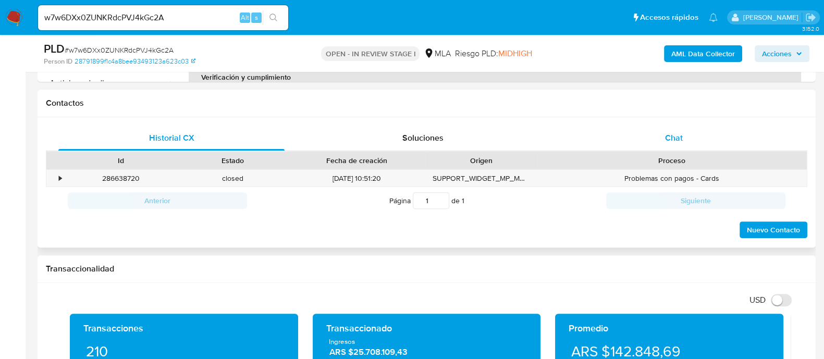
click at [674, 145] on div "Chat" at bounding box center [674, 138] width 226 height 25
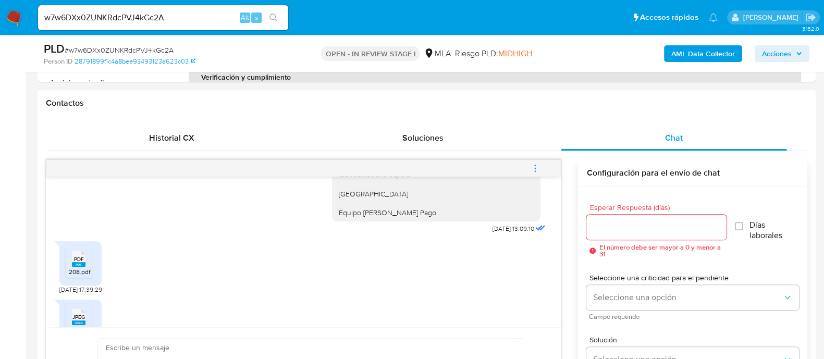
scroll to position [776, 0]
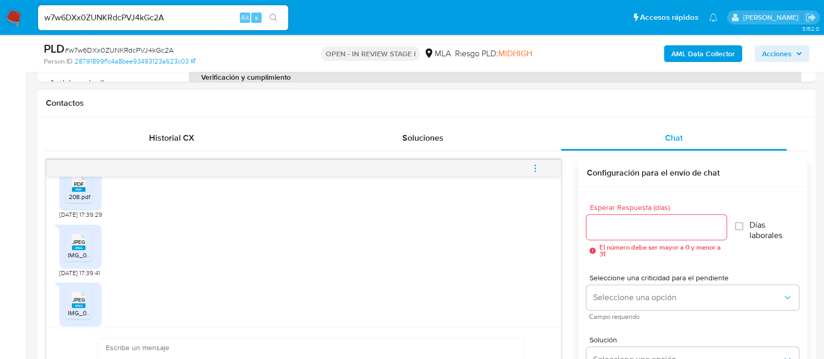
click at [87, 201] on span "208.pdf" at bounding box center [79, 196] width 21 height 9
click at [84, 260] on span "IMG_0977.jpeg" at bounding box center [89, 255] width 42 height 9
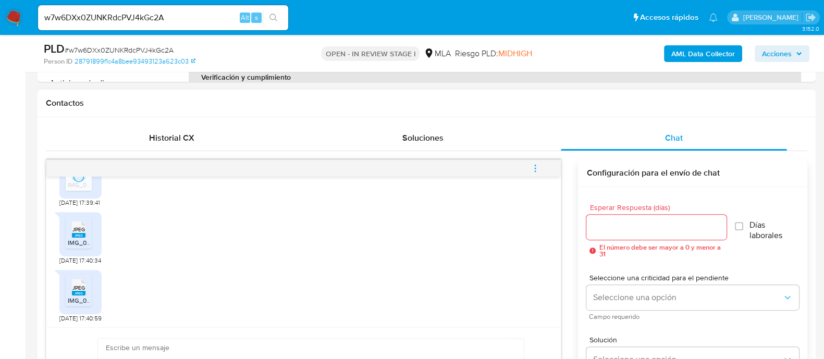
scroll to position [906, 0]
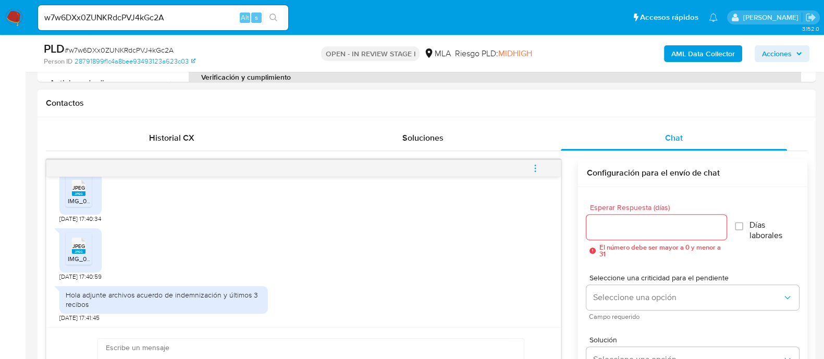
click at [78, 192] on rect at bounding box center [79, 193] width 14 height 5
click at [78, 238] on icon at bounding box center [79, 246] width 14 height 16
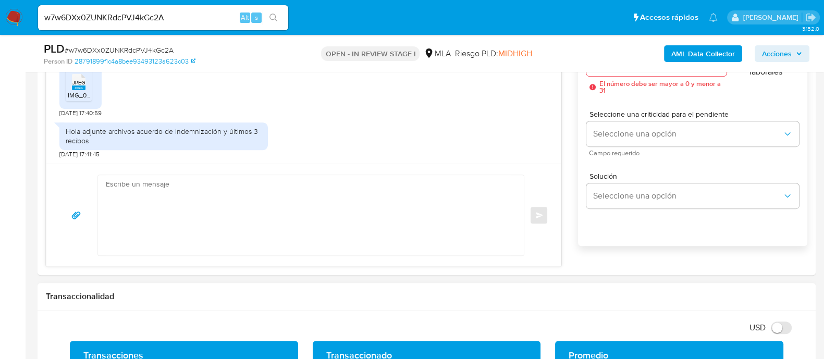
scroll to position [651, 0]
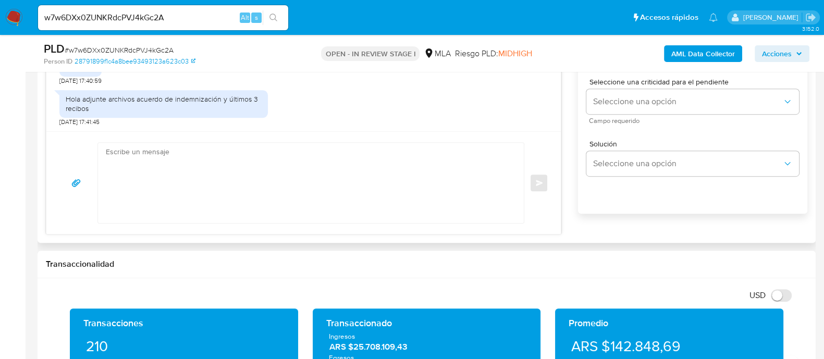
click at [327, 196] on textarea at bounding box center [308, 183] width 405 height 80
paste textarea "Hola Muchas gracias por tu respuesta. Confirmamos recepción de la documentación…"
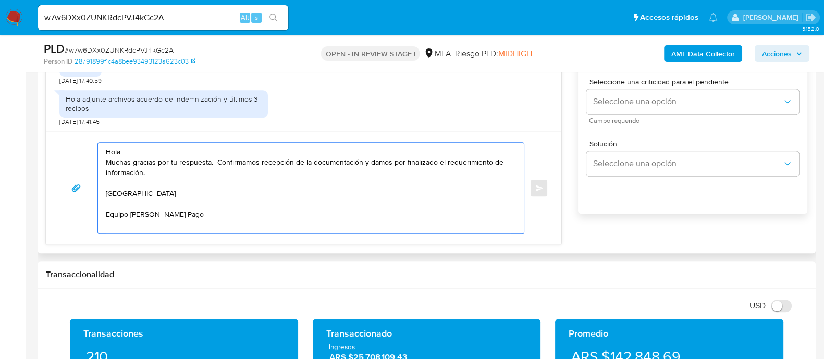
click at [304, 151] on textarea "Hola Muchas gracias por tu respuesta. Confirmamos recepción de la documentación…" at bounding box center [308, 188] width 405 height 91
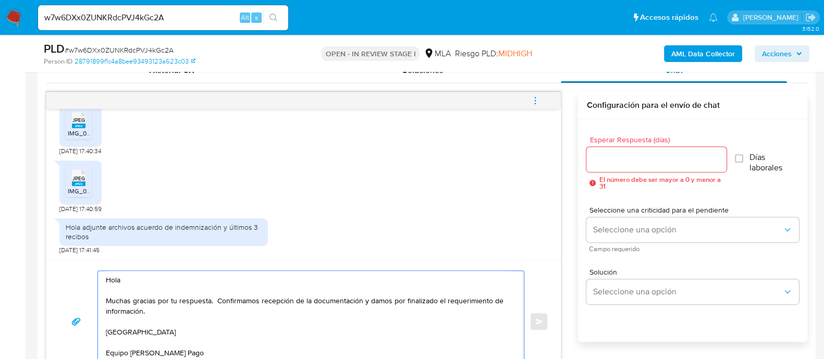
scroll to position [521, 0]
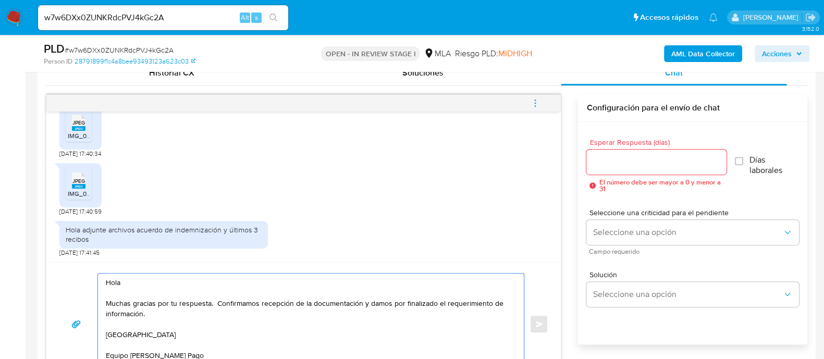
type textarea "Hola Muchas gracias por tu respuesta. Confirmamos recepción de la documentación…"
click at [608, 153] on div at bounding box center [656, 162] width 140 height 25
click at [615, 162] on input "Esperar Respuesta (días)" at bounding box center [656, 162] width 140 height 14
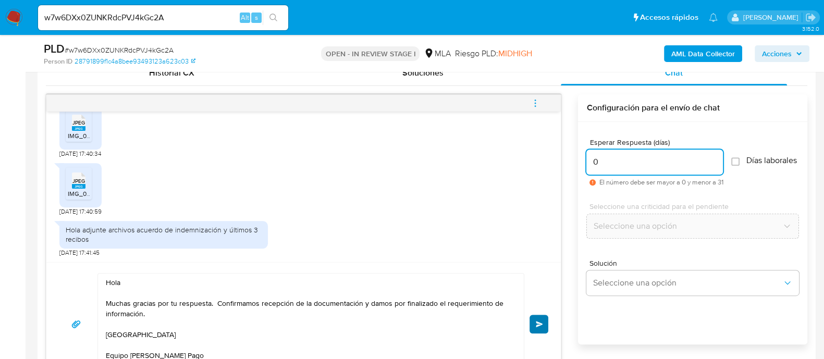
type input "0"
click at [539, 331] on button "Enviar" at bounding box center [538, 324] width 19 height 19
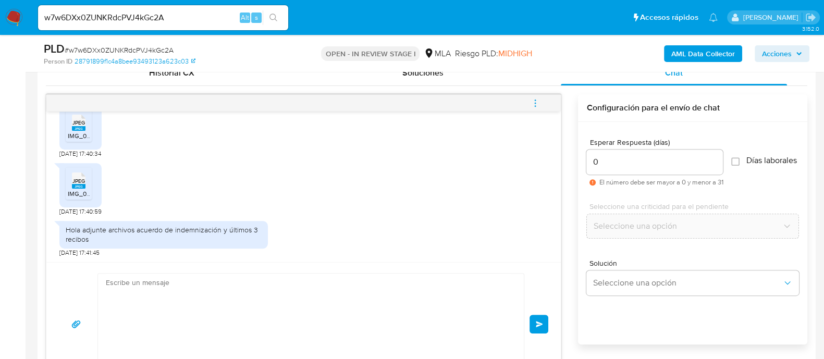
scroll to position [1021, 0]
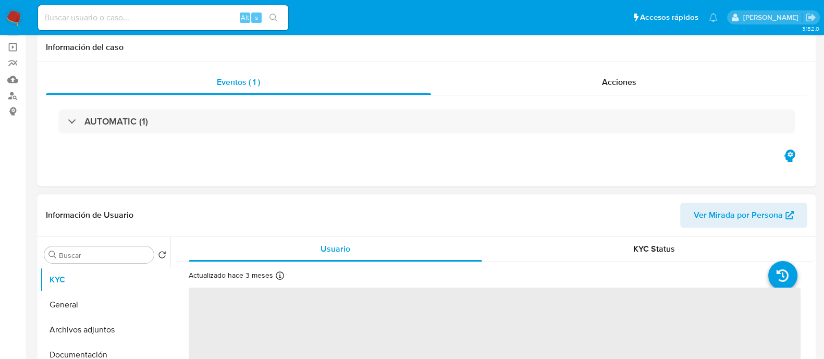
scroll to position [130, 0]
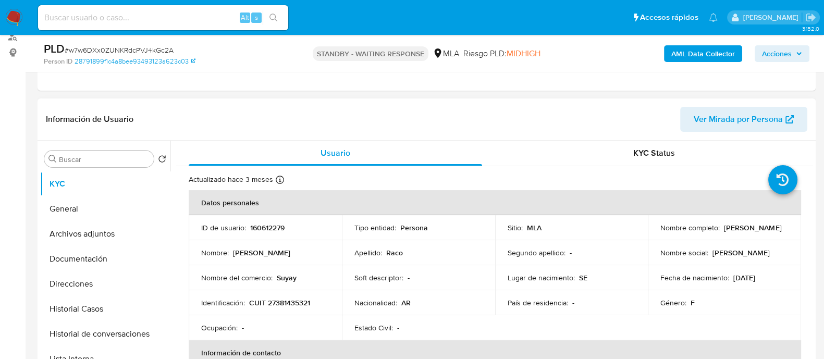
select select "10"
click at [254, 227] on p "160612279" at bounding box center [267, 227] width 34 height 9
copy p "160612279"
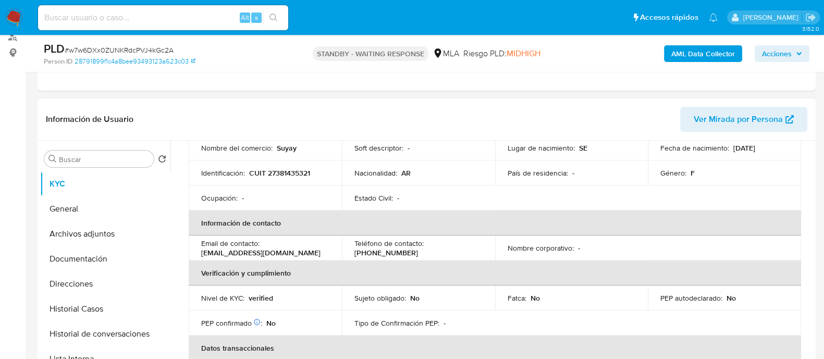
click at [262, 252] on p "[EMAIL_ADDRESS][DOMAIN_NAME]" at bounding box center [260, 252] width 119 height 9
click at [213, 252] on p "[EMAIL_ADDRESS][DOMAIN_NAME]" at bounding box center [260, 252] width 119 height 9
drag, startPoint x: 199, startPoint y: 254, endPoint x: 302, endPoint y: 254, distance: 103.7
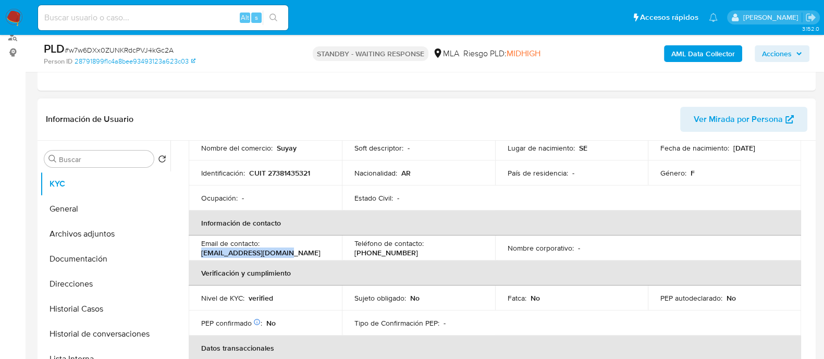
click at [302, 254] on td "Email de contacto : suyay.raco@hotmail.com" at bounding box center [265, 248] width 153 height 25
copy p "[EMAIL_ADDRESS][DOMAIN_NAME]"
click at [131, 324] on button "Historial de conversaciones" at bounding box center [101, 334] width 122 height 25
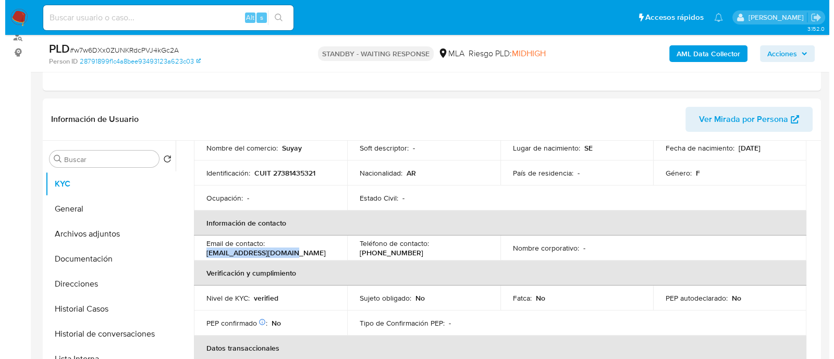
scroll to position [0, 0]
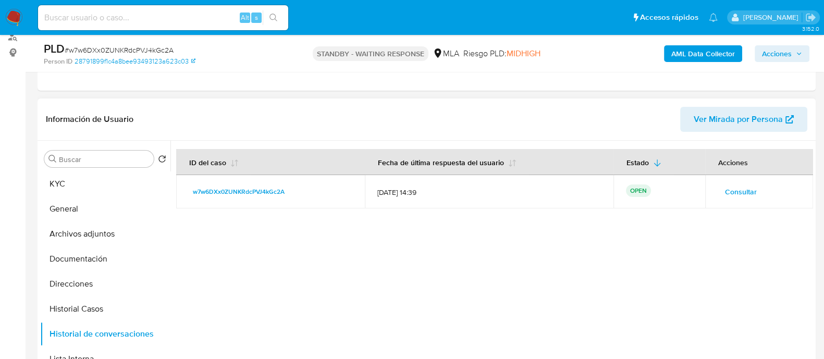
click at [729, 188] on span "Consultar" at bounding box center [741, 191] width 32 height 15
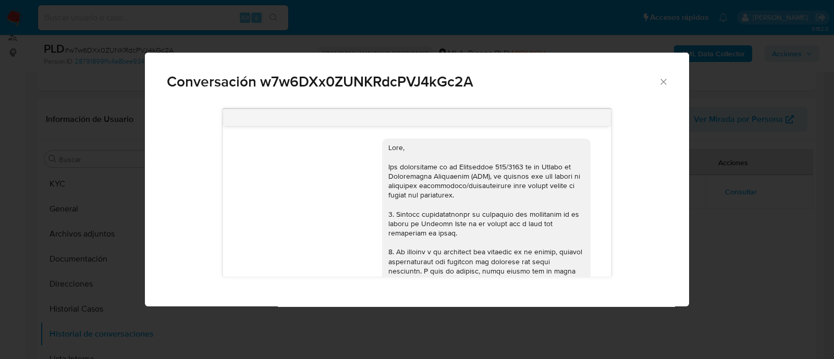
click at [122, 155] on div "Conversación w7w6DXx0ZUNKRdcPVJ4kGc2A 17/07/2025 19:49:04 Hola me pagaron el se…" at bounding box center [417, 179] width 834 height 359
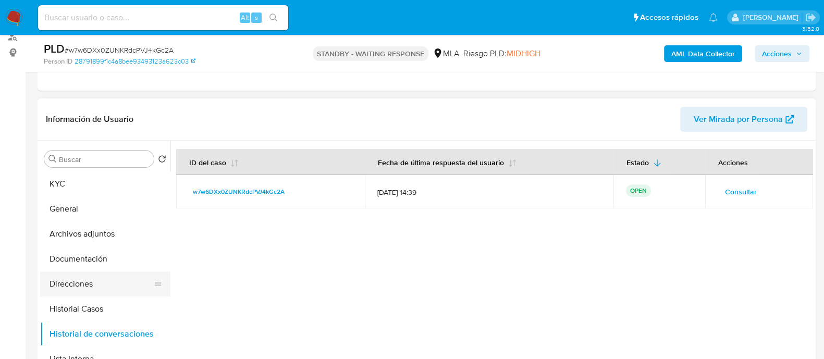
click at [118, 273] on button "Direcciones" at bounding box center [101, 284] width 122 height 25
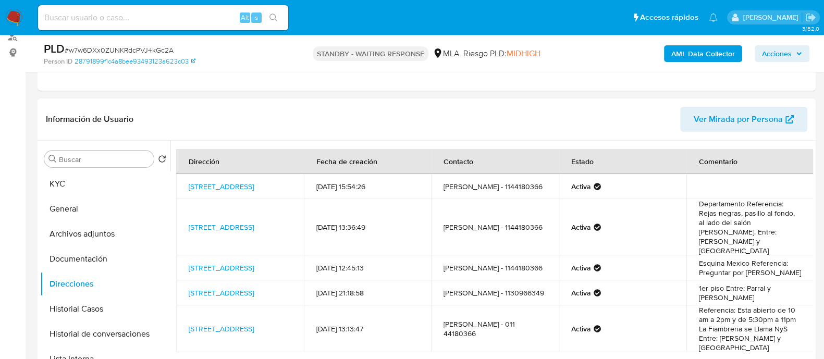
click at [109, 168] on div "Buscar Volver al orden por defecto KYC General Archivos adjuntos Documentación …" at bounding box center [105, 274] width 130 height 265
click at [113, 176] on button "KYC" at bounding box center [101, 183] width 122 height 25
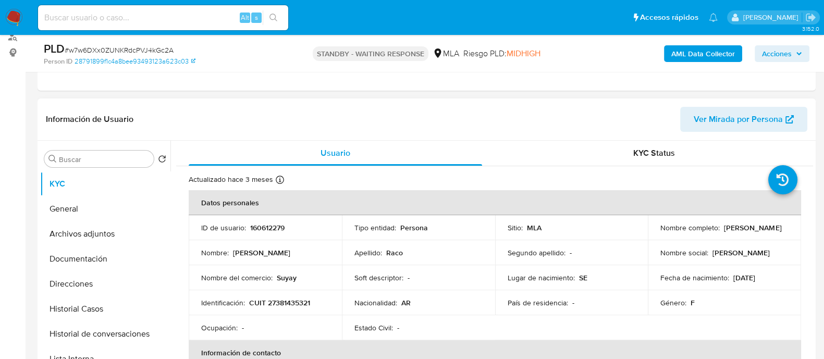
click at [275, 298] on p "CUIT 27381435321" at bounding box center [279, 302] width 61 height 9
copy p "27381435321"
click at [264, 221] on td "ID de usuario : 160612279" at bounding box center [265, 227] width 153 height 25
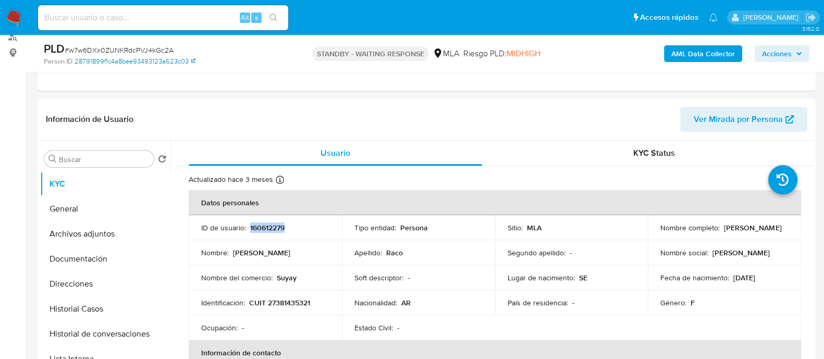
copy p "160612279"
click at [16, 10] on img at bounding box center [14, 18] width 18 height 18
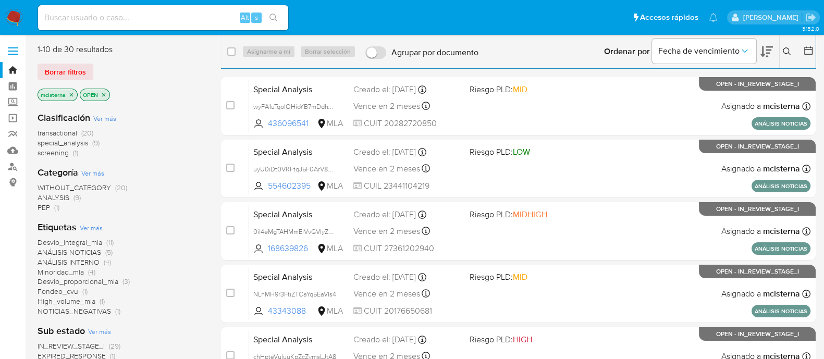
click at [789, 52] on icon at bounding box center [787, 51] width 8 height 8
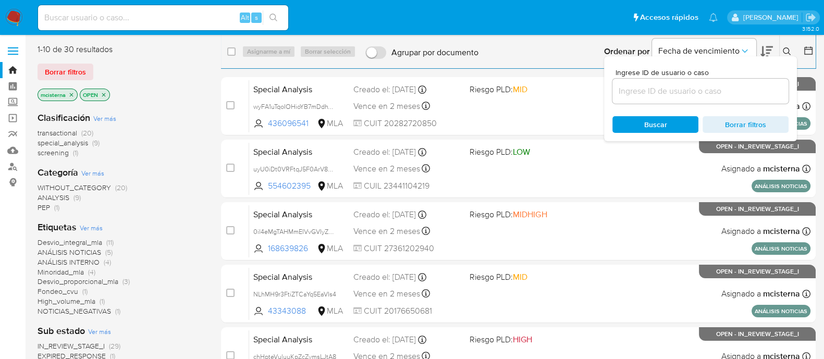
click at [753, 87] on input at bounding box center [700, 91] width 176 height 14
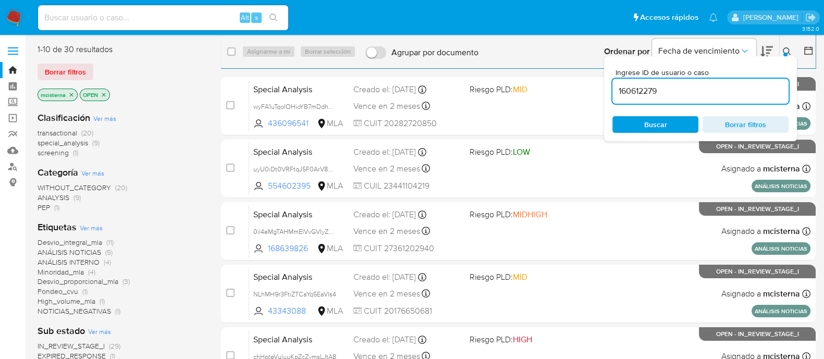
type input "160612279"
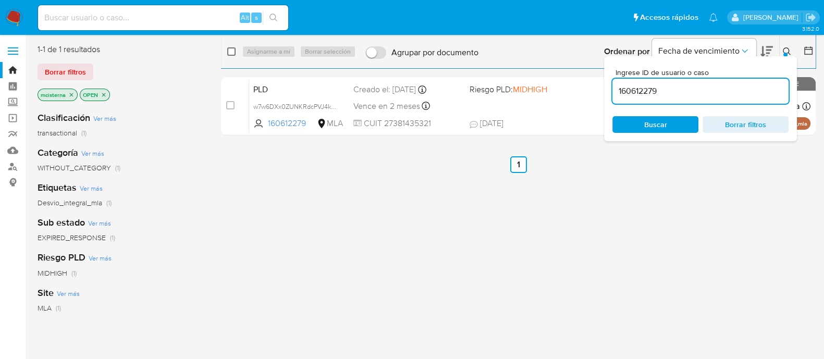
click at [228, 52] on input "checkbox" at bounding box center [231, 51] width 8 height 8
checkbox input "true"
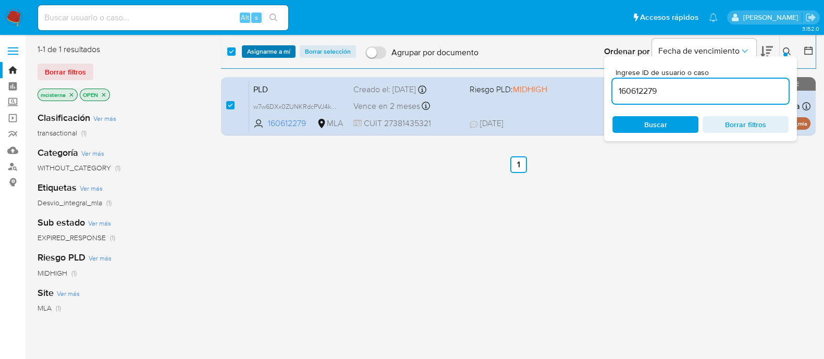
click at [267, 54] on span "Asignarme a mí" at bounding box center [268, 51] width 43 height 10
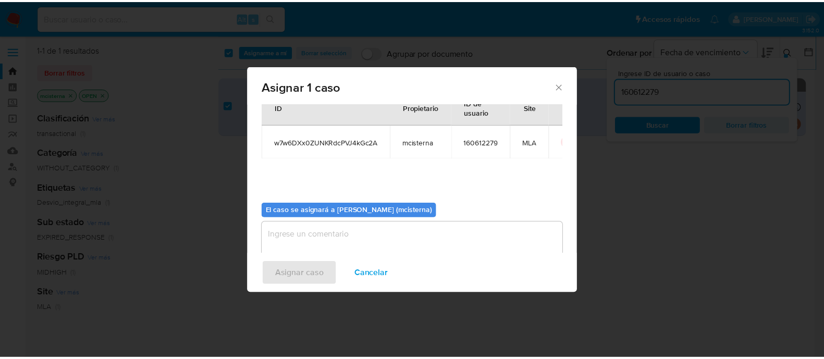
scroll to position [54, 0]
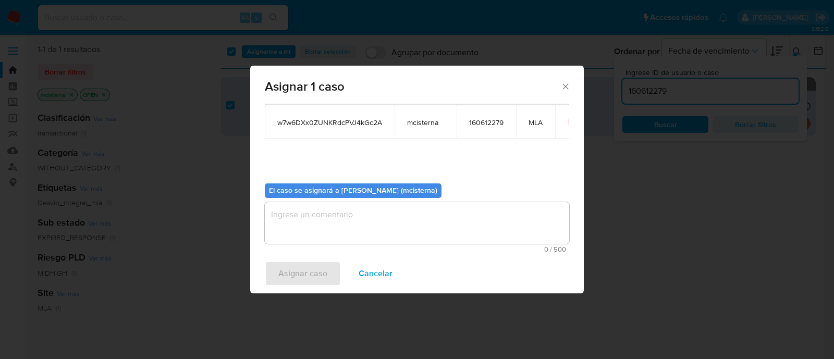
click at [336, 228] on textarea "assign-modal" at bounding box center [417, 223] width 304 height 42
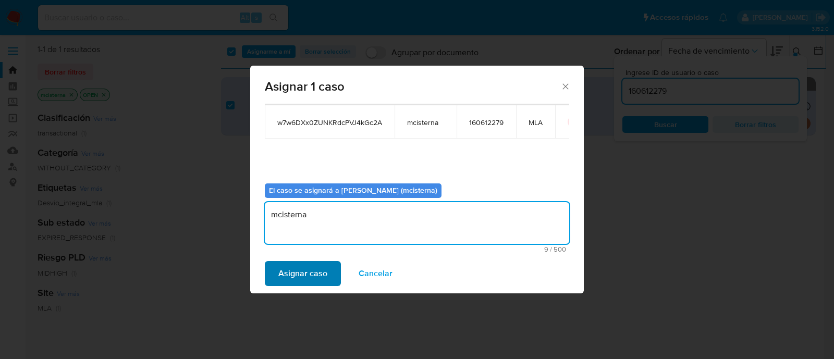
type textarea "mcisterna"
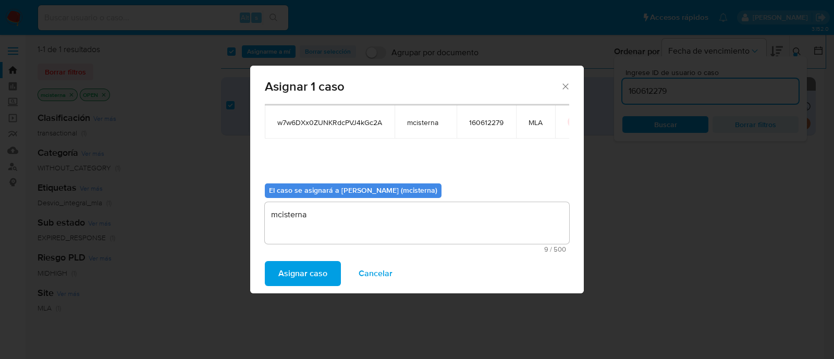
click at [317, 267] on span "Asignar caso" at bounding box center [302, 273] width 49 height 23
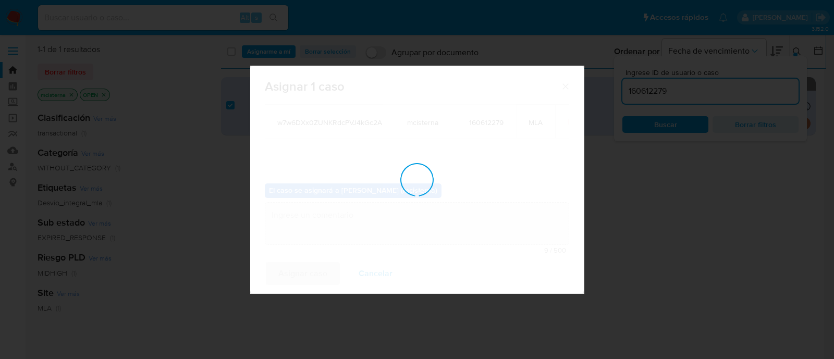
checkbox input "false"
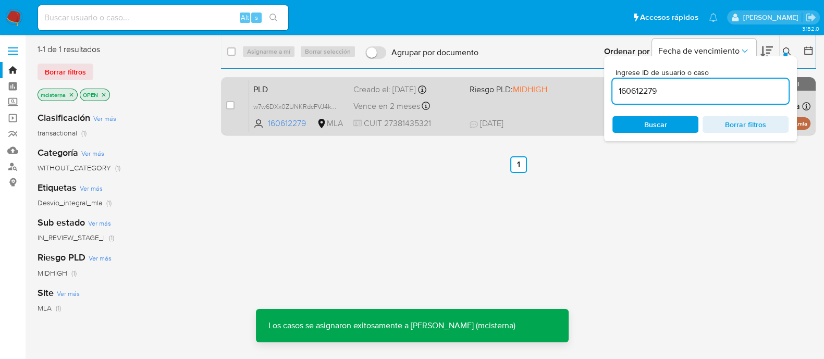
click at [446, 119] on span "CUIT 27381435321" at bounding box center [407, 123] width 108 height 11
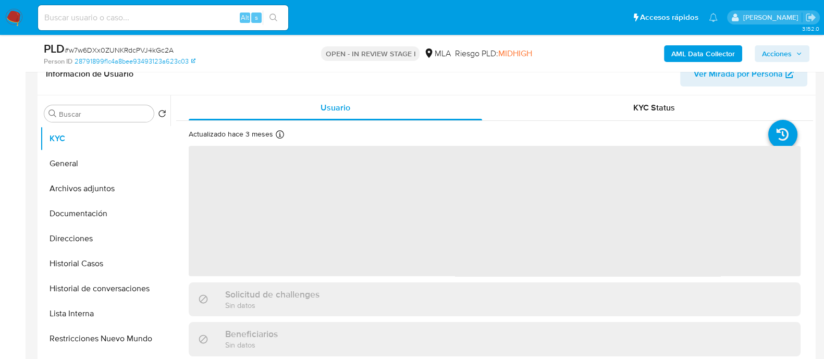
scroll to position [260, 0]
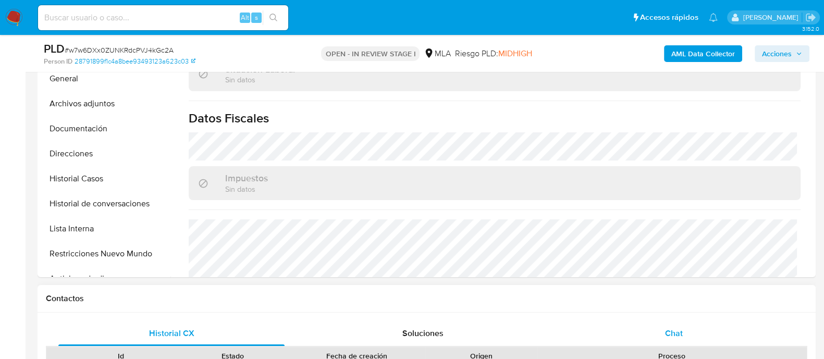
click at [671, 327] on span "Chat" at bounding box center [674, 333] width 18 height 12
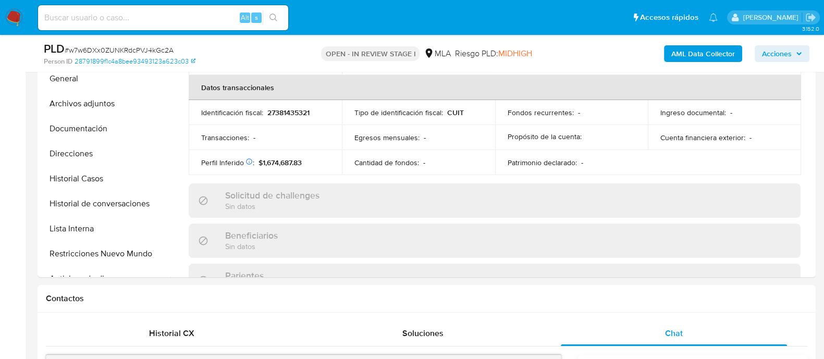
scroll to position [507, 0]
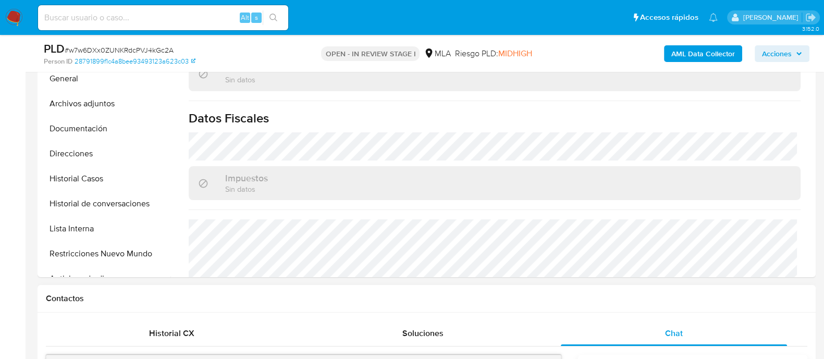
select select "10"
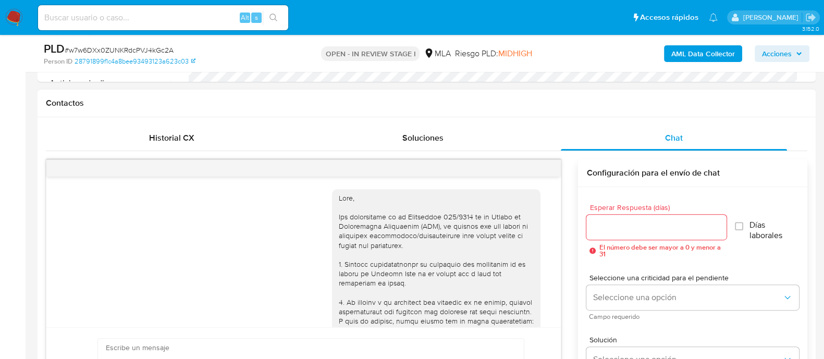
scroll to position [1021, 0]
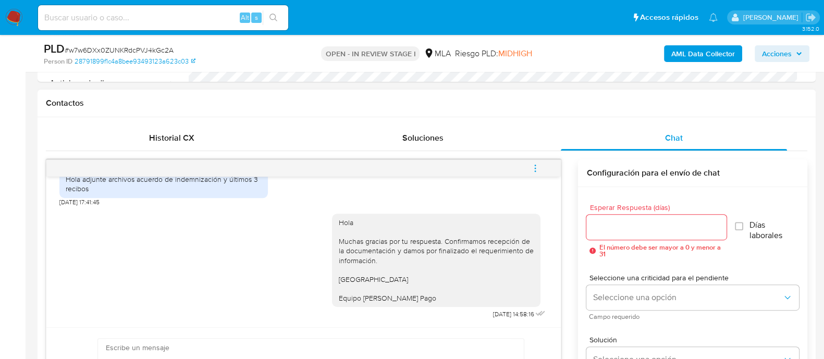
click at [543, 163] on button "menu-action" at bounding box center [535, 168] width 34 height 25
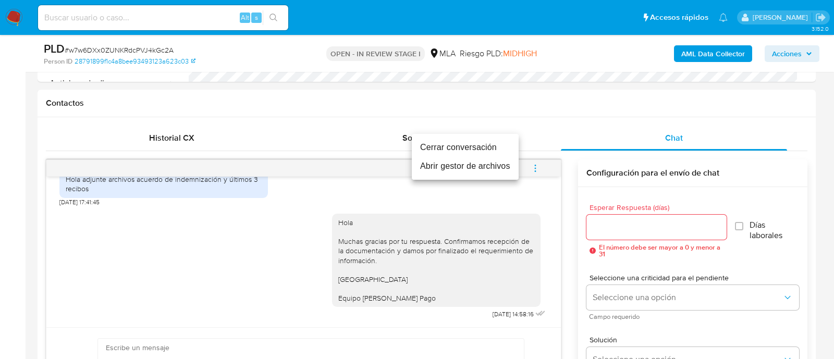
click at [450, 150] on li "Cerrar conversación" at bounding box center [465, 147] width 107 height 19
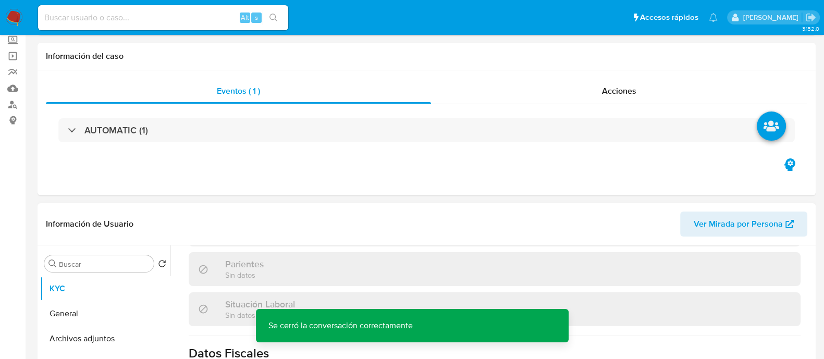
scroll to position [195, 0]
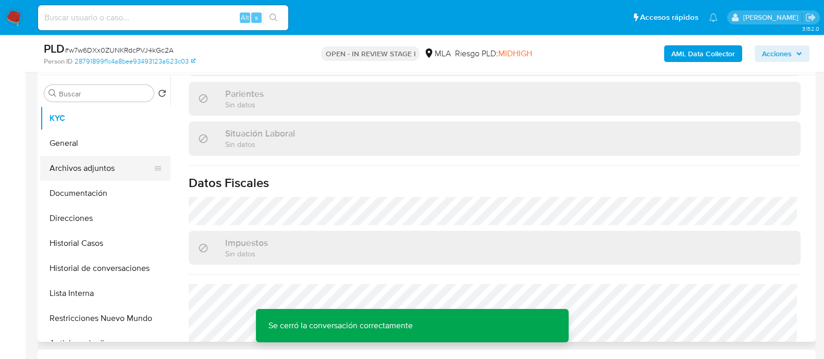
click at [124, 172] on button "Archivos adjuntos" at bounding box center [101, 168] width 122 height 25
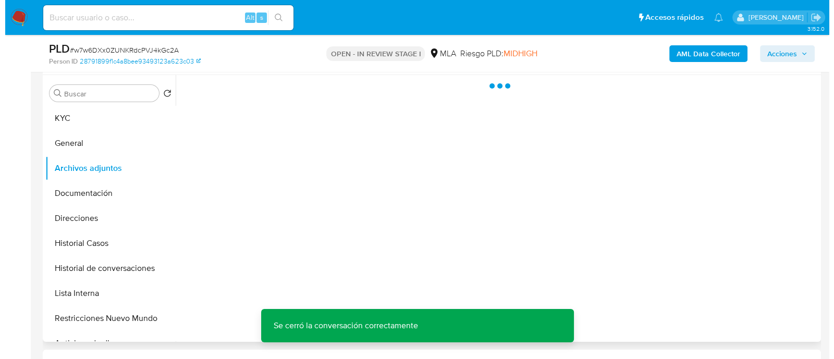
scroll to position [0, 0]
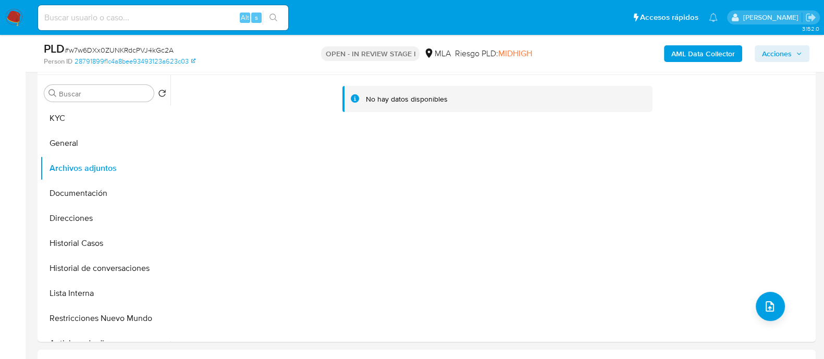
click at [704, 48] on b "AML Data Collector" at bounding box center [703, 53] width 64 height 17
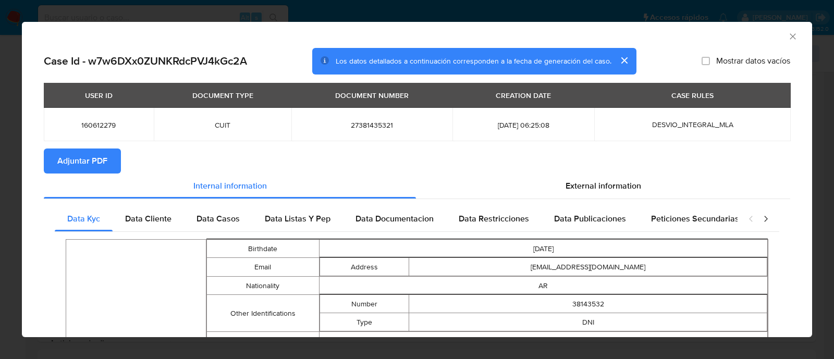
click at [112, 161] on button "Adjuntar PDF" at bounding box center [82, 161] width 77 height 25
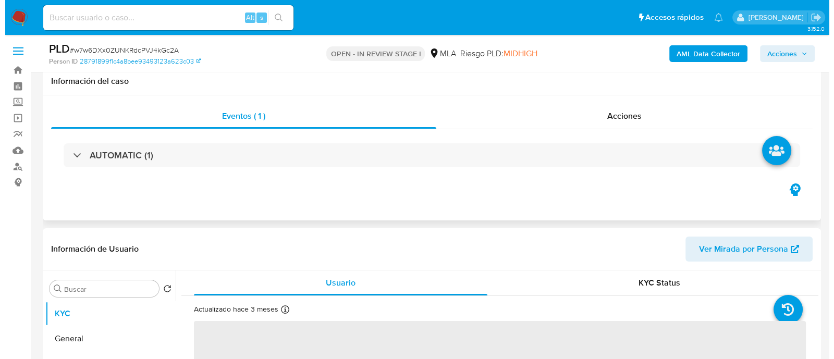
scroll to position [195, 0]
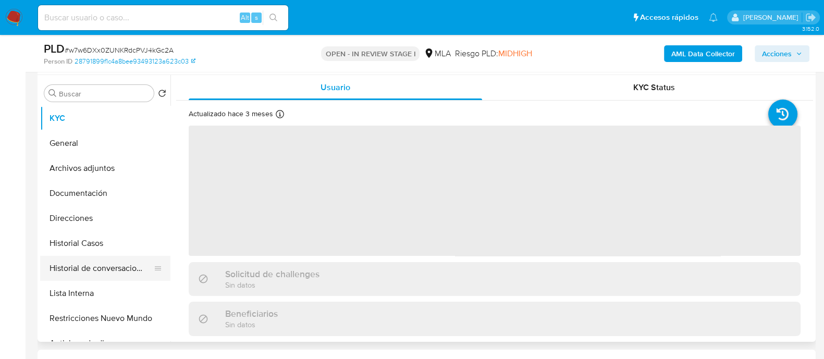
click at [141, 269] on button "Historial de conversaciones" at bounding box center [101, 268] width 122 height 25
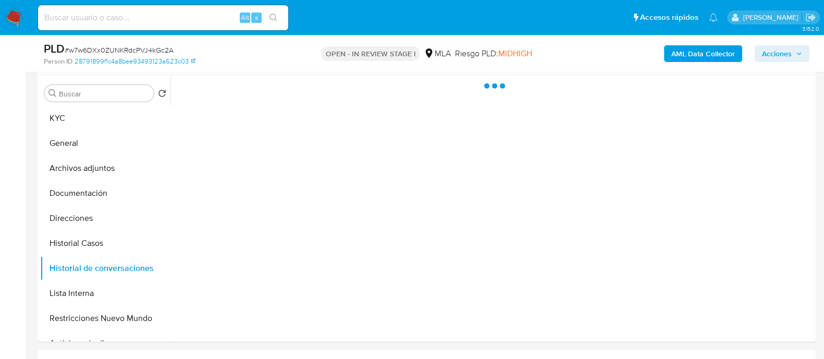
select select "10"
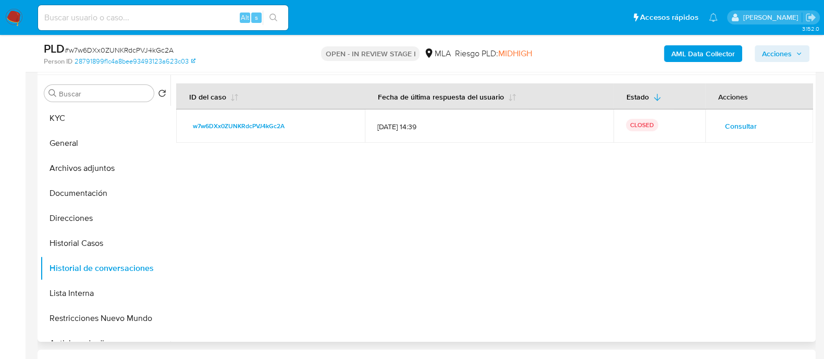
click at [741, 122] on span "Consultar" at bounding box center [741, 126] width 32 height 15
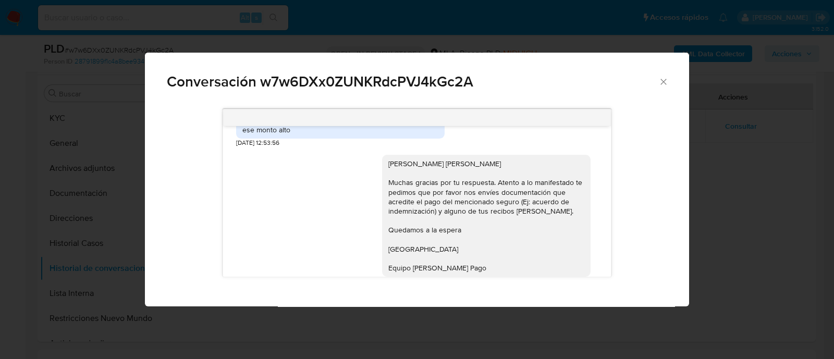
scroll to position [586, 0]
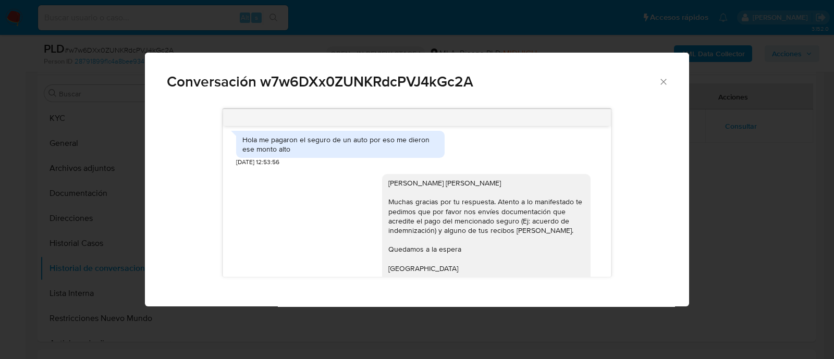
click at [321, 149] on div "Hola me pagaron el seguro de un auto por eso me dieron ese monto alto" at bounding box center [340, 144] width 196 height 19
copy div "Hola me pagaron el seguro de un auto por eso me dieron ese monto alto"
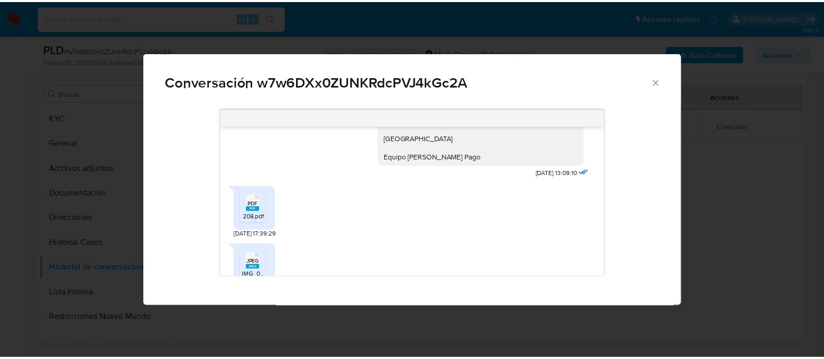
scroll to position [846, 0]
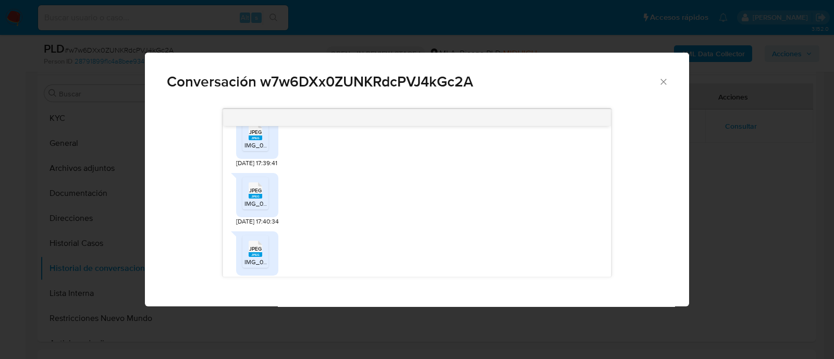
click at [665, 84] on icon "Cerrar" at bounding box center [663, 82] width 6 height 6
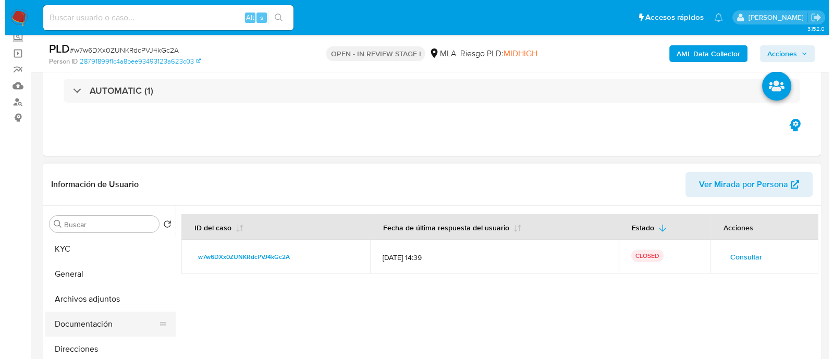
scroll to position [195, 0]
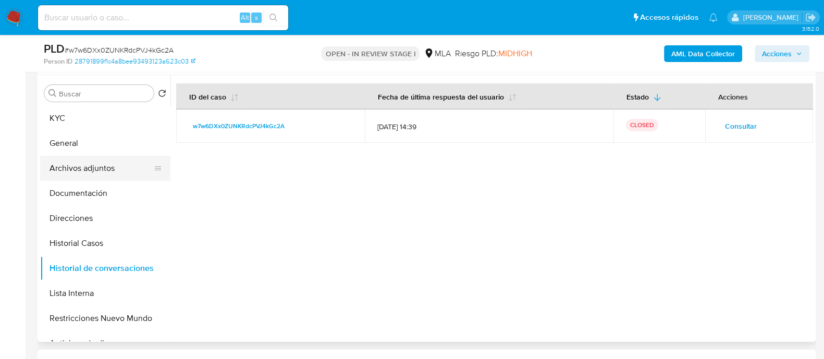
click at [104, 170] on button "Archivos adjuntos" at bounding box center [101, 168] width 122 height 25
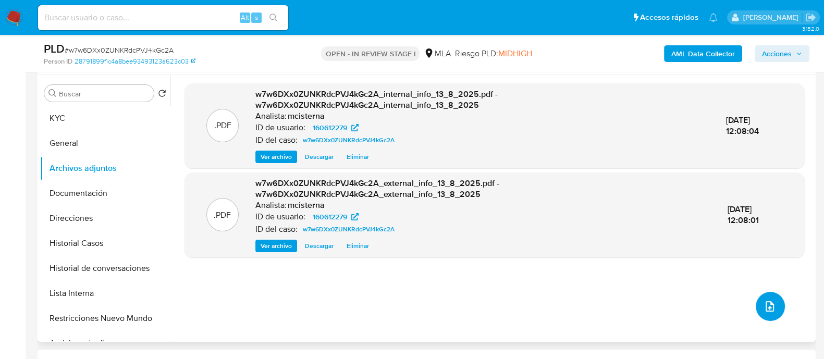
click at [770, 301] on icon "upload-file" at bounding box center [769, 306] width 13 height 13
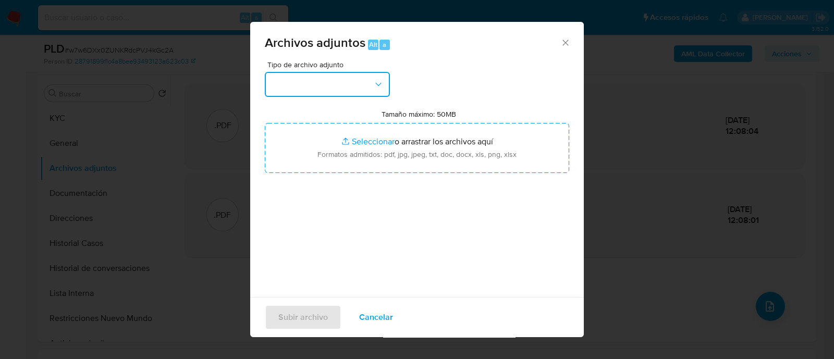
click at [369, 89] on button "button" at bounding box center [327, 84] width 125 height 25
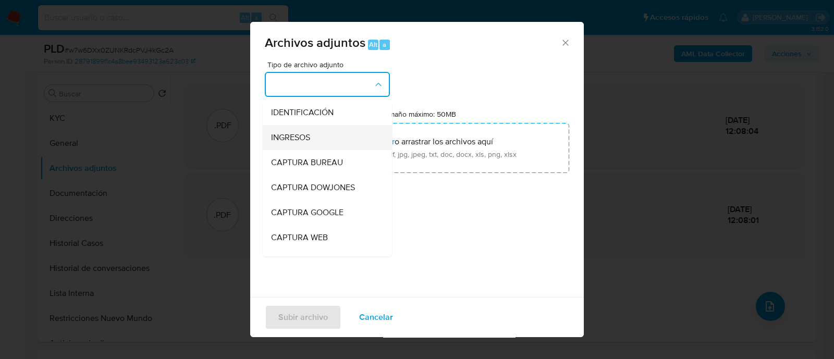
click at [348, 128] on div "INGRESOS" at bounding box center [324, 137] width 106 height 25
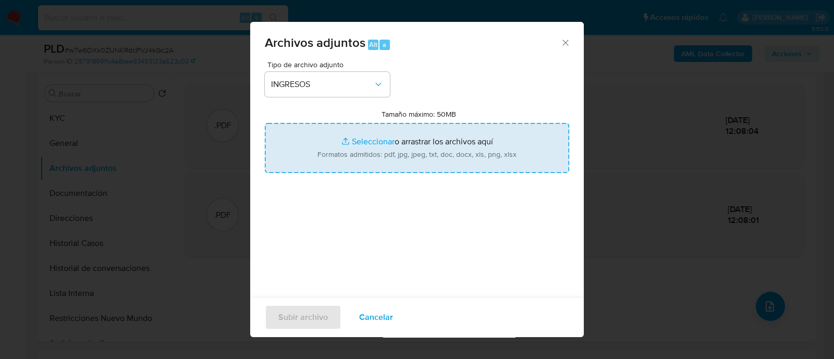
type input "C:\fakepath\Recibo de sueldo 06-2025.jpeg"
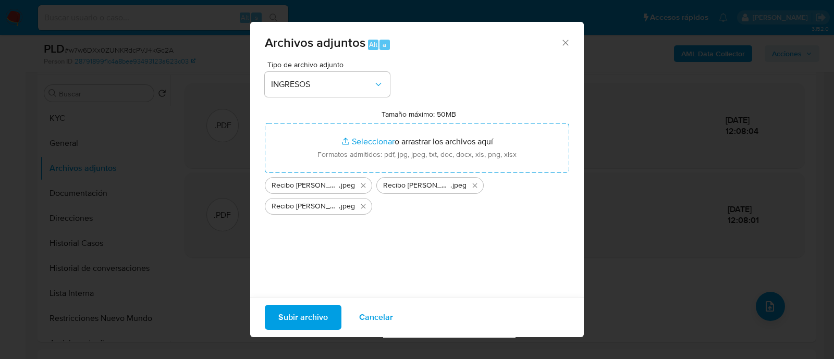
click at [302, 319] on span "Subir archivo" at bounding box center [303, 317] width 50 height 23
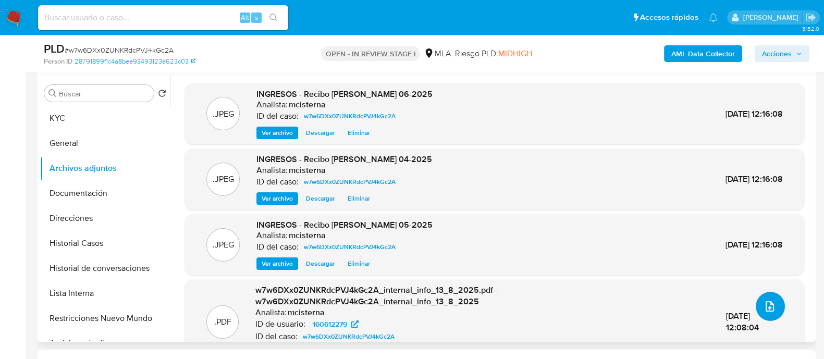
click at [765, 305] on icon "upload-file" at bounding box center [769, 306] width 13 height 13
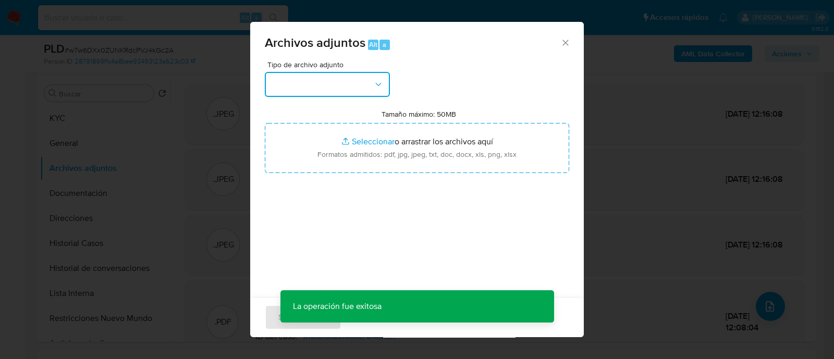
click at [318, 94] on button "button" at bounding box center [327, 84] width 125 height 25
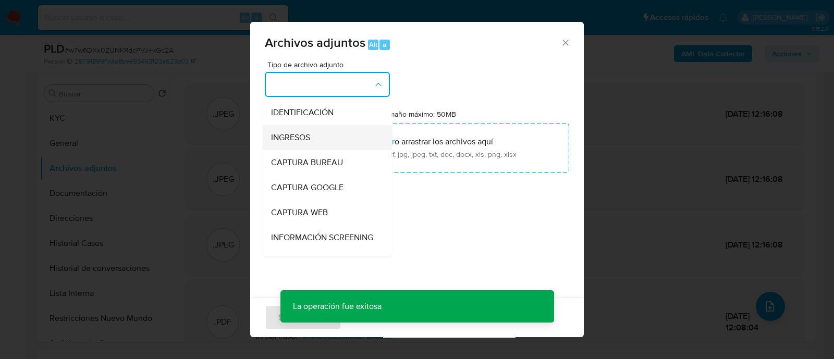
click at [324, 131] on div "INGRESOS" at bounding box center [324, 137] width 106 height 25
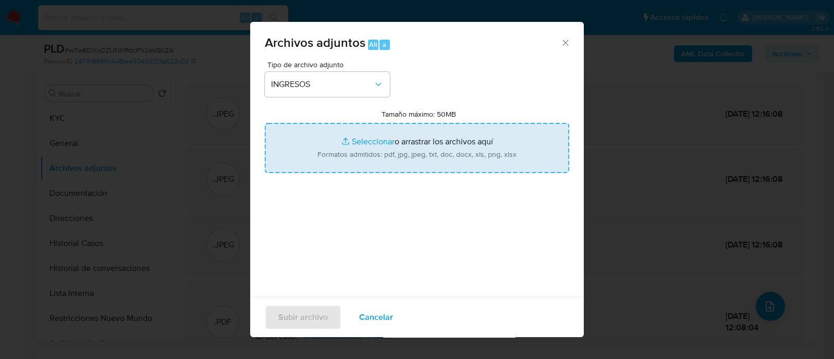
type input "C:\fakepath\Acuerdo de Indemnizacion por Siniestro.pdf"
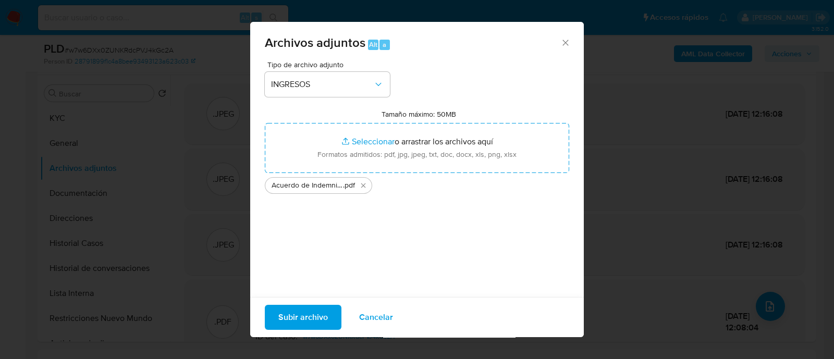
click at [302, 319] on span "Subir archivo" at bounding box center [303, 317] width 50 height 23
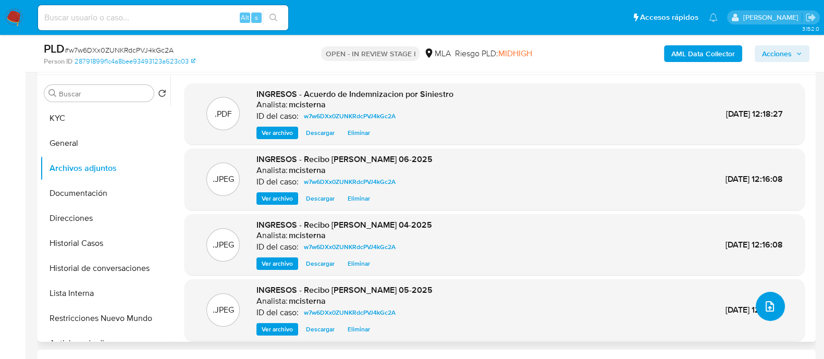
click at [763, 300] on icon "upload-file" at bounding box center [769, 306] width 13 height 13
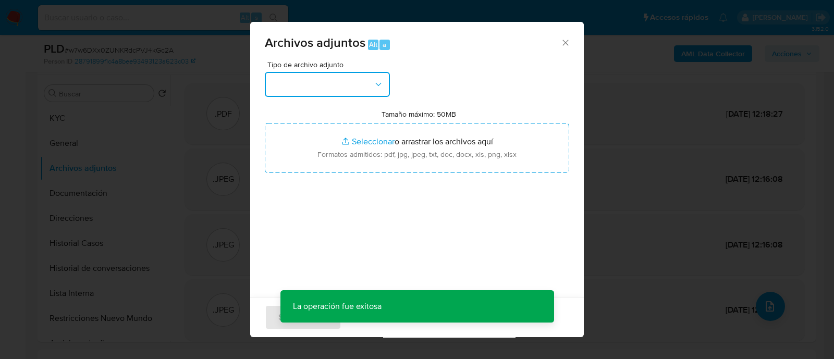
click at [289, 92] on button "button" at bounding box center [327, 84] width 125 height 25
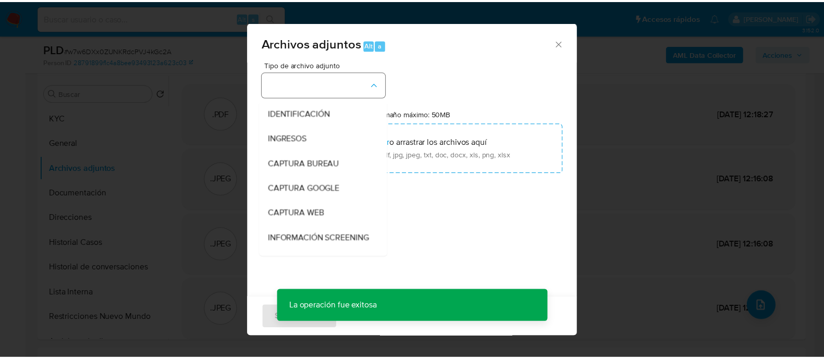
scroll to position [130, 0]
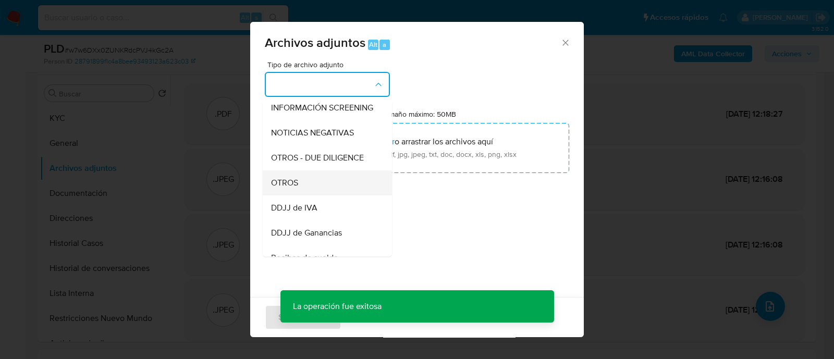
click at [342, 195] on div "OTROS" at bounding box center [324, 182] width 106 height 25
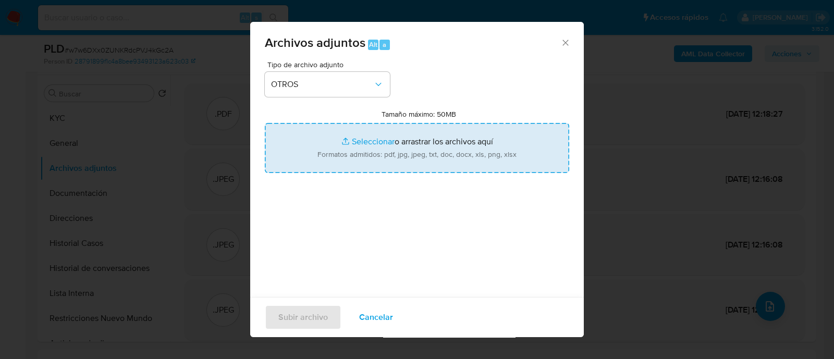
type input "C:\fakepath\Movimientos w7w6DXx0ZUNKRdcPVJ4kGc2A_2025_07_17_21_29_08.xlsx"
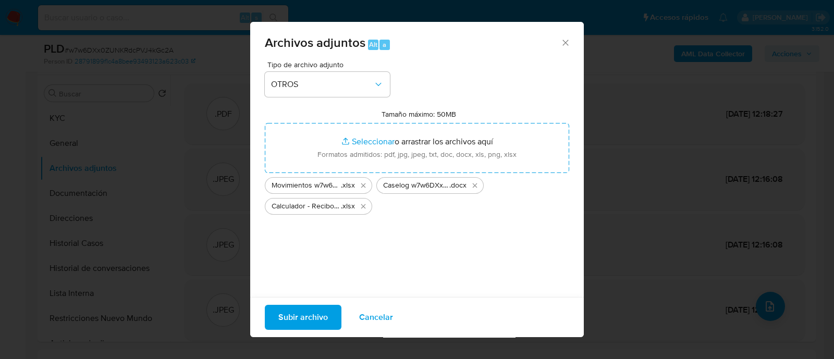
click at [318, 307] on span "Subir archivo" at bounding box center [303, 317] width 50 height 23
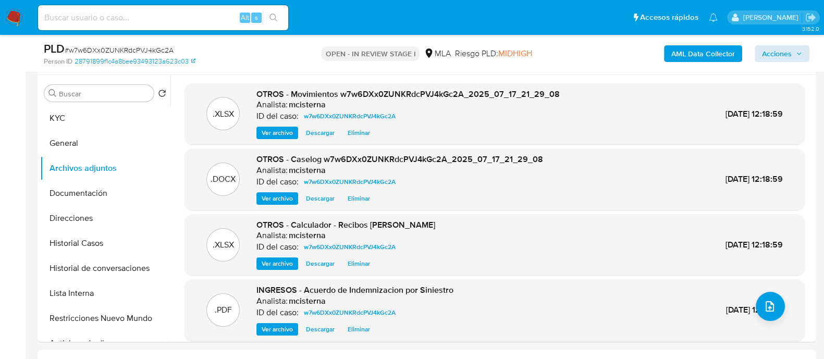
click at [771, 63] on div "AML Data Collector Acciones" at bounding box center [683, 53] width 252 height 24
click at [772, 52] on span "Acciones" at bounding box center [777, 53] width 30 height 17
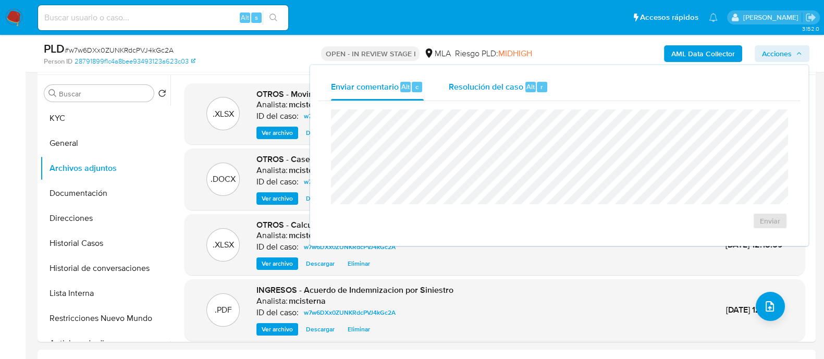
click at [529, 94] on div "Resolución del caso Alt r" at bounding box center [499, 86] width 100 height 27
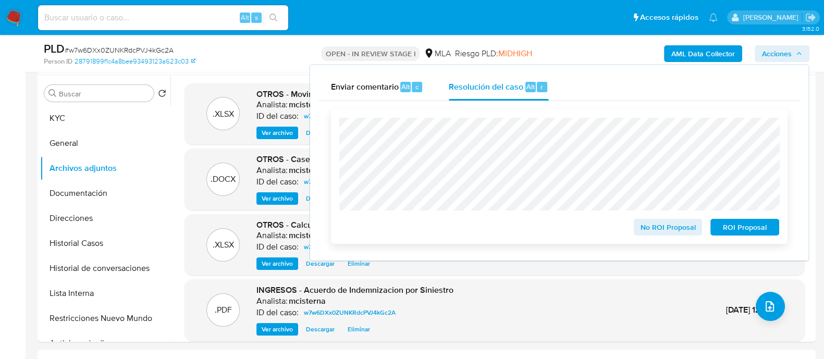
click at [654, 225] on span "No ROI Proposal" at bounding box center [668, 227] width 54 height 15
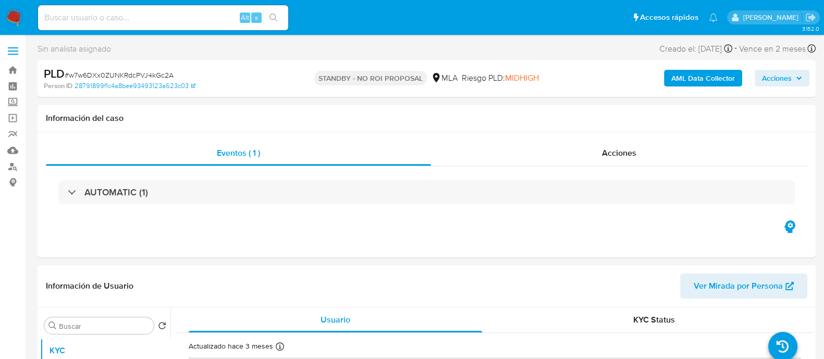
select select "10"
